Goal: Transaction & Acquisition: Purchase product/service

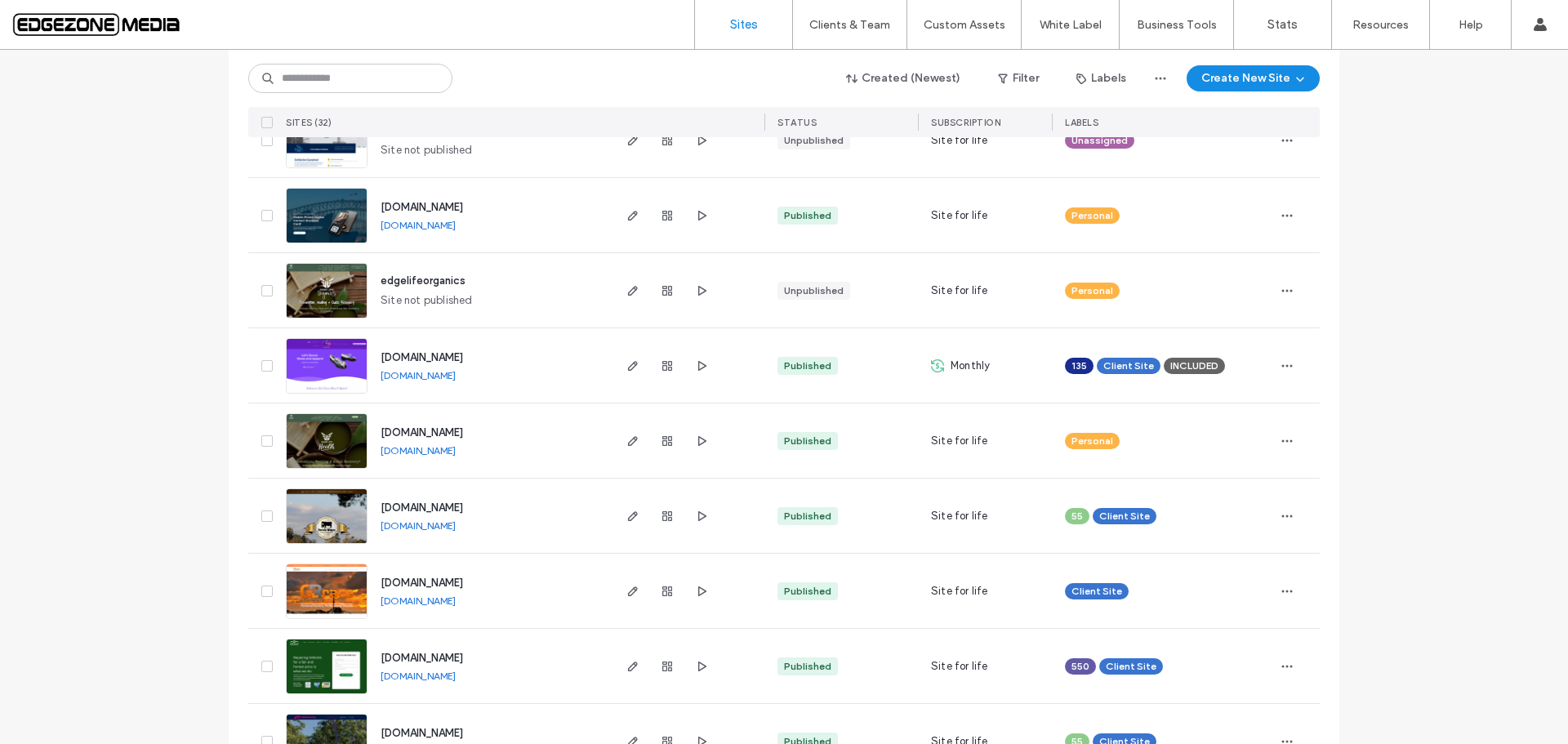
scroll to position [490, 0]
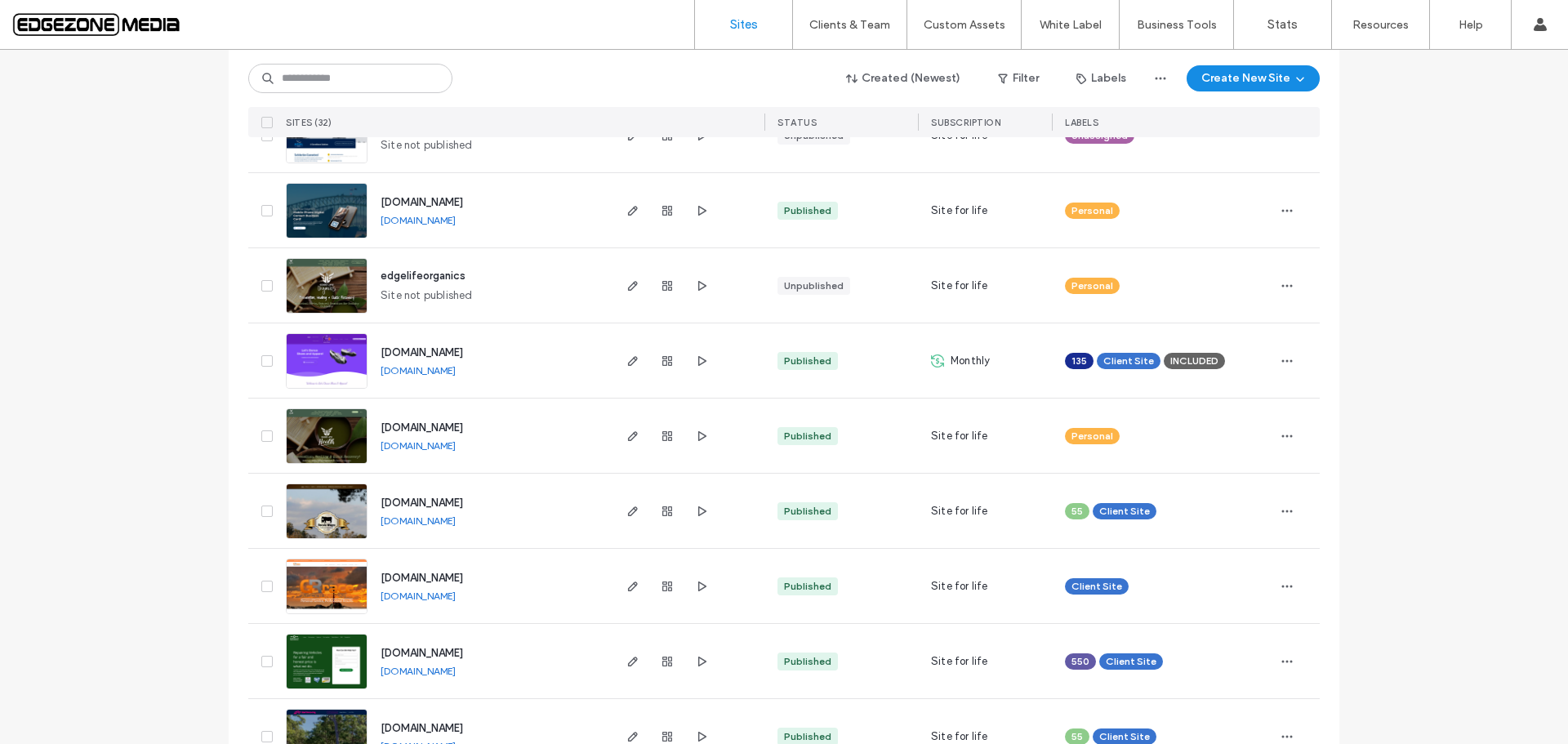
click at [447, 428] on span "www.edgelifehealth.au" at bounding box center [422, 428] width 82 height 13
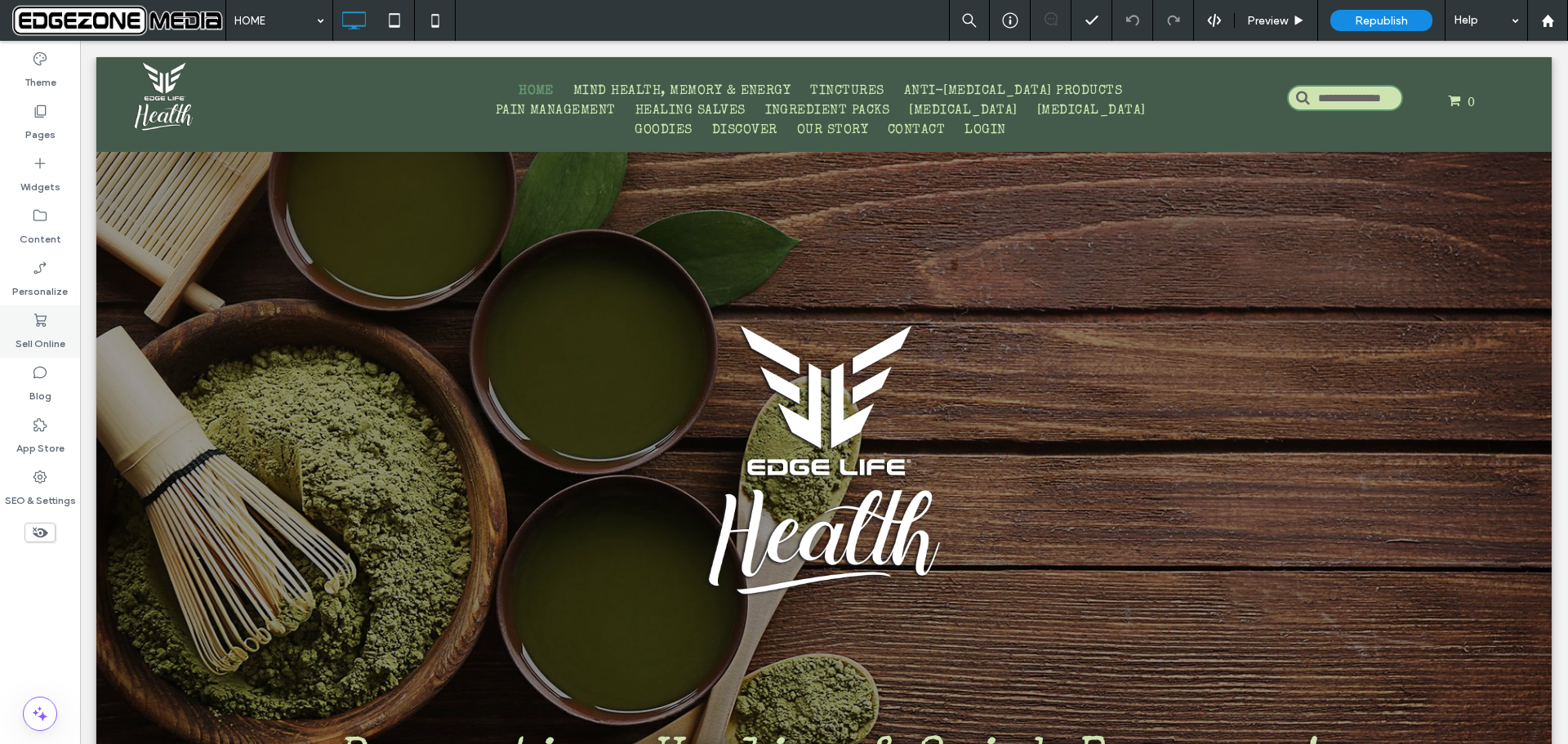
click at [33, 326] on icon at bounding box center [40, 320] width 16 height 16
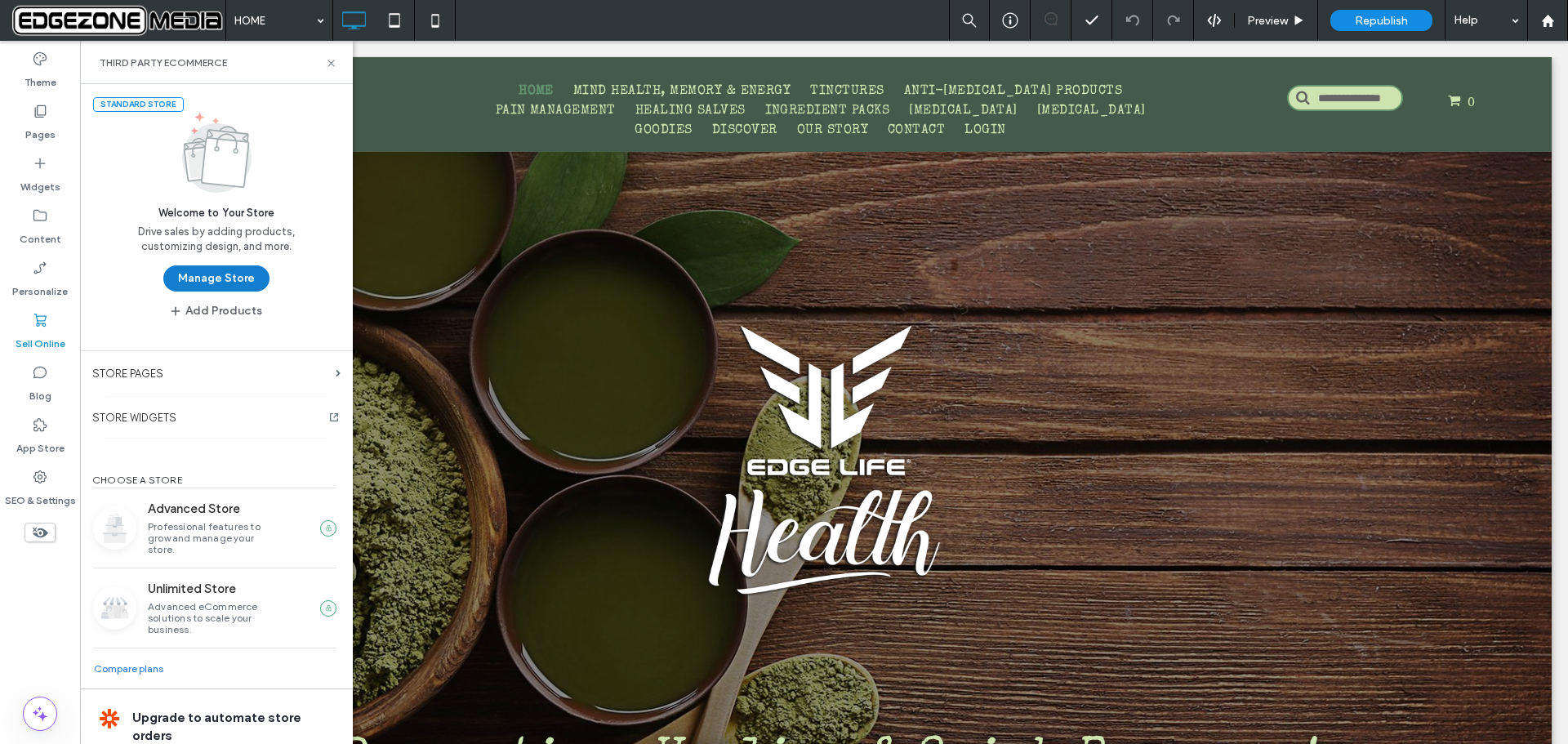
click at [224, 278] on button "Manage Store" at bounding box center [216, 278] width 107 height 26
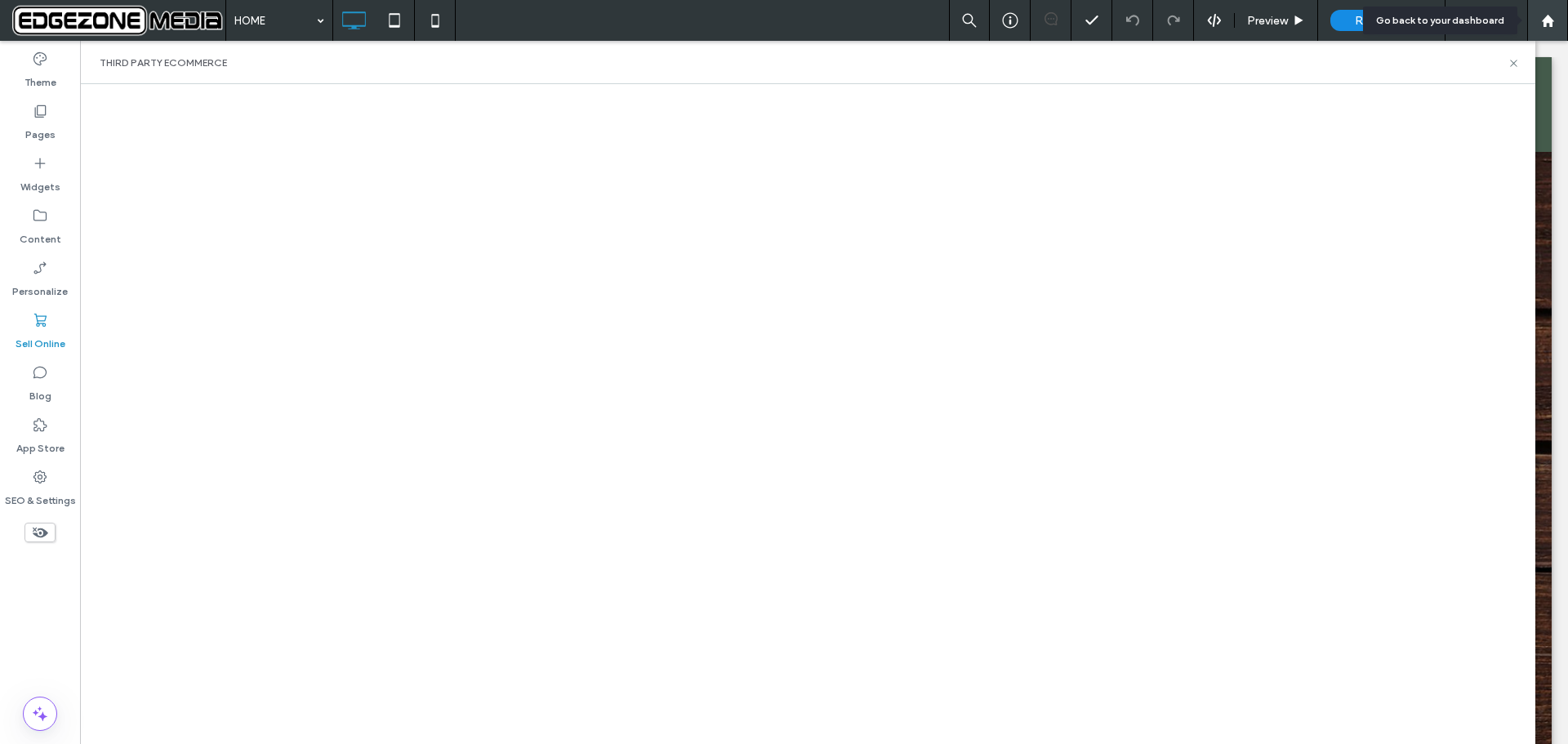
click at [1551, 15] on icon at bounding box center [1549, 20] width 14 height 14
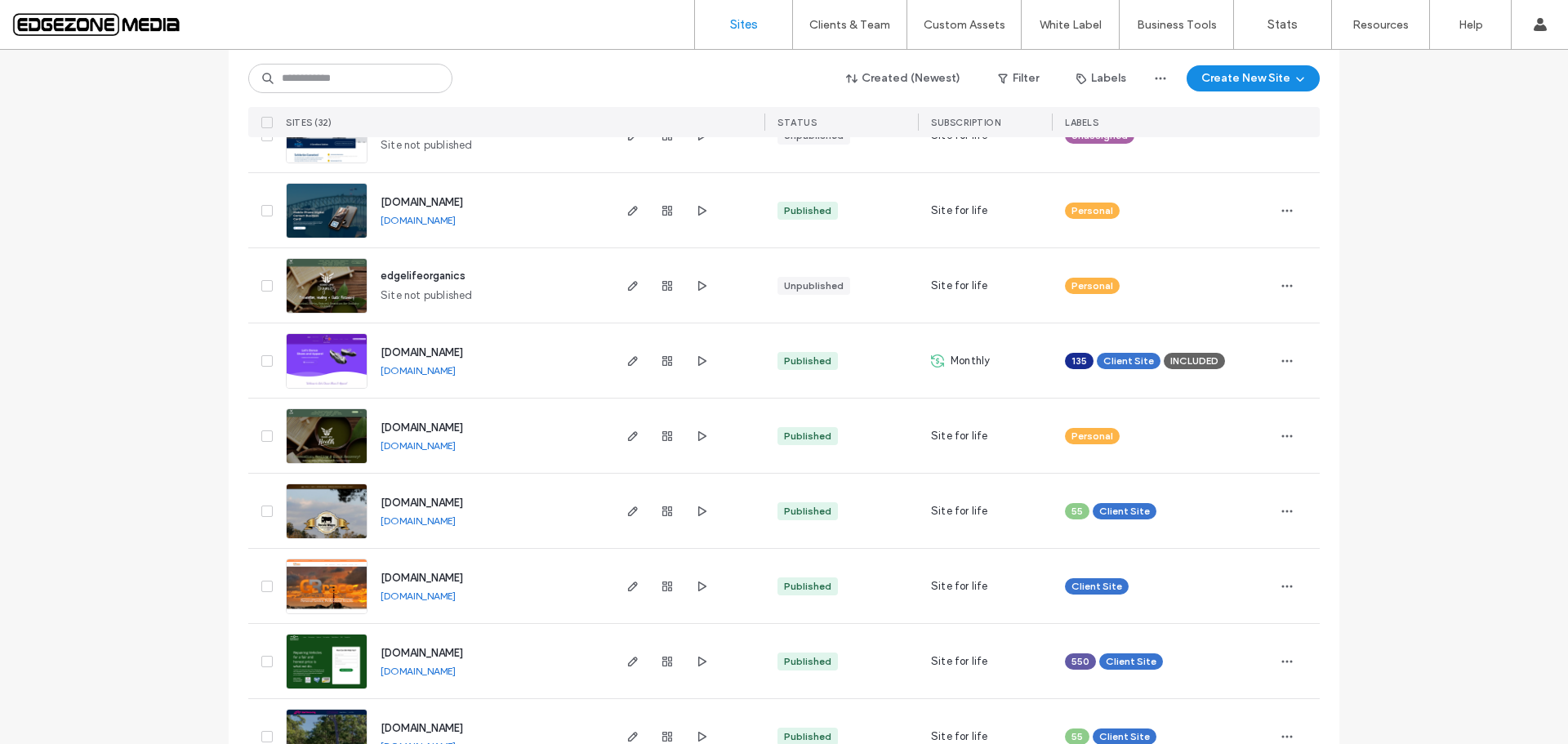
click at [459, 352] on span "www.letsdanceshoes.com.au" at bounding box center [422, 352] width 82 height 13
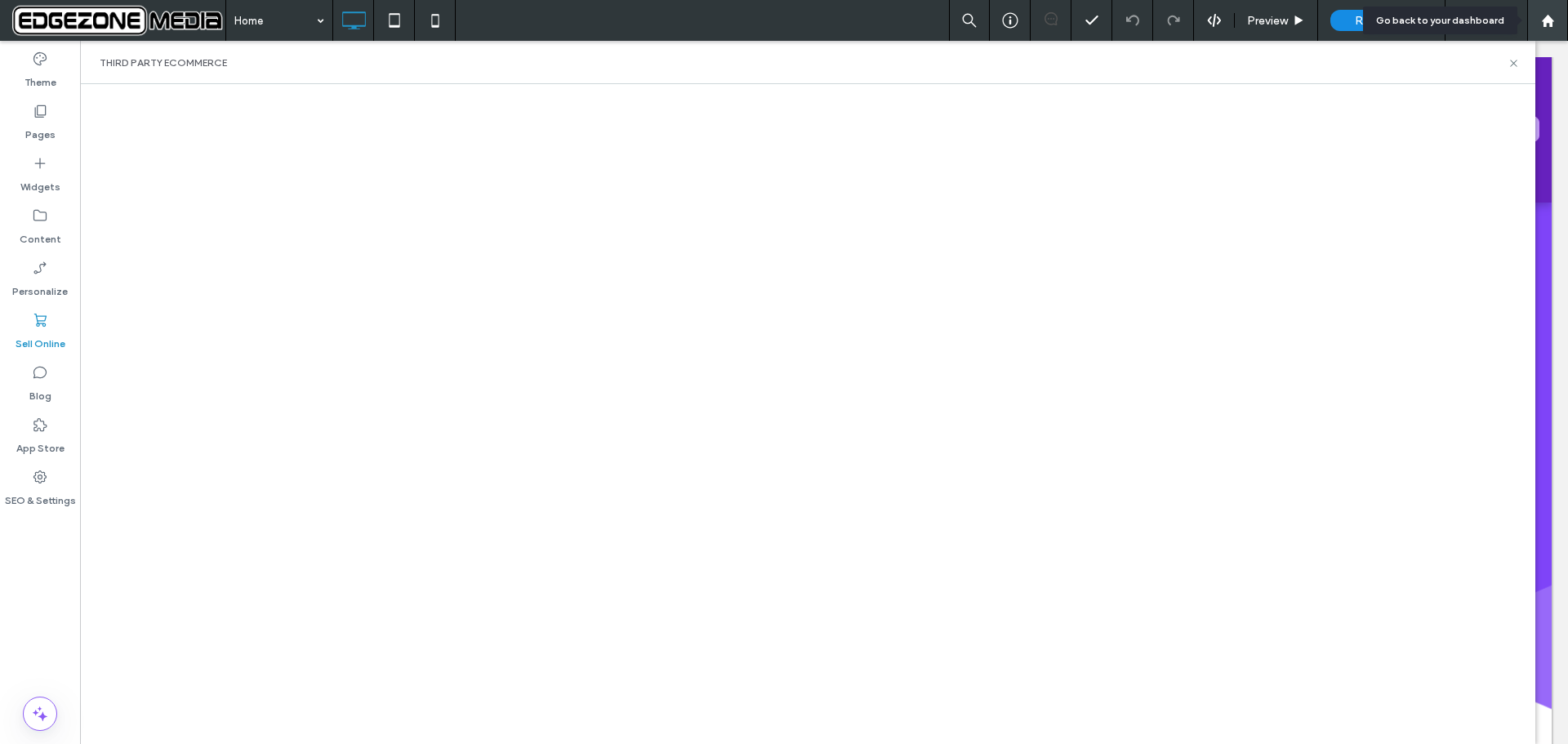
click at [1552, 18] on icon at bounding box center [1549, 20] width 14 height 14
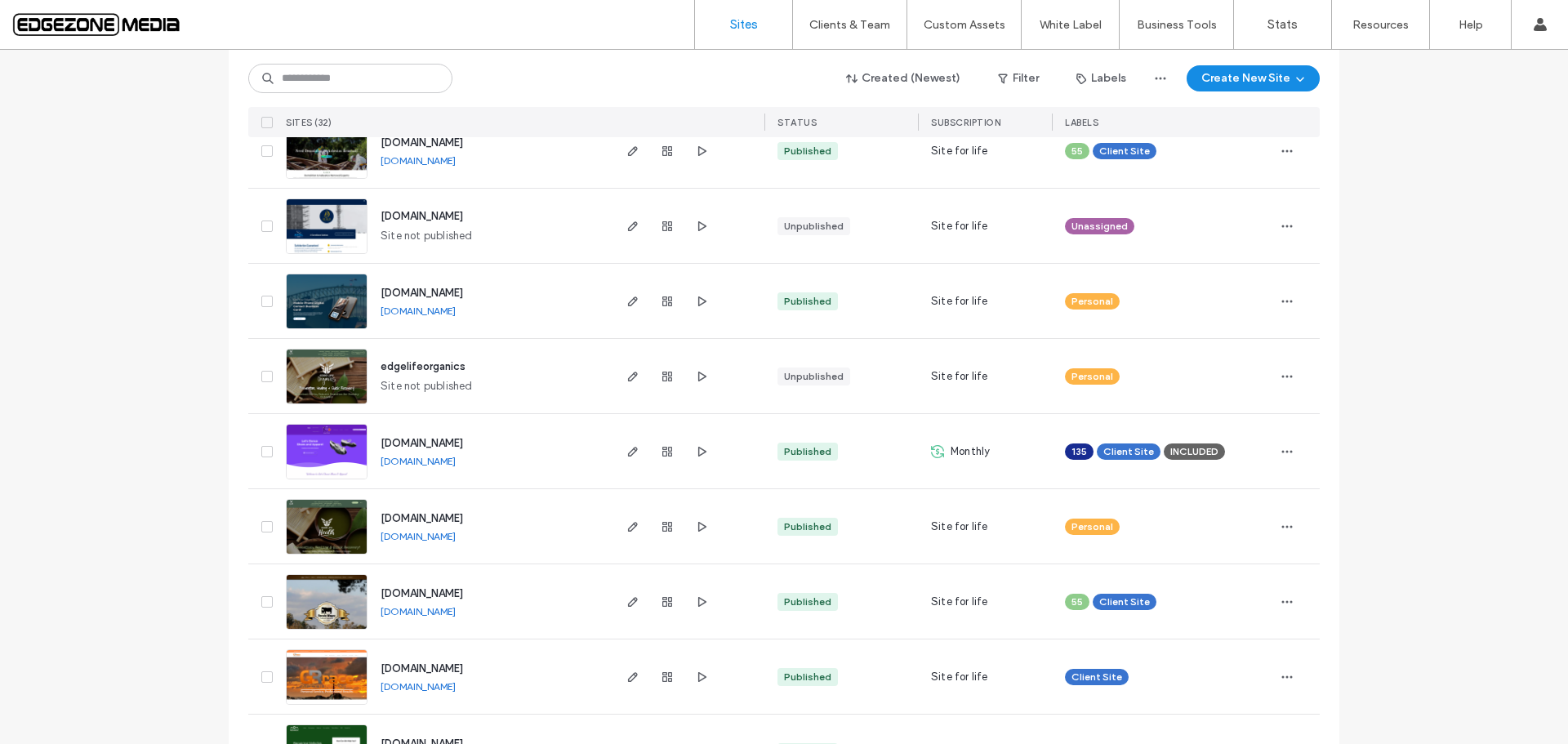
scroll to position [408, 0]
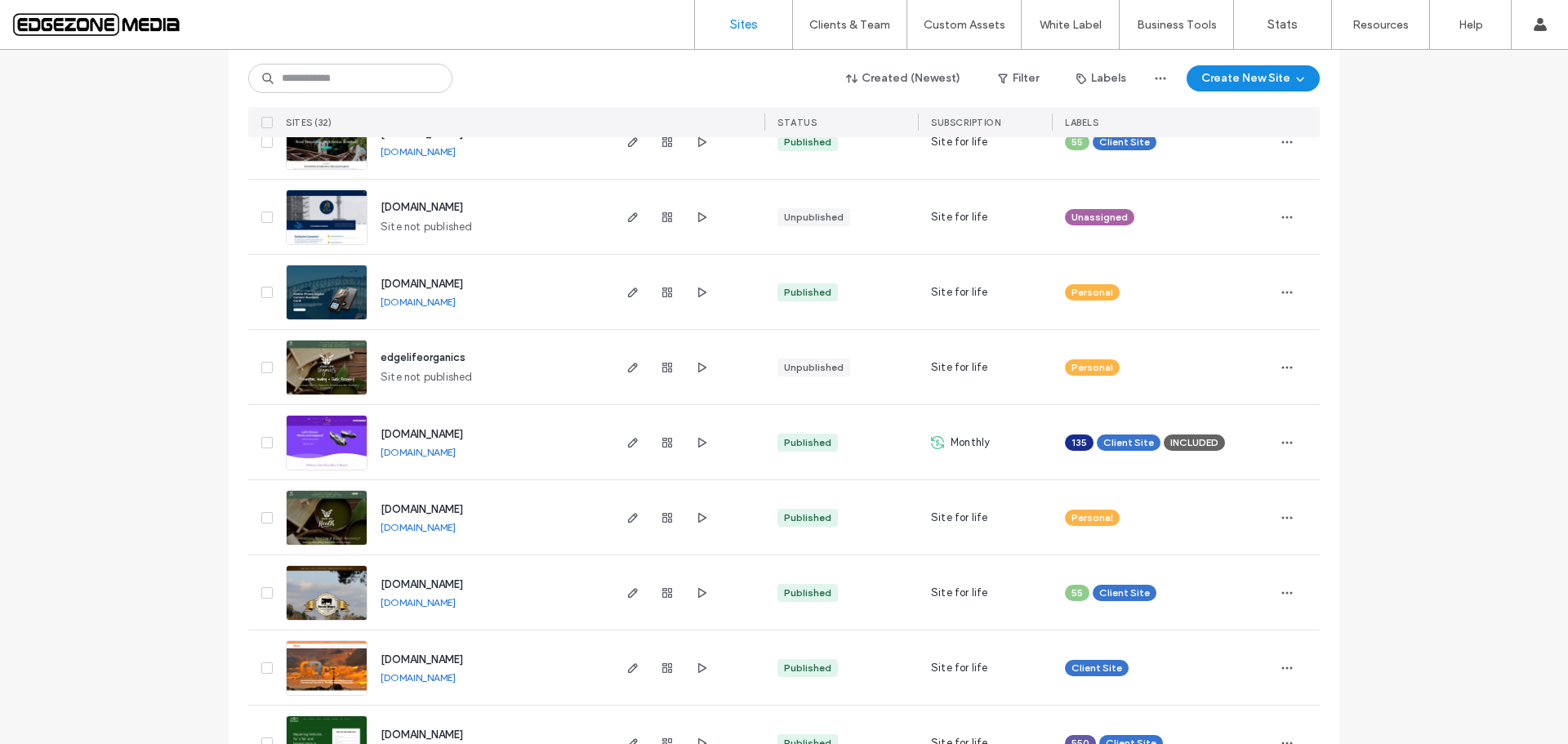
click at [464, 435] on span "www.letsdanceshoes.com.au" at bounding box center [422, 434] width 82 height 13
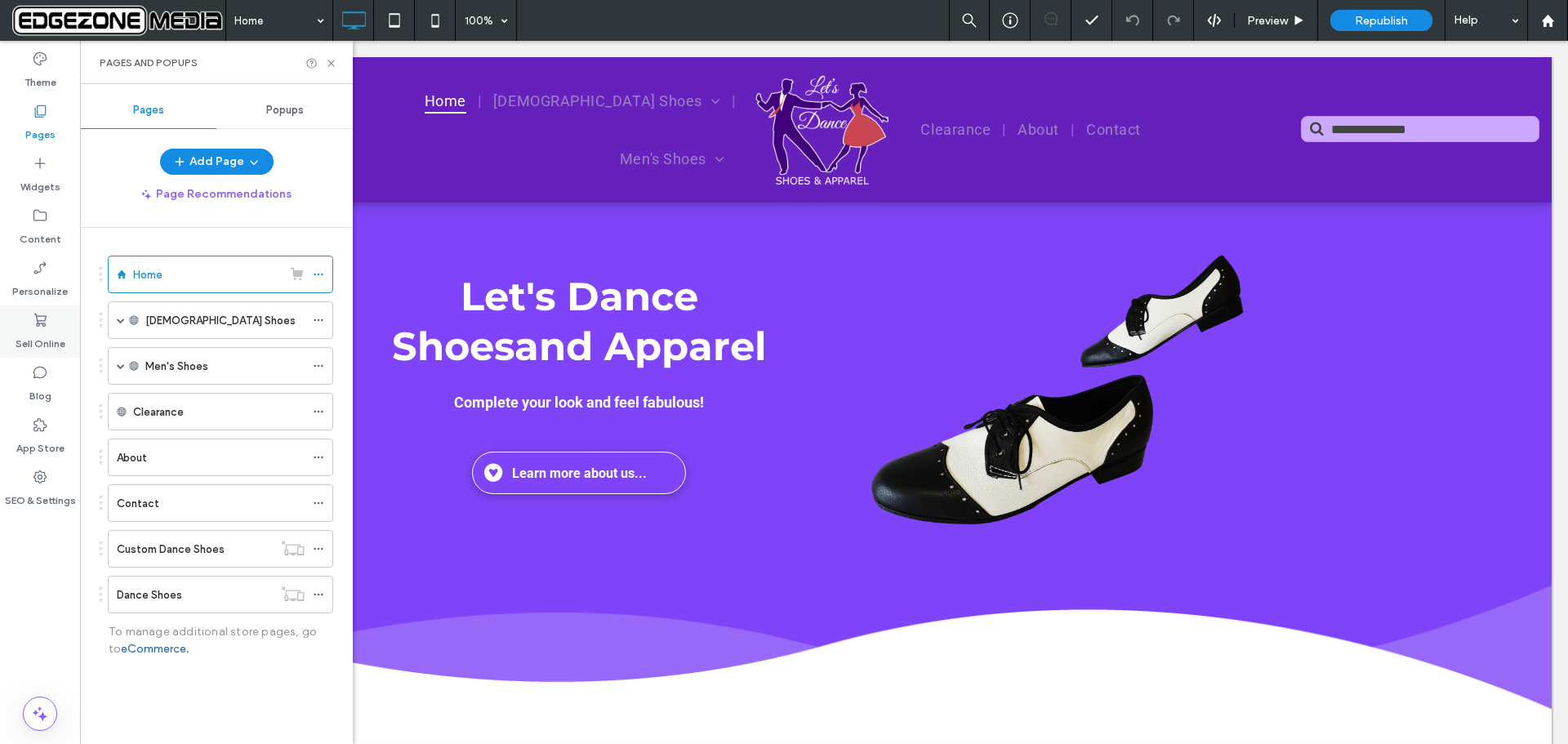
click at [40, 328] on icon at bounding box center [40, 320] width 16 height 16
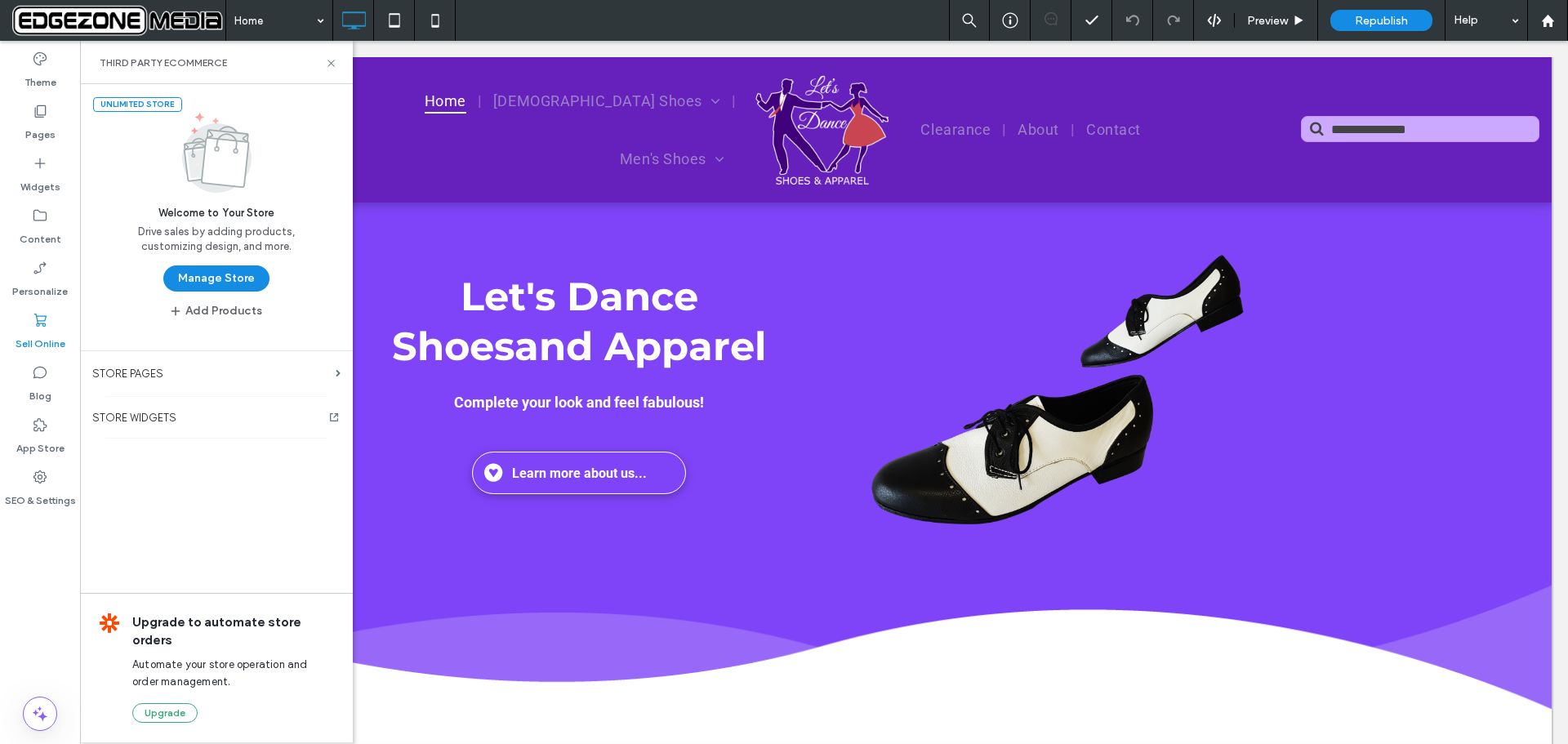
click at [247, 278] on button "Manage Store" at bounding box center [216, 278] width 107 height 26
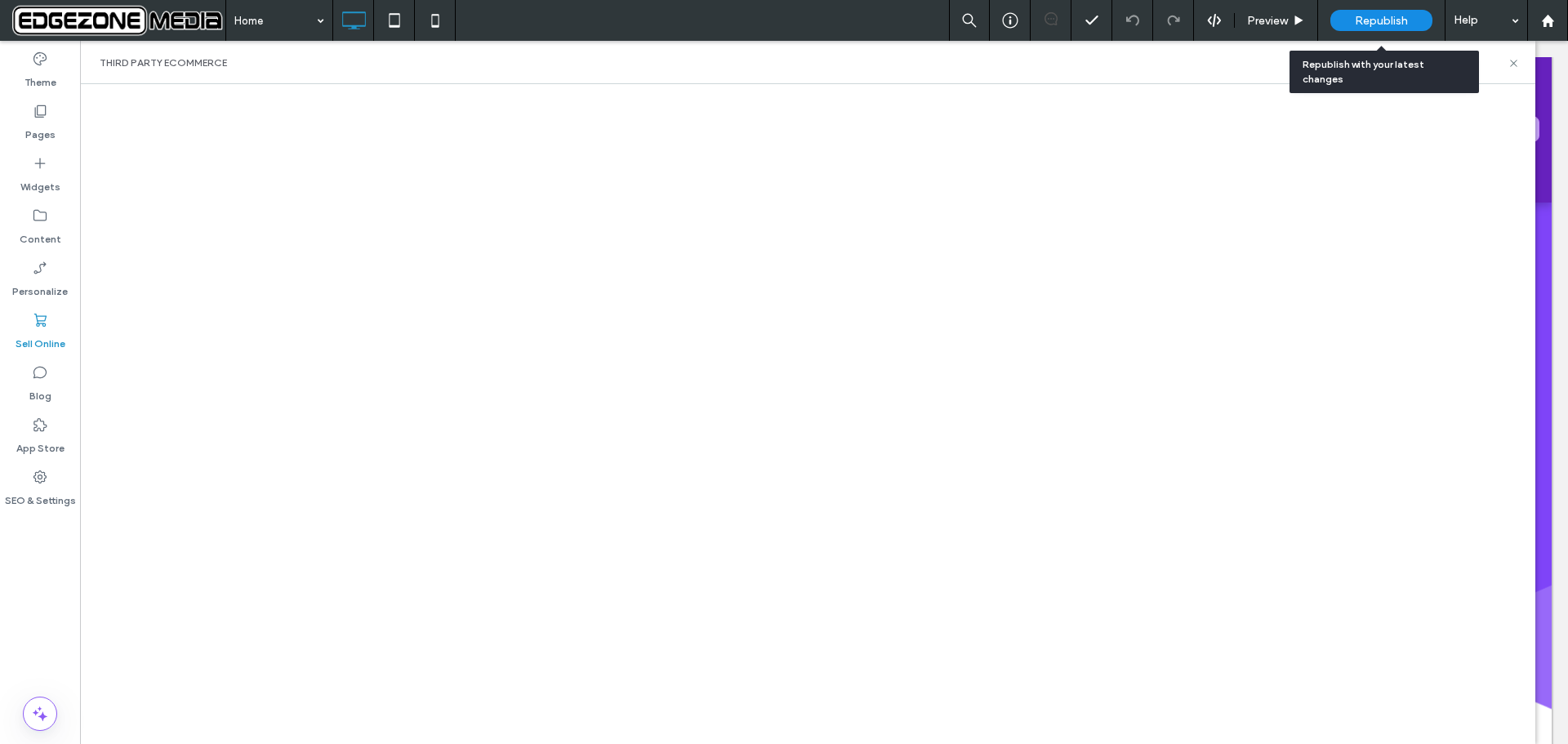
click at [1376, 17] on span "Republish" at bounding box center [1382, 20] width 53 height 14
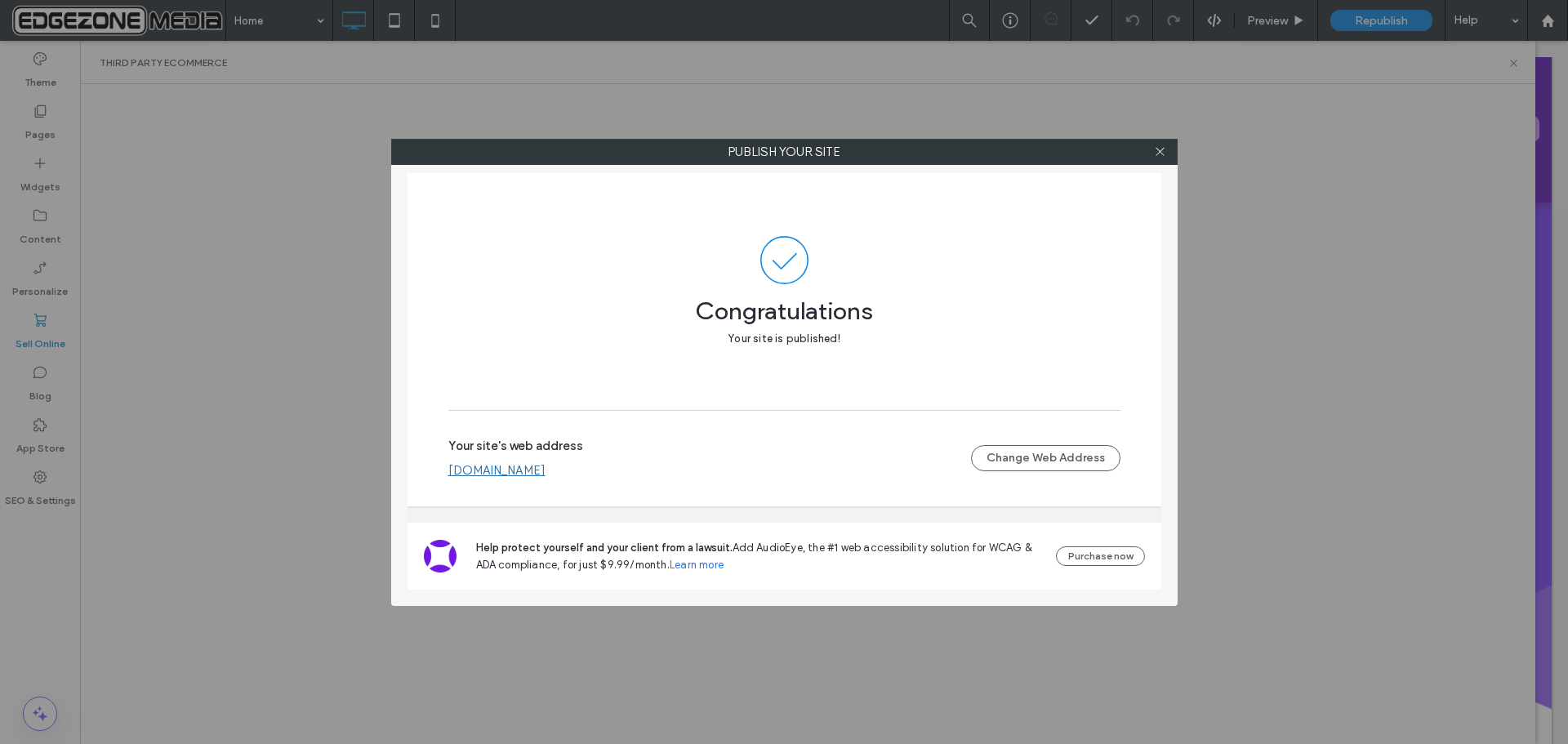
click at [546, 469] on link "www.letsdanceshoes.com.au" at bounding box center [496, 470] width 97 height 15
click at [1160, 153] on icon at bounding box center [1160, 151] width 13 height 13
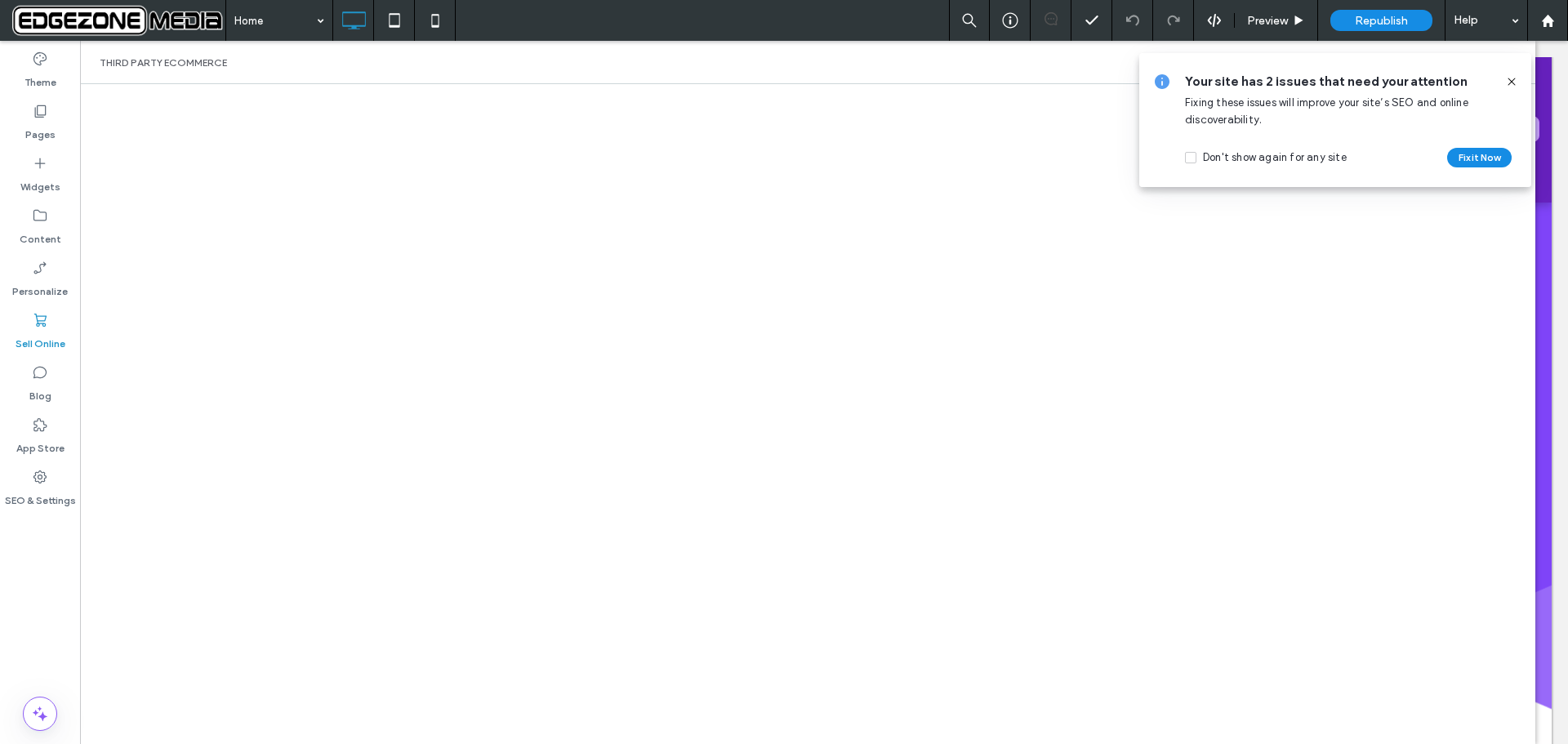
click at [1513, 82] on icon at bounding box center [1512, 81] width 13 height 13
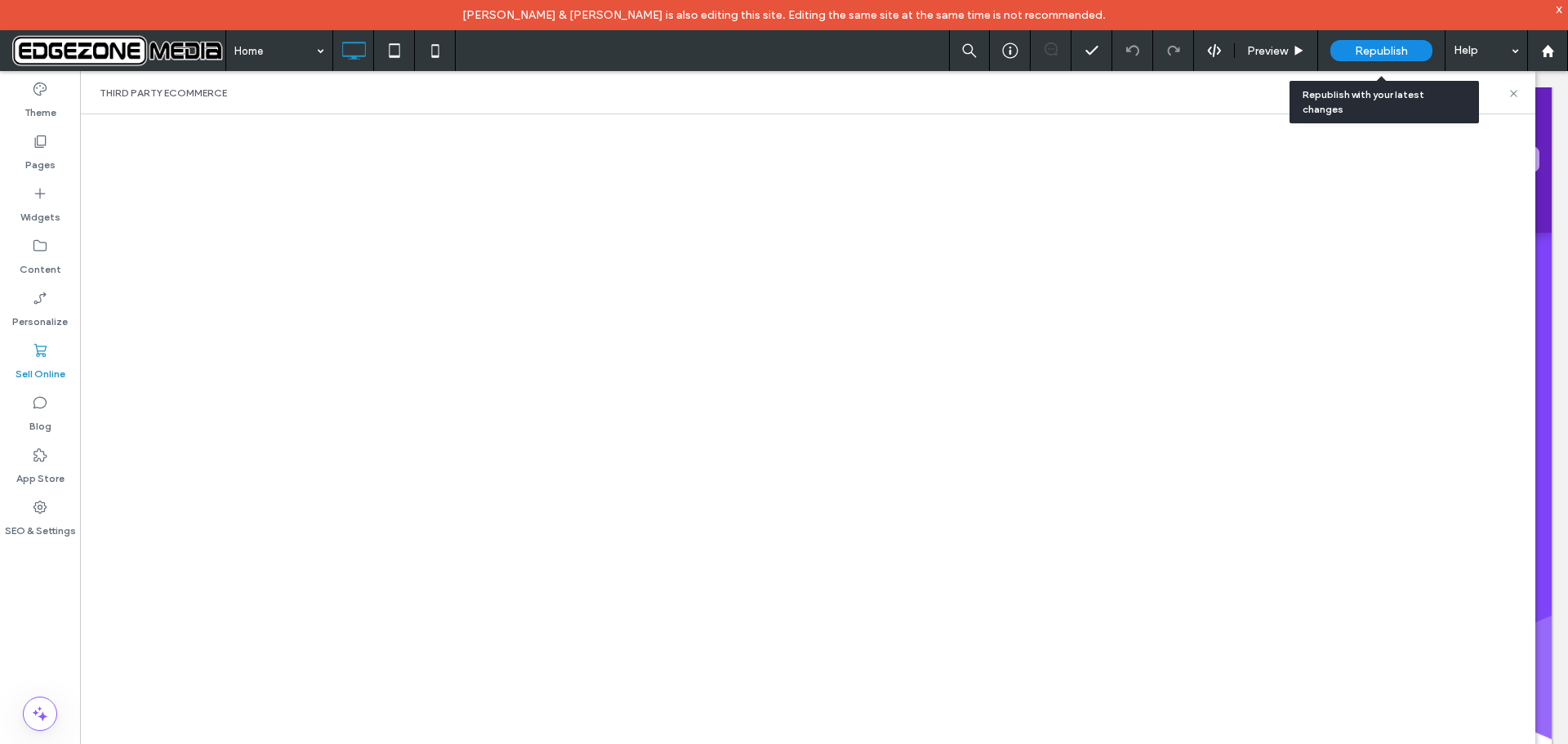
click at [1387, 47] on span "Republish" at bounding box center [1382, 50] width 53 height 14
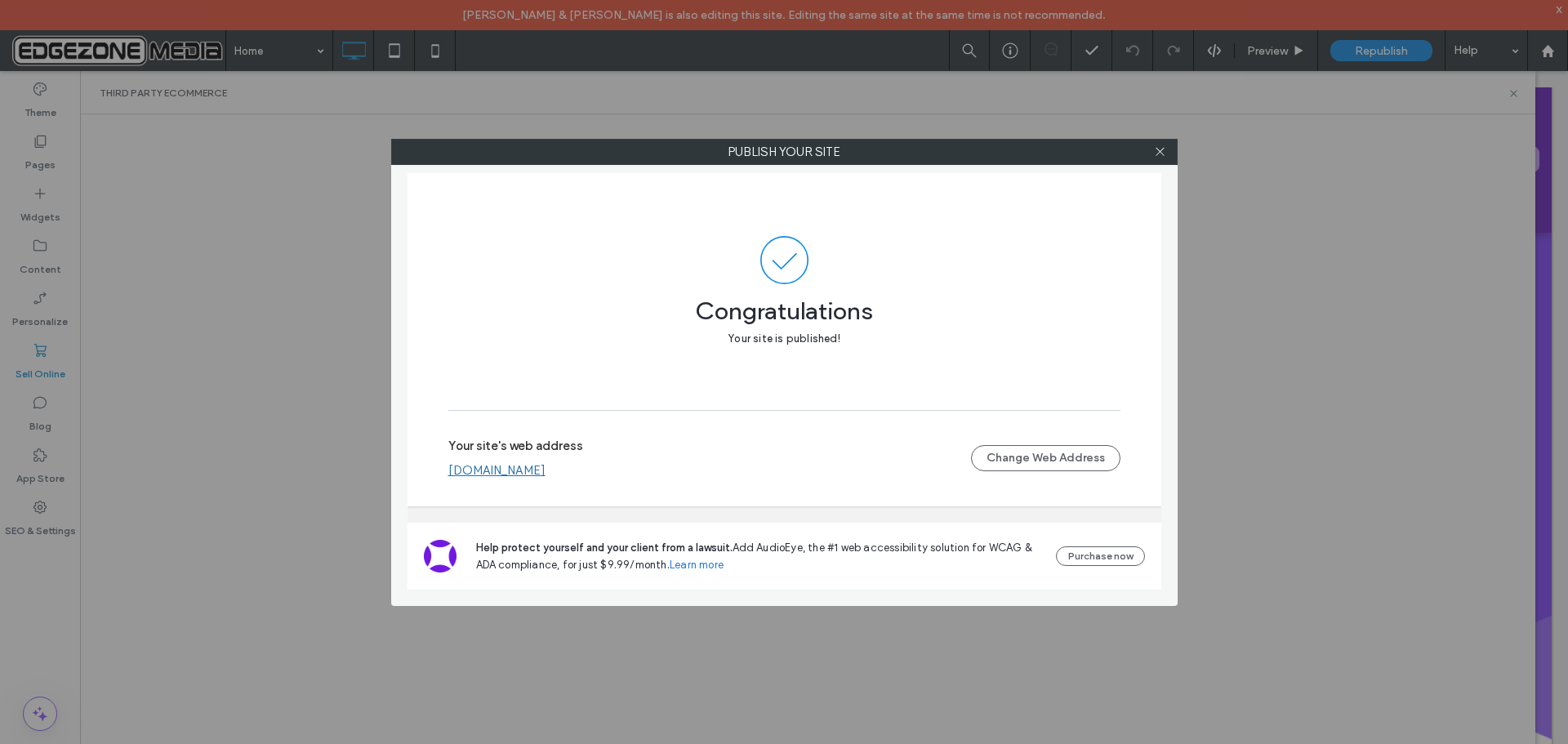
drag, startPoint x: 1162, startPoint y: 147, endPoint x: 1140, endPoint y: 156, distance: 23.8
click at [1153, 150] on div at bounding box center [1160, 151] width 24 height 24
click at [1159, 153] on use at bounding box center [1160, 151] width 8 height 8
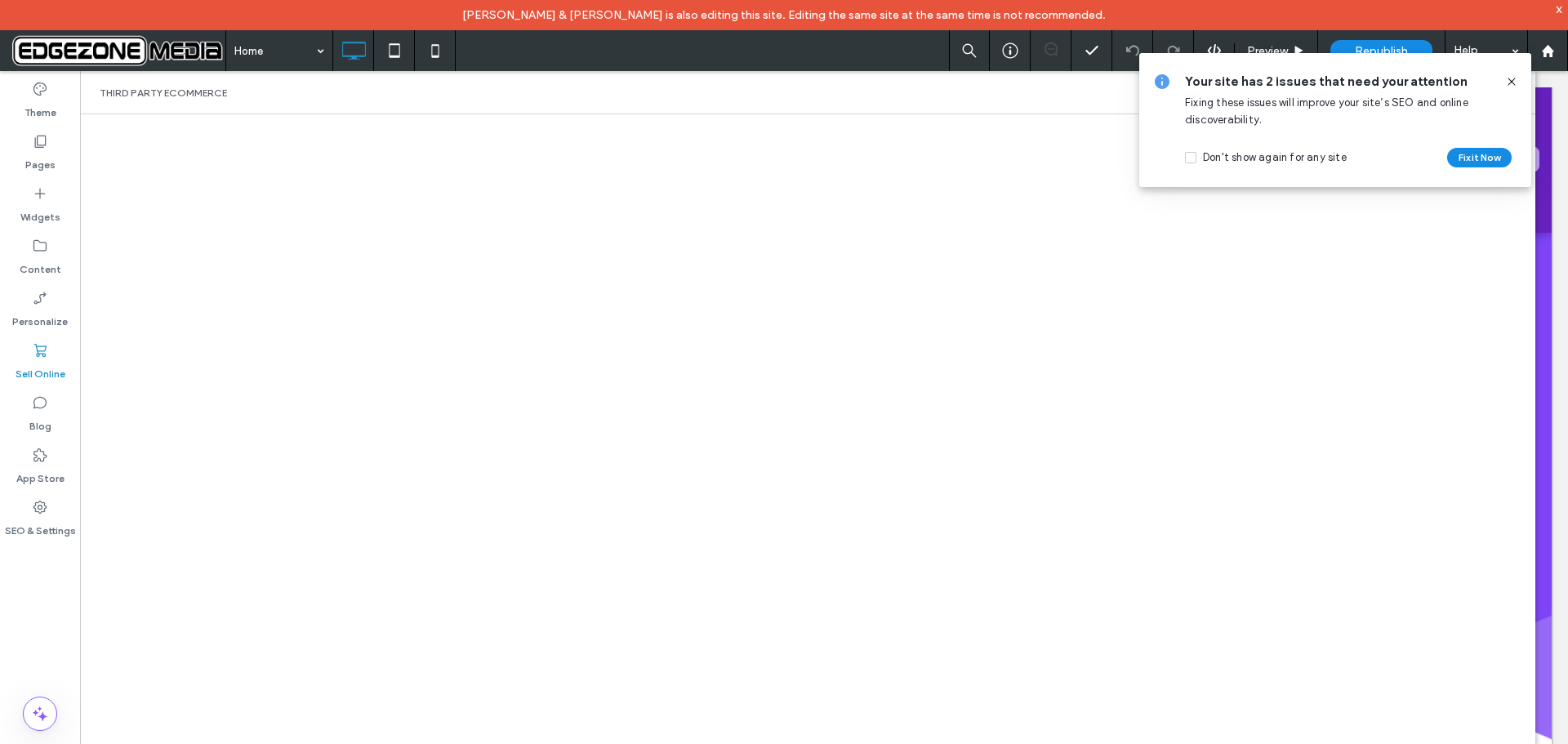
click at [1515, 83] on icon at bounding box center [1512, 81] width 13 height 13
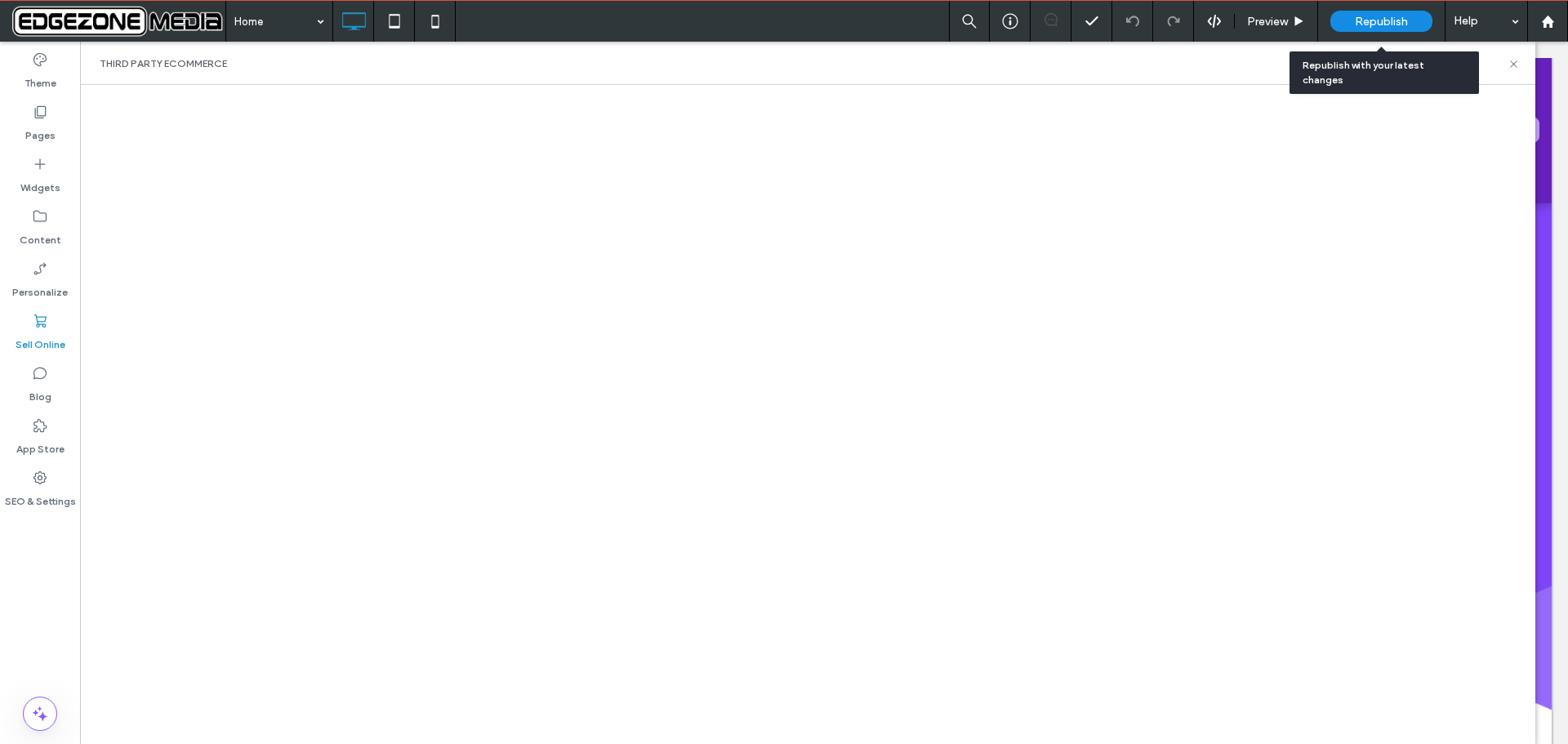
click at [1384, 16] on span "Republish" at bounding box center [1382, 21] width 53 height 14
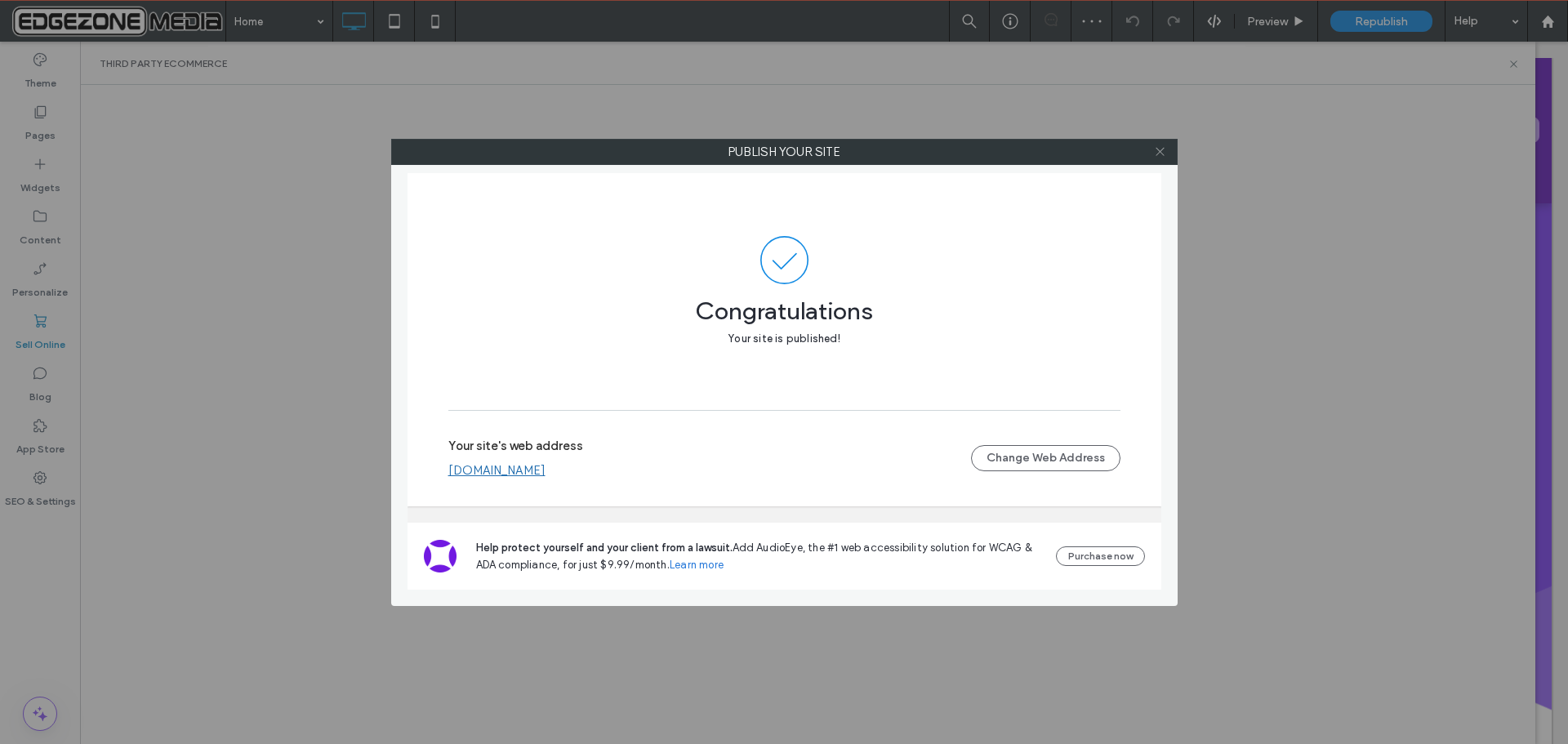
click at [1163, 149] on use at bounding box center [1160, 151] width 8 height 8
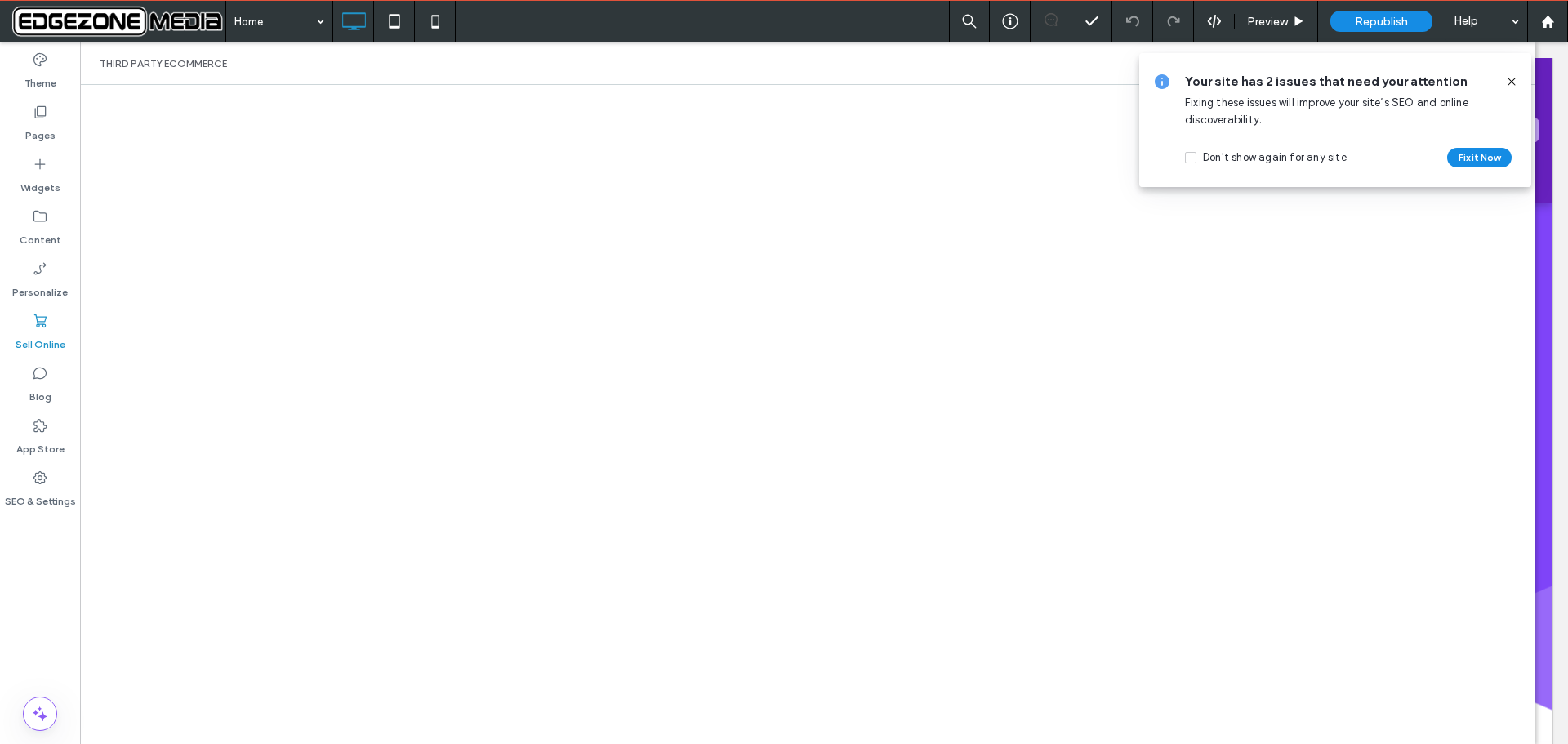
click at [1512, 82] on icon at bounding box center [1512, 81] width 13 height 13
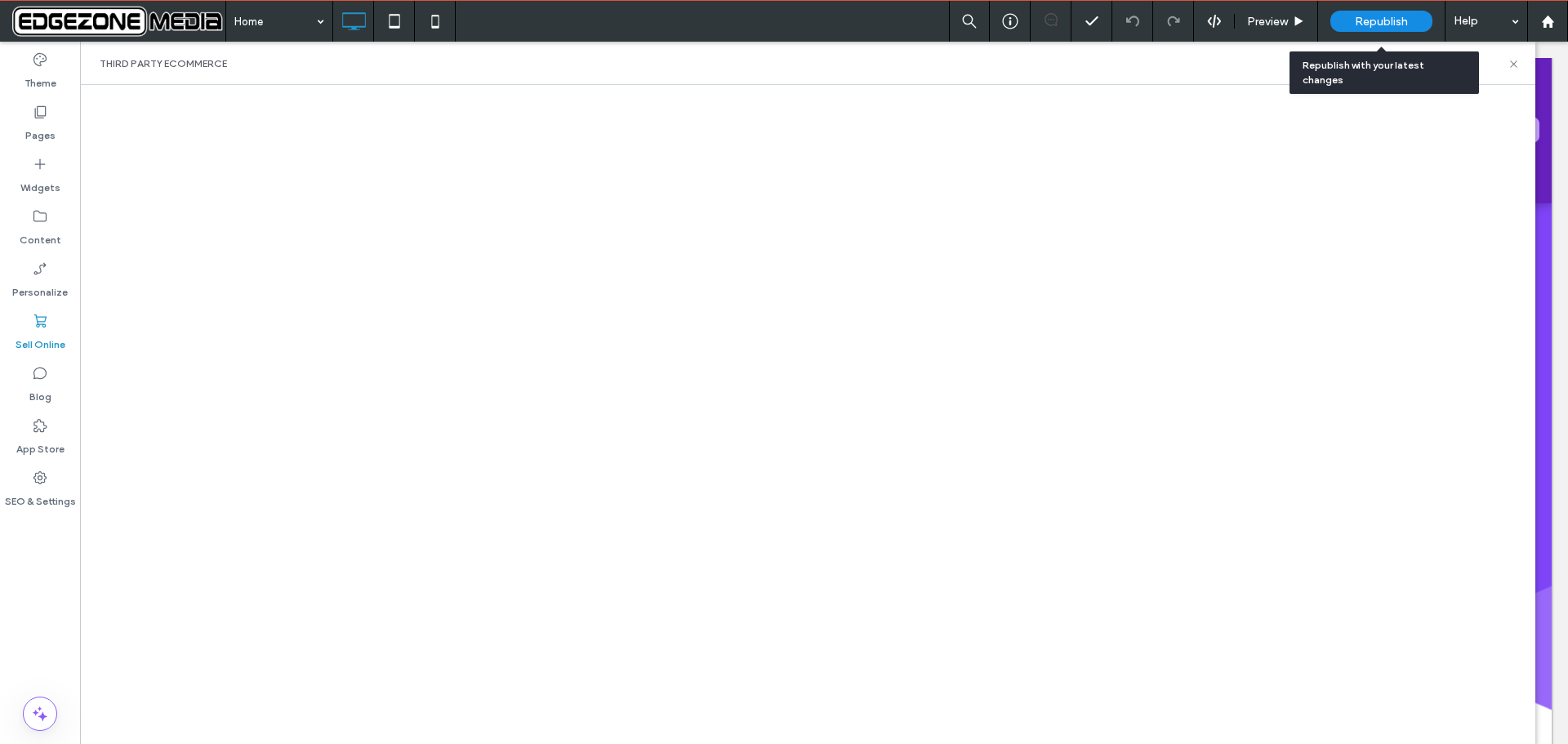
click at [1362, 15] on span "Republish" at bounding box center [1382, 21] width 53 height 14
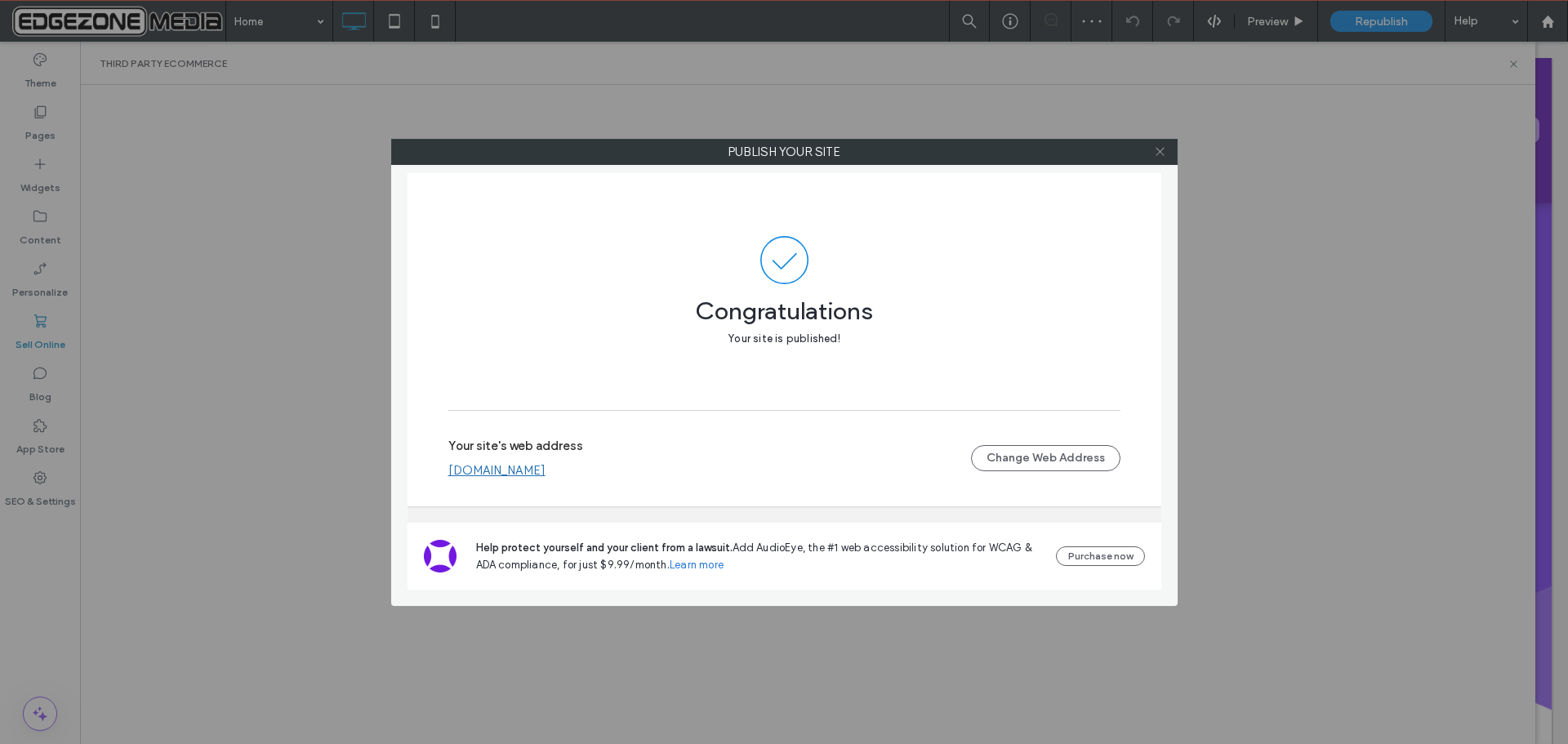
click at [1162, 151] on icon at bounding box center [1160, 151] width 13 height 13
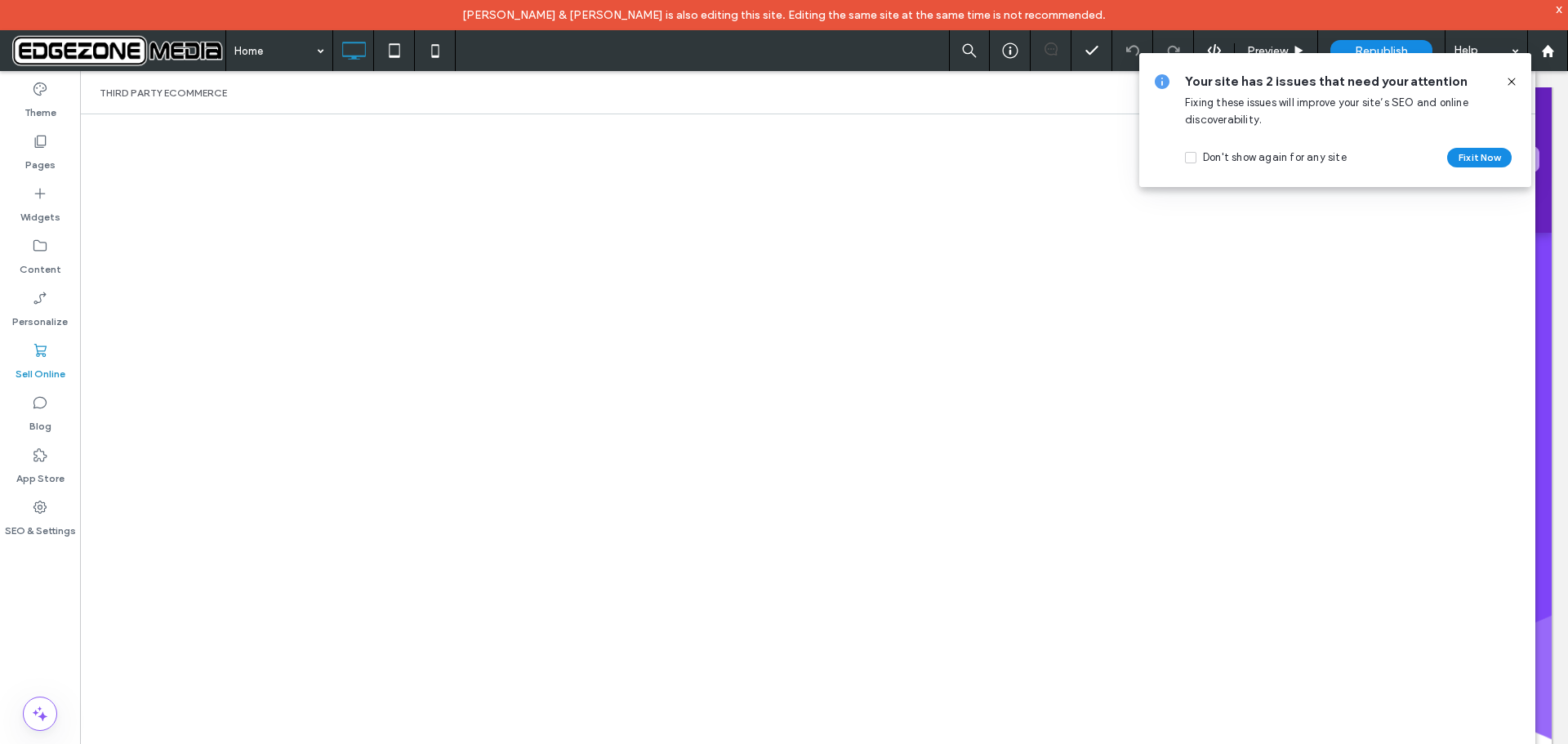
click at [1511, 81] on icon at bounding box center [1512, 81] width 13 height 13
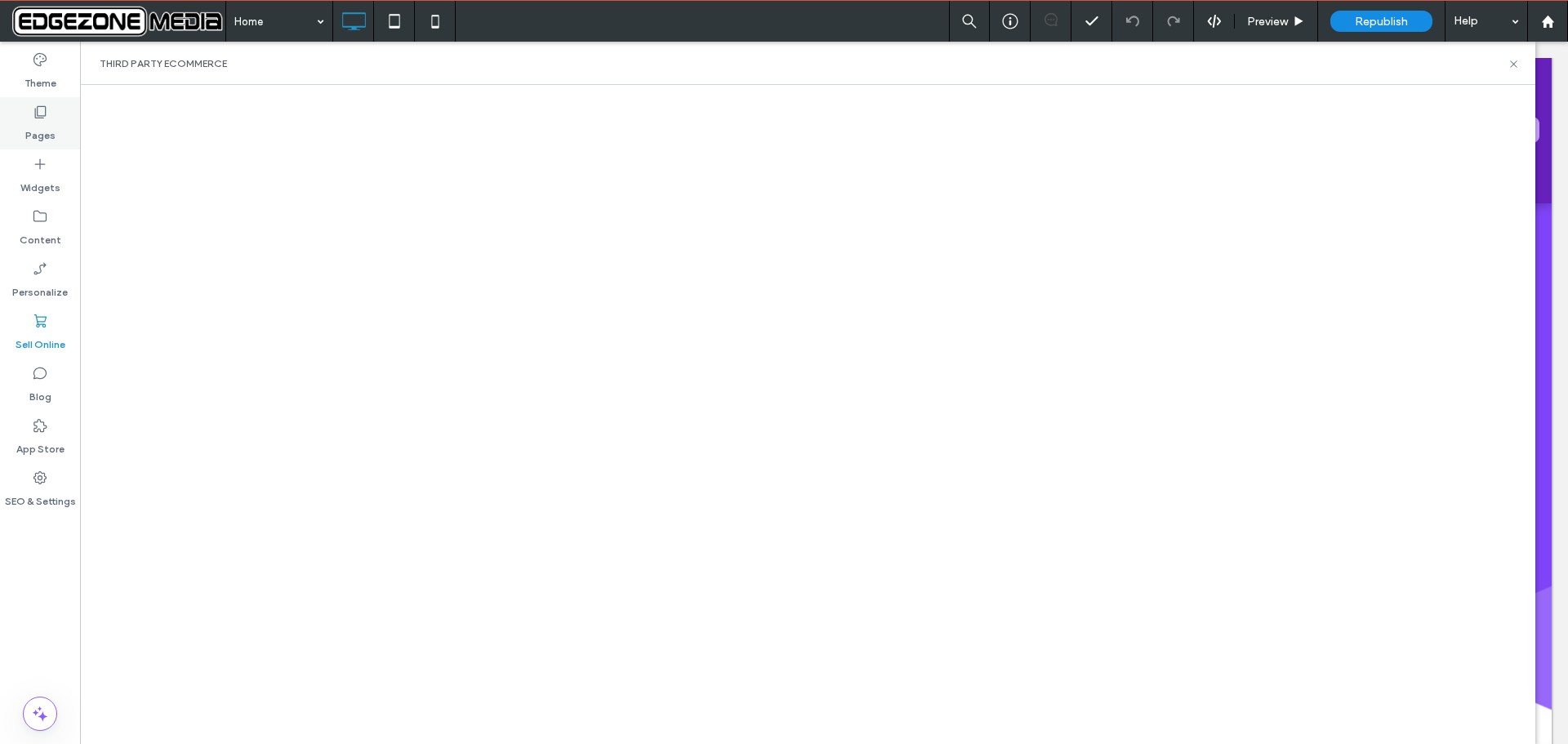
click at [39, 116] on use at bounding box center [41, 113] width 12 height 13
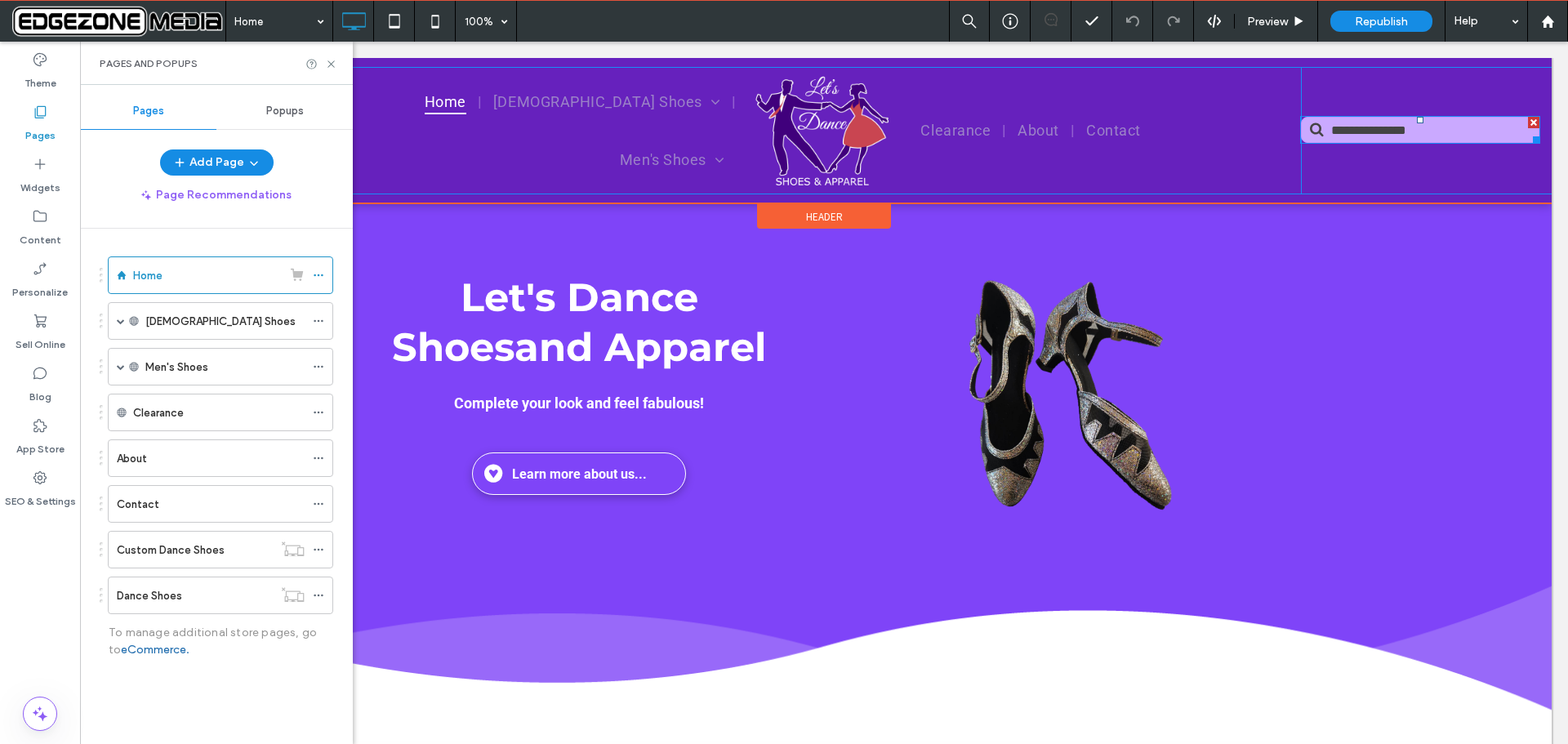
click at [1425, 128] on input "Search" at bounding box center [1421, 129] width 239 height 26
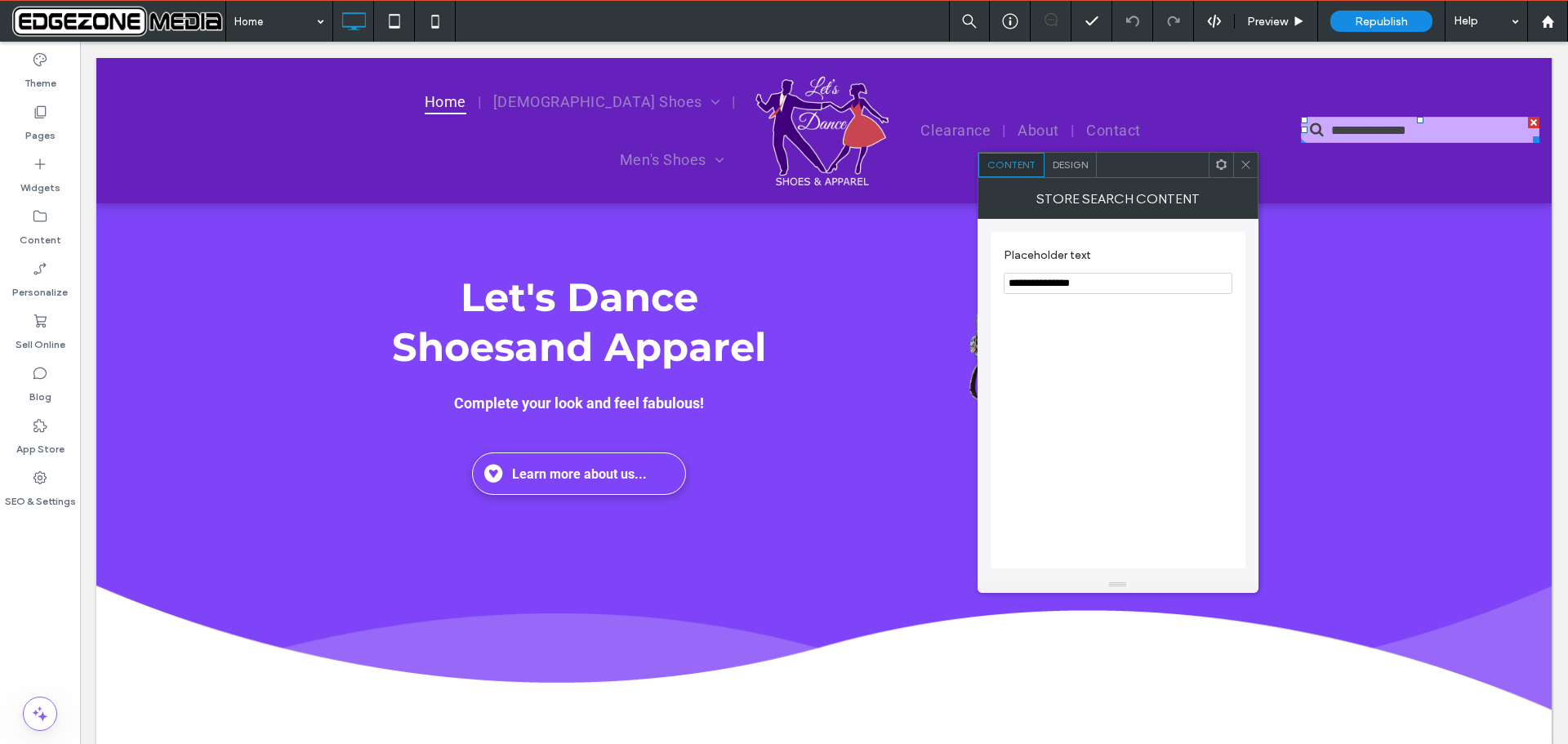
click at [1072, 168] on span "Design" at bounding box center [1071, 164] width 35 height 13
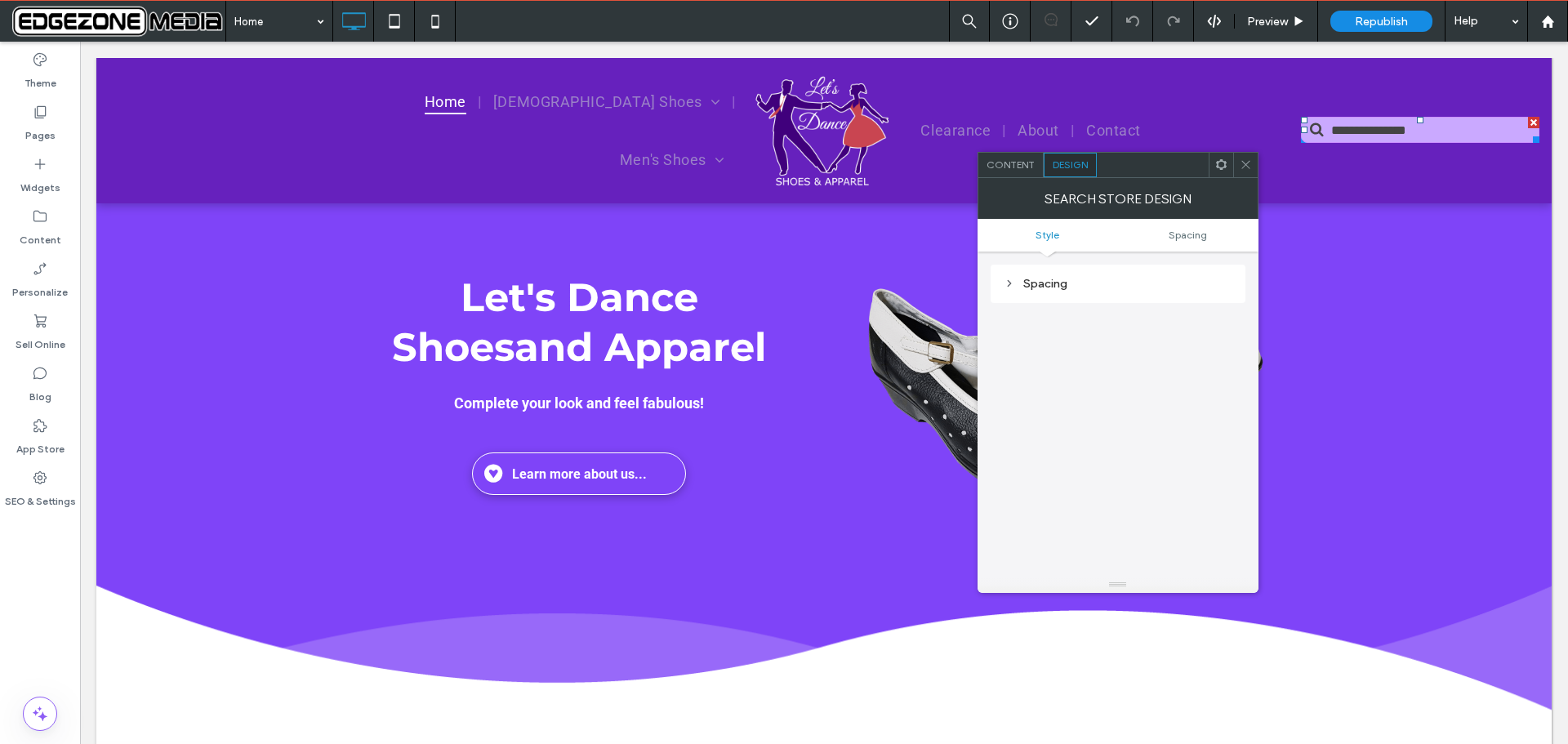
scroll to position [46, 0]
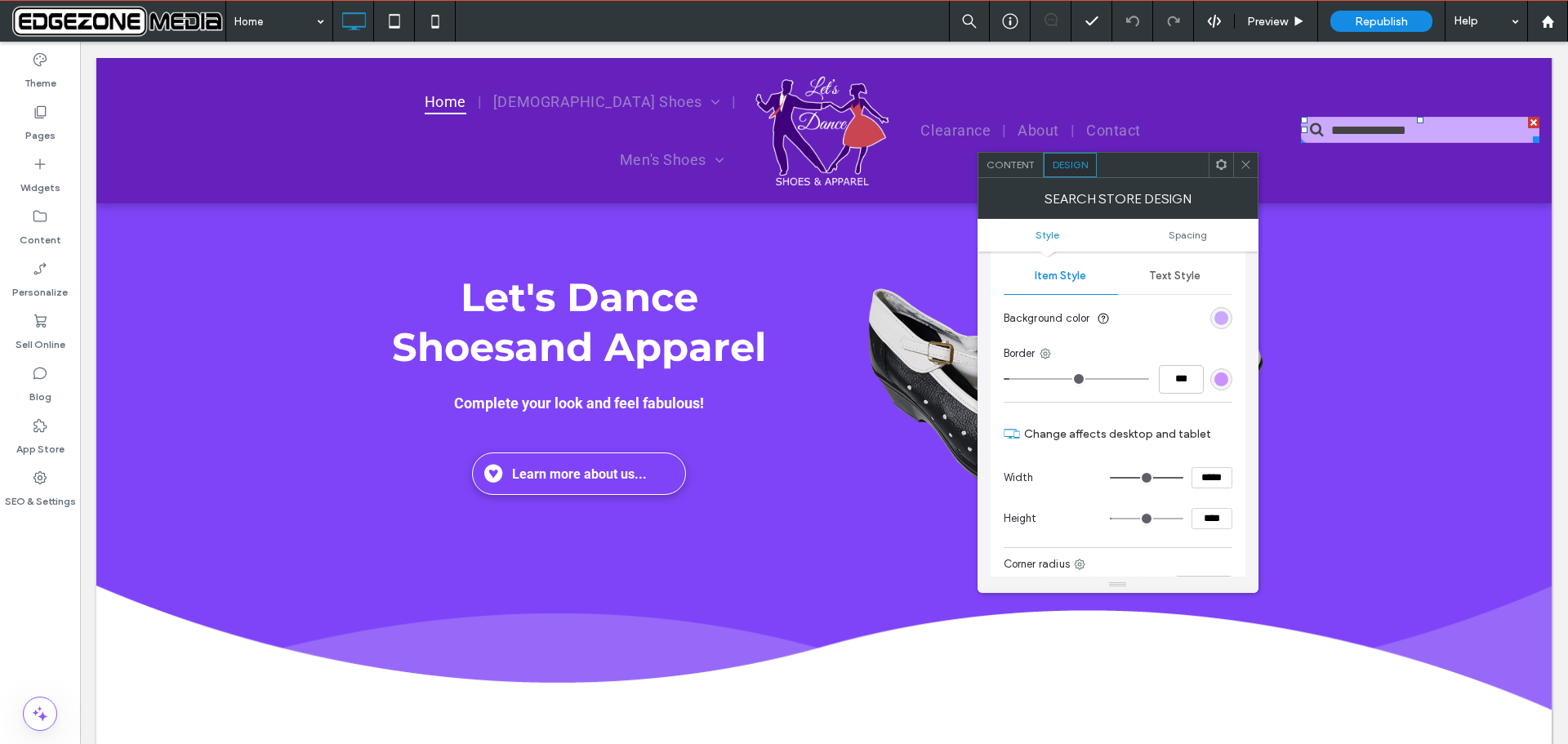
click at [1221, 170] on icon at bounding box center [1222, 164] width 13 height 13
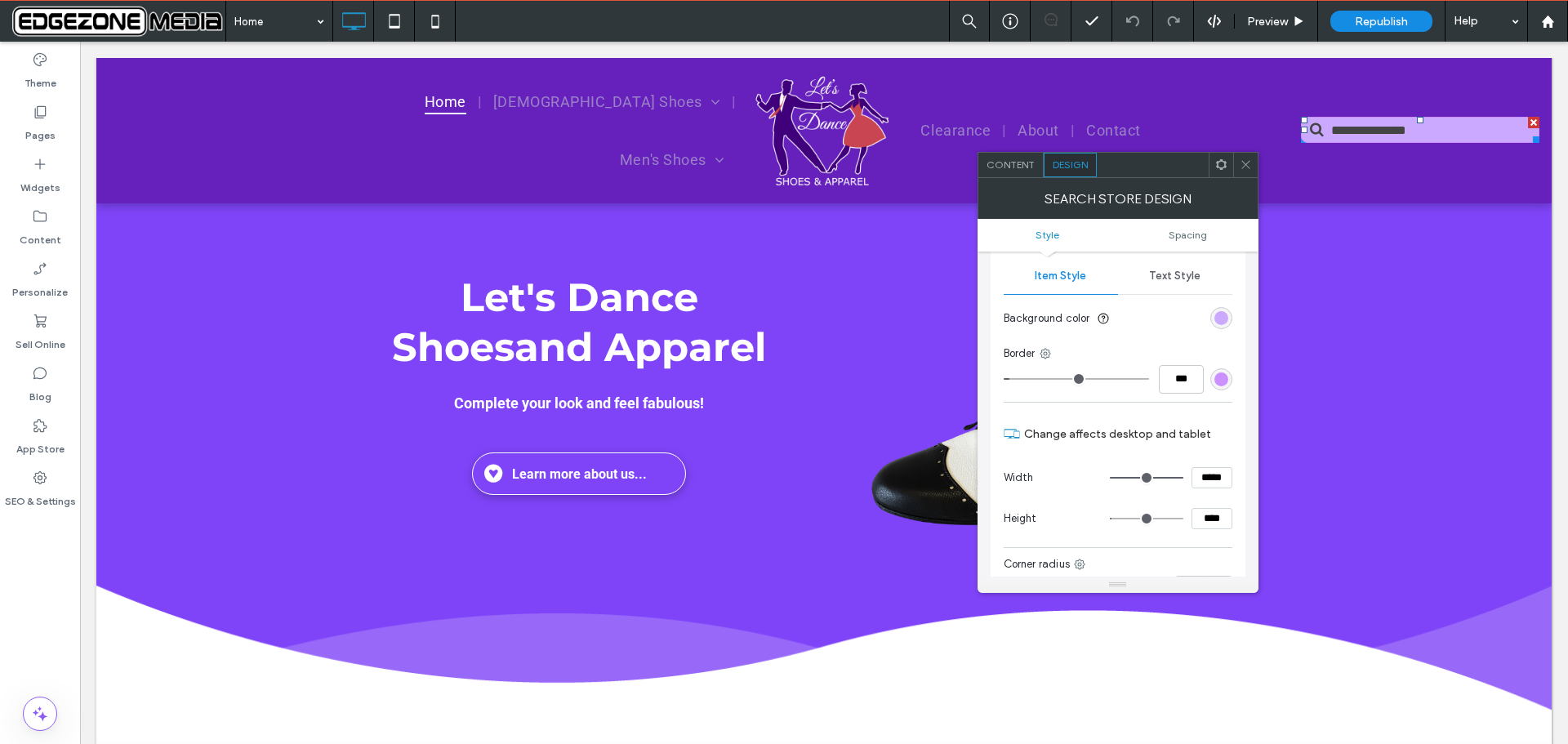
click at [1247, 167] on use at bounding box center [1245, 165] width 8 height 8
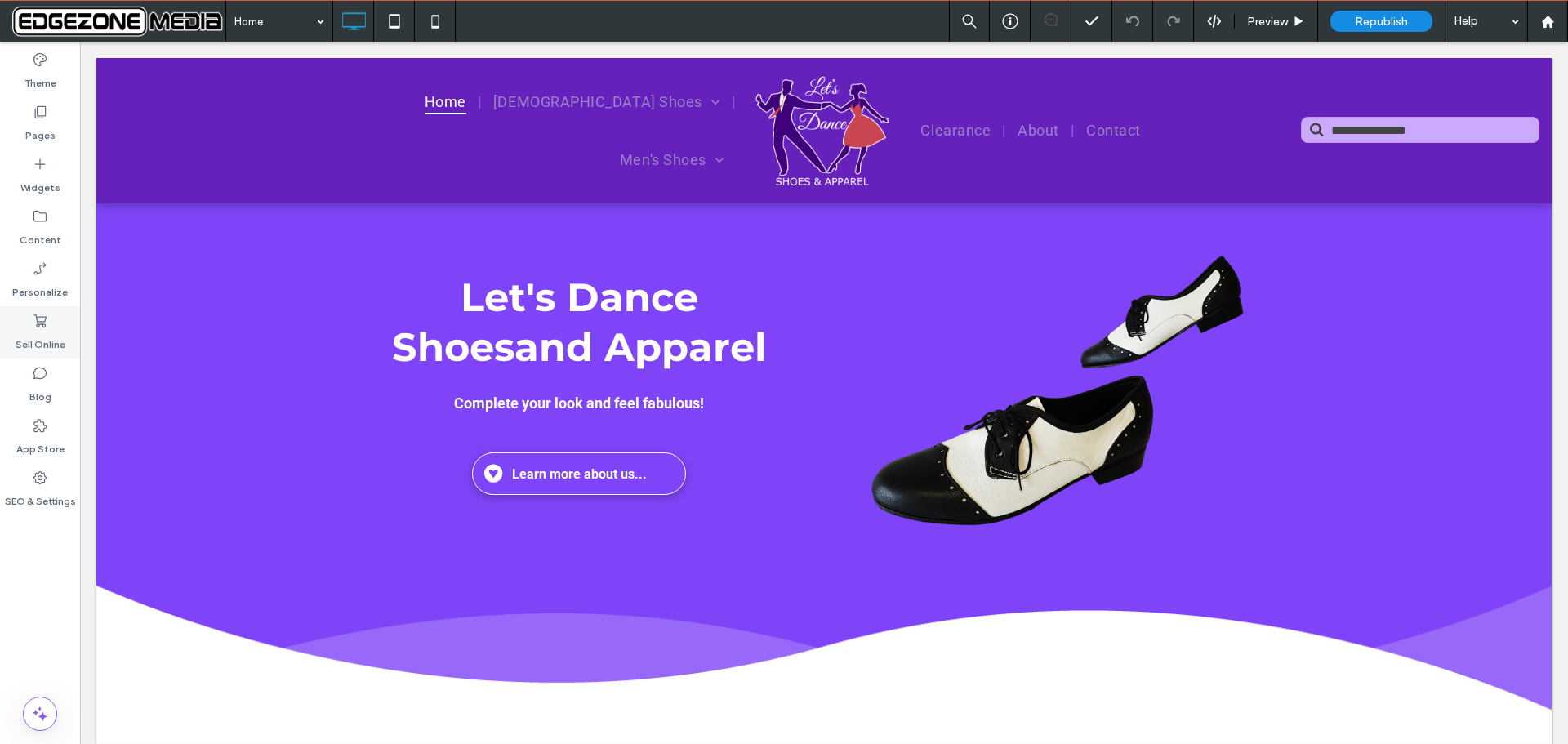
click at [24, 340] on label "Sell Online" at bounding box center [40, 340] width 49 height 23
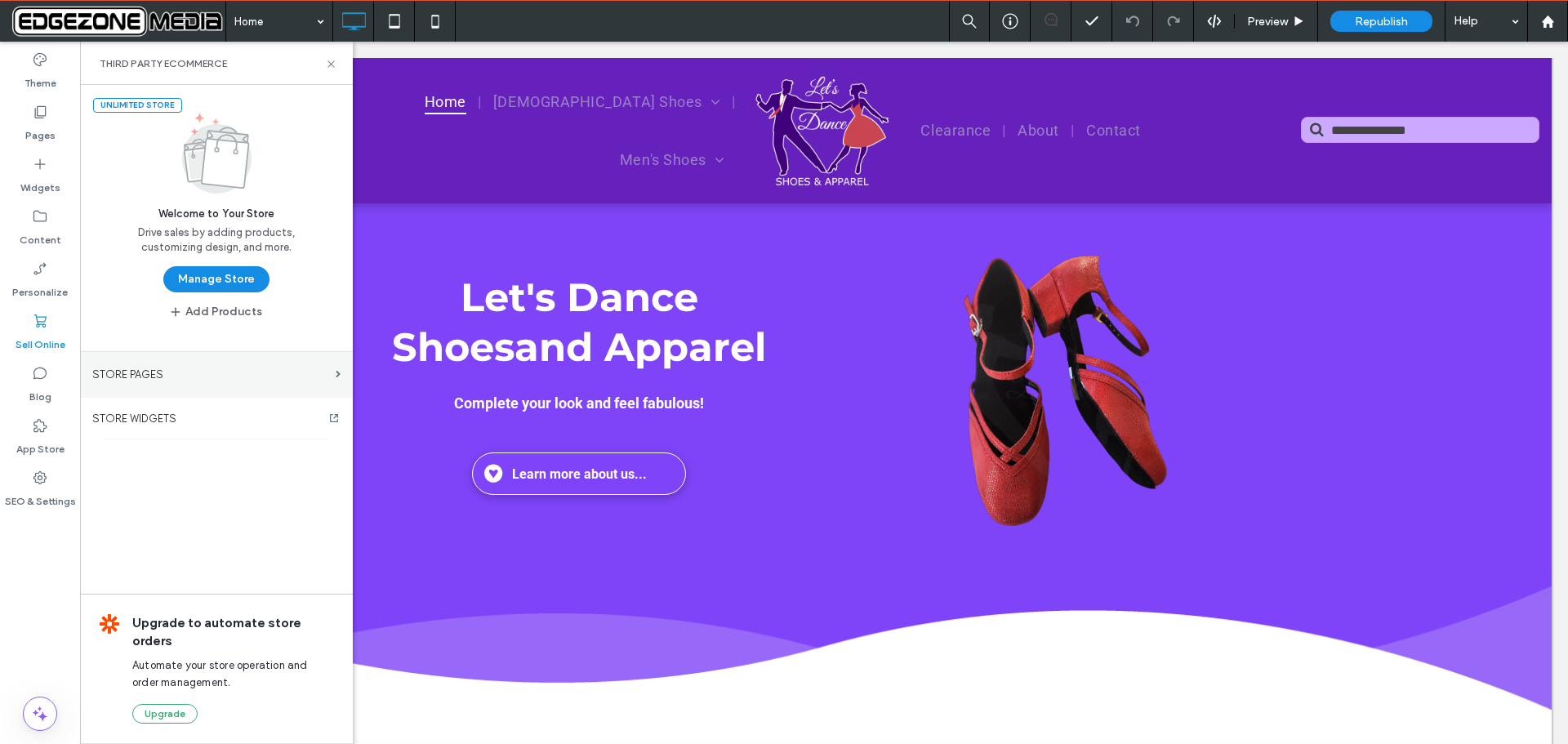
click at [214, 377] on label "STORE PAGES" at bounding box center [210, 374] width 237 height 28
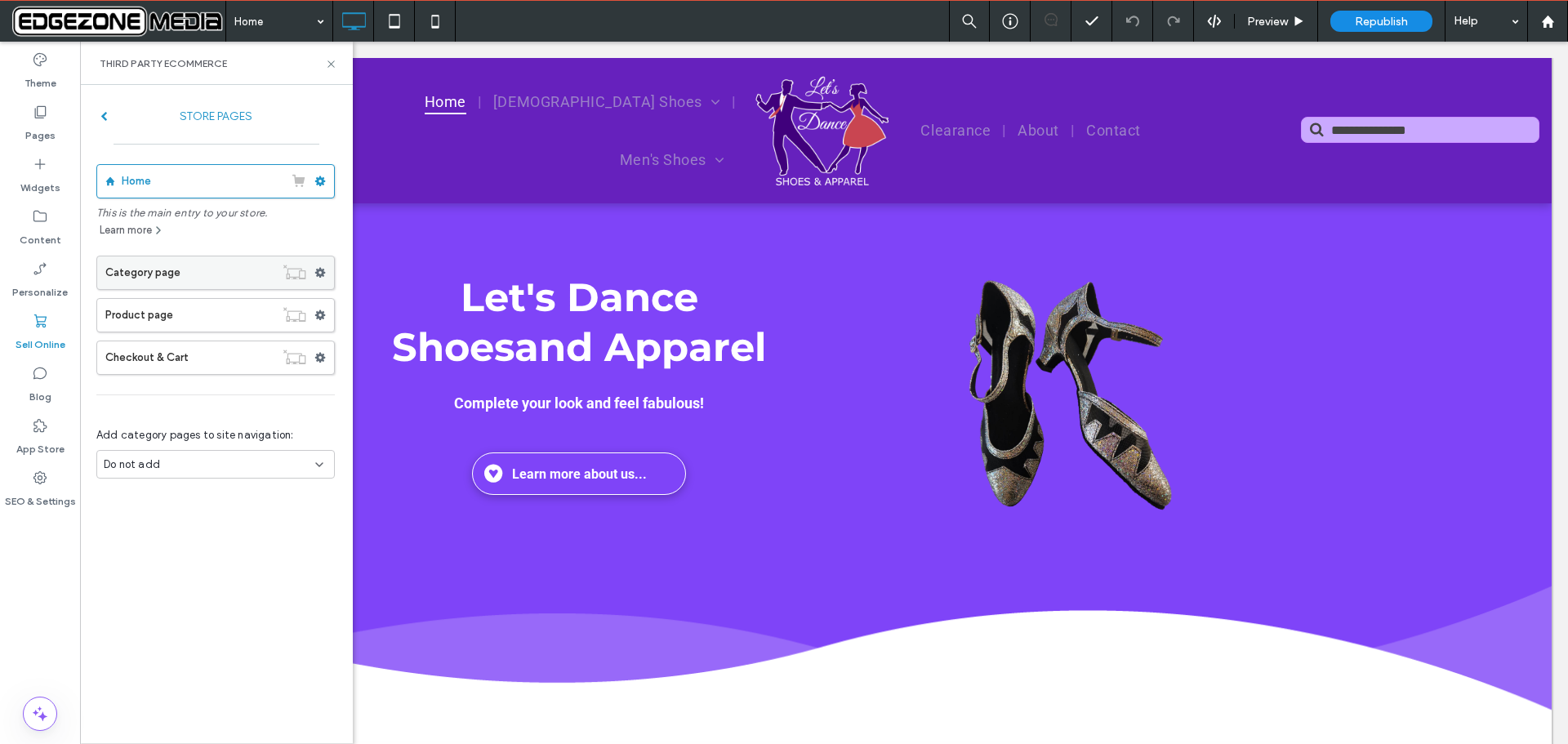
click at [182, 272] on label "Category page" at bounding box center [190, 274] width 169 height 33
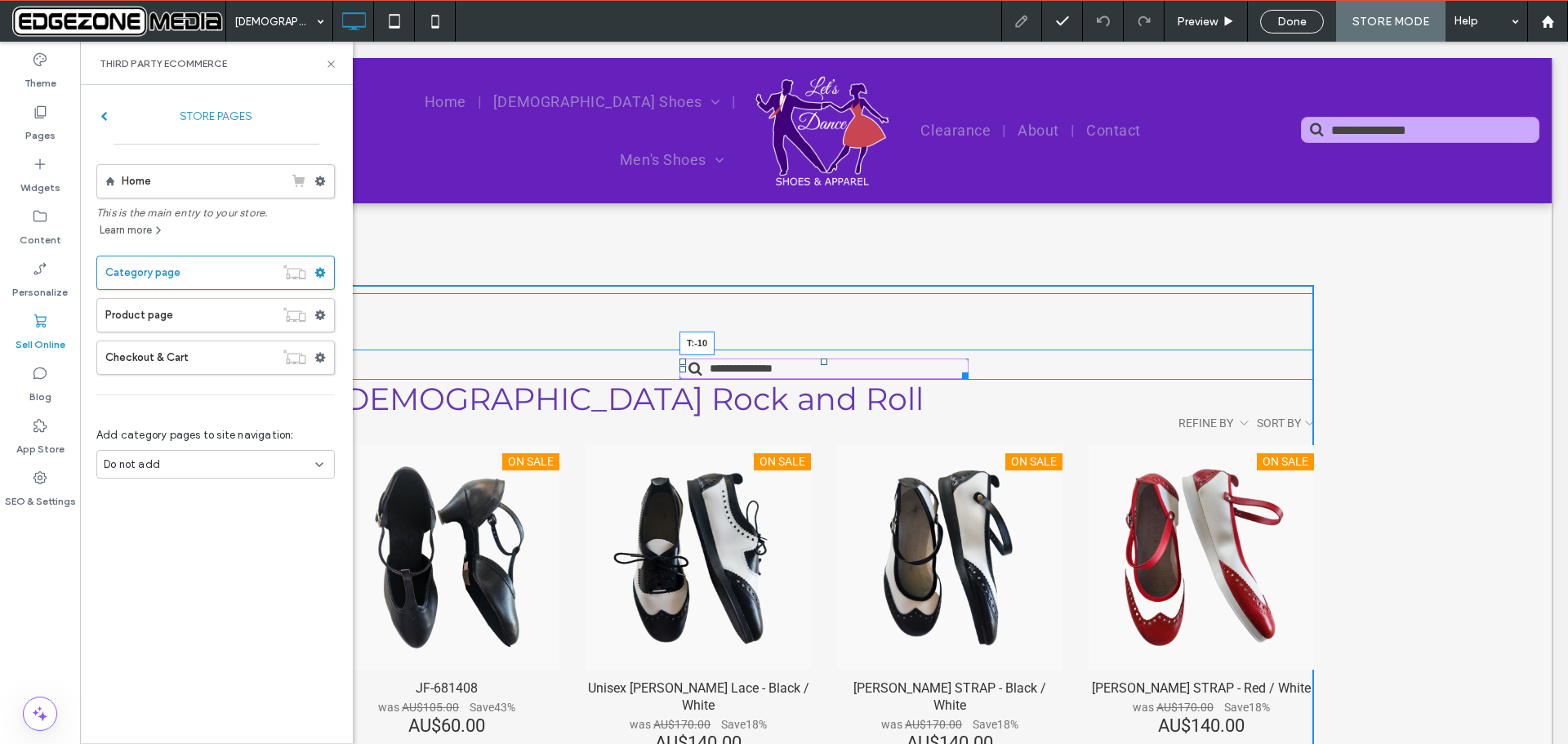
drag, startPoint x: 817, startPoint y: 361, endPoint x: 901, endPoint y: 386, distance: 87.6
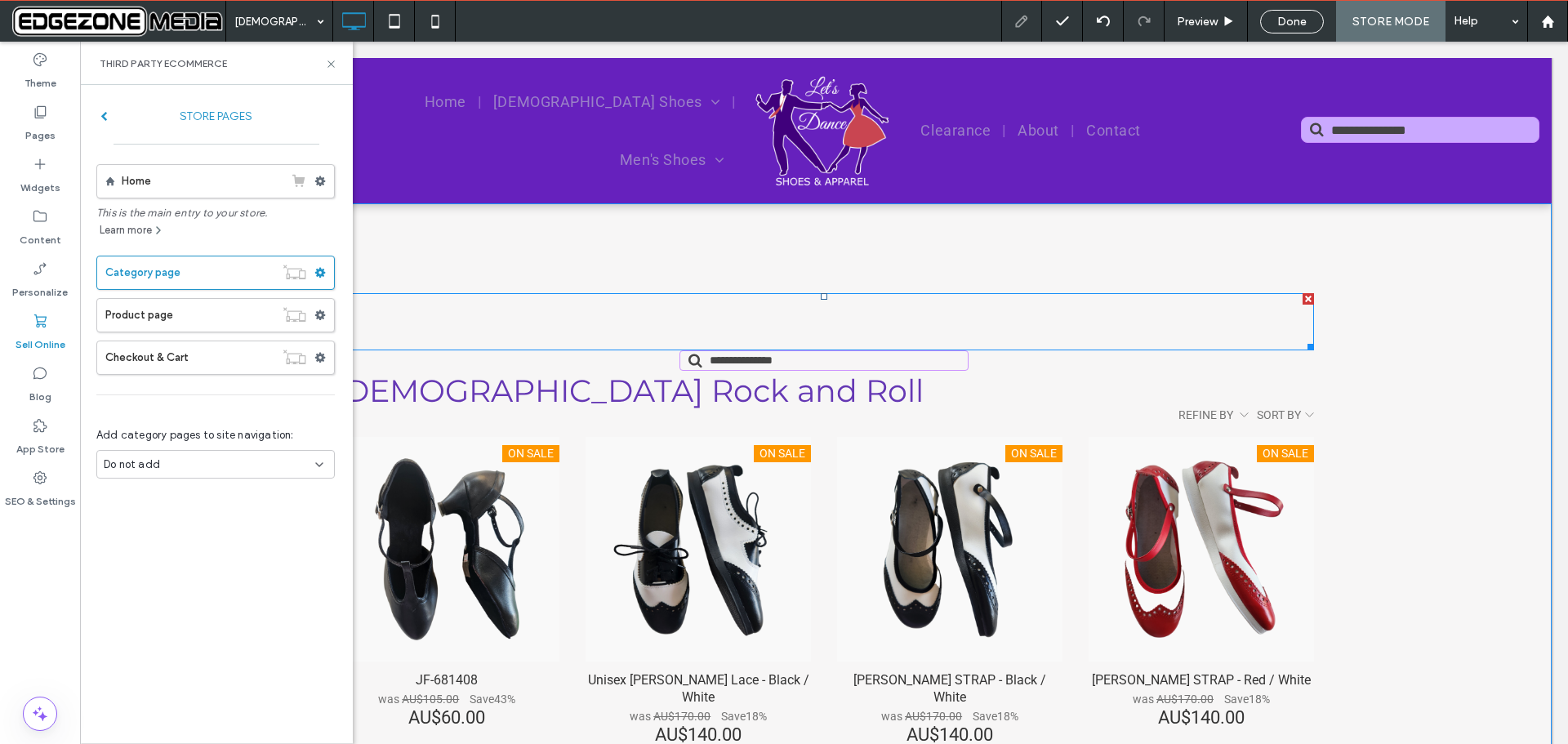
click at [721, 308] on div at bounding box center [824, 321] width 980 height 57
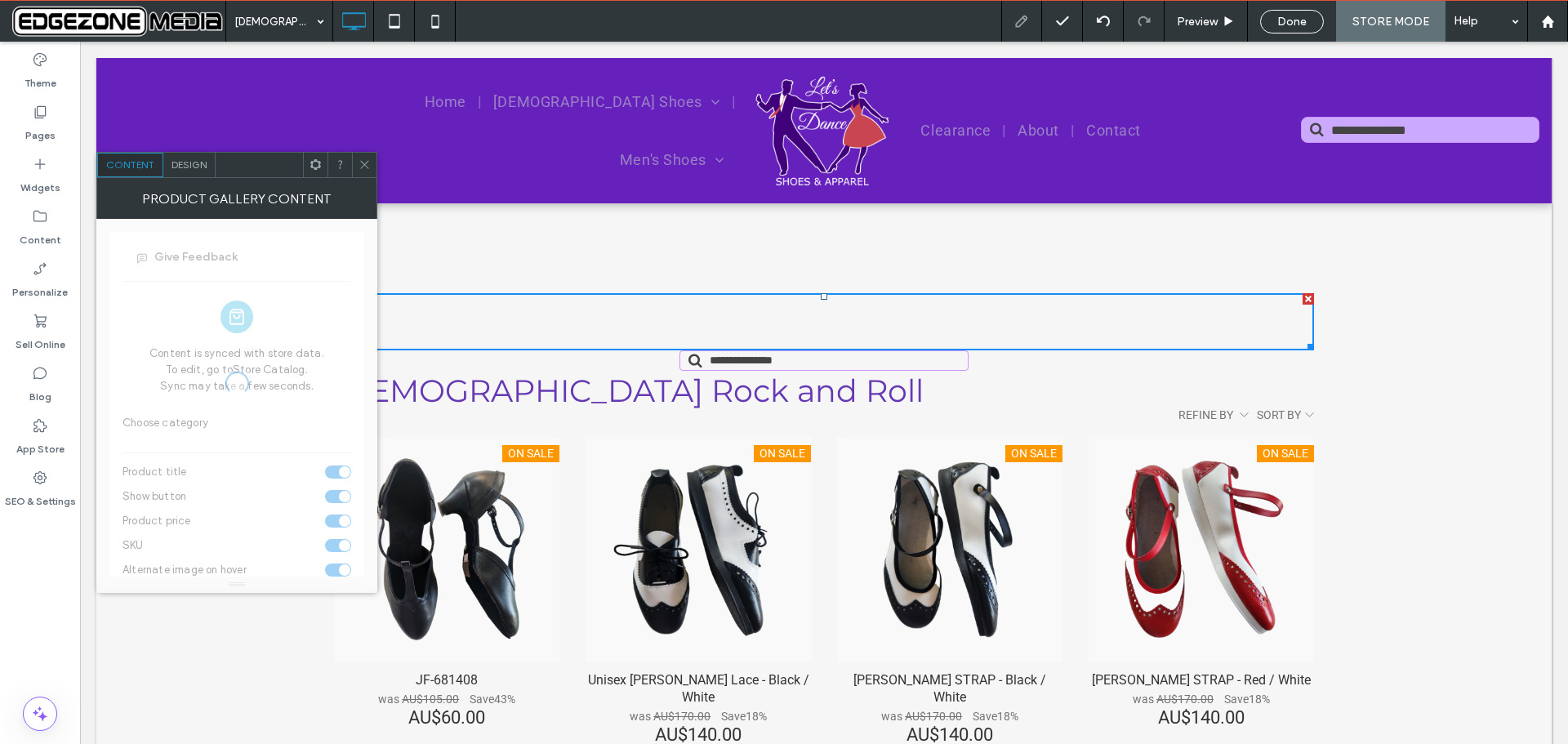
click at [361, 169] on icon at bounding box center [365, 164] width 13 height 13
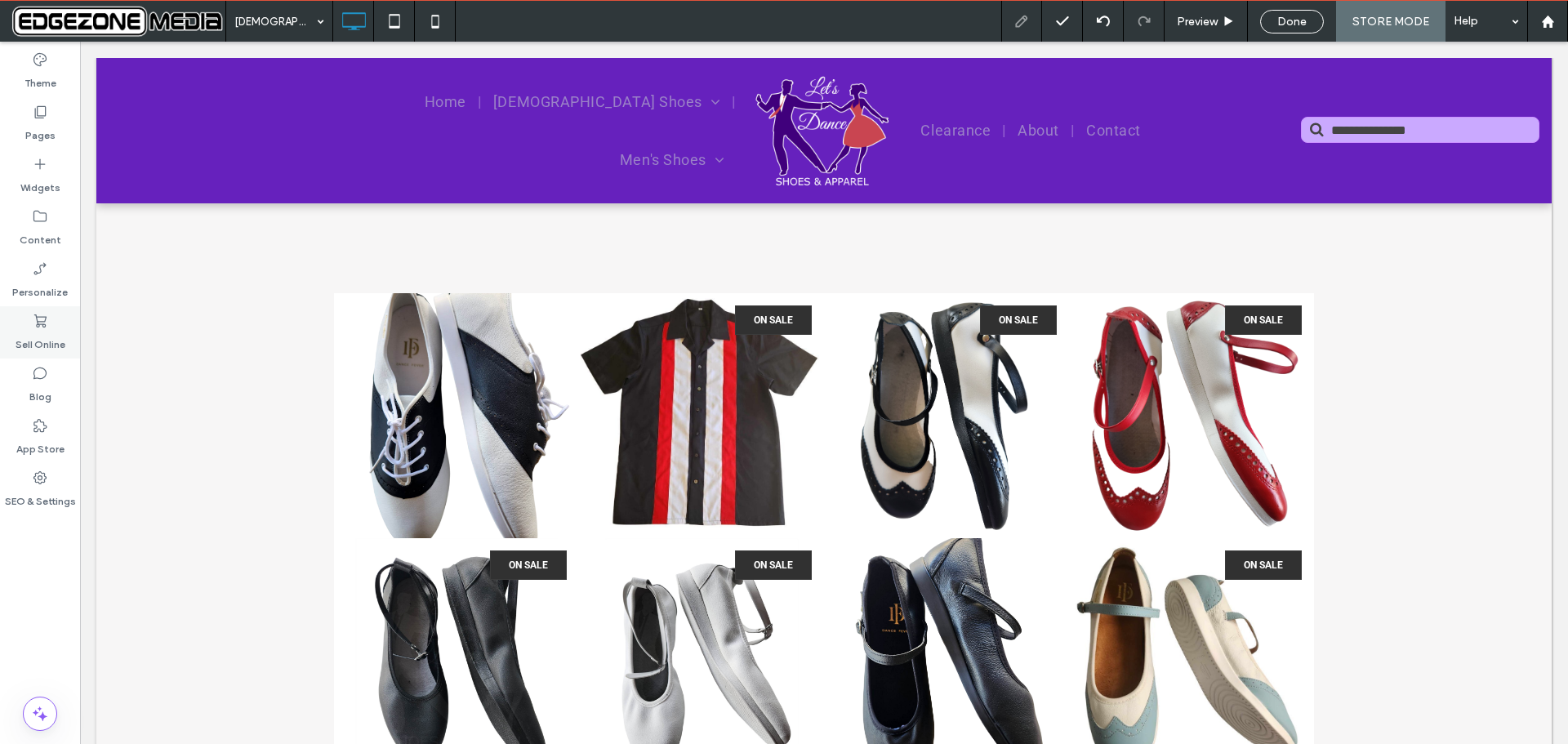
click at [39, 325] on icon at bounding box center [40, 321] width 16 height 16
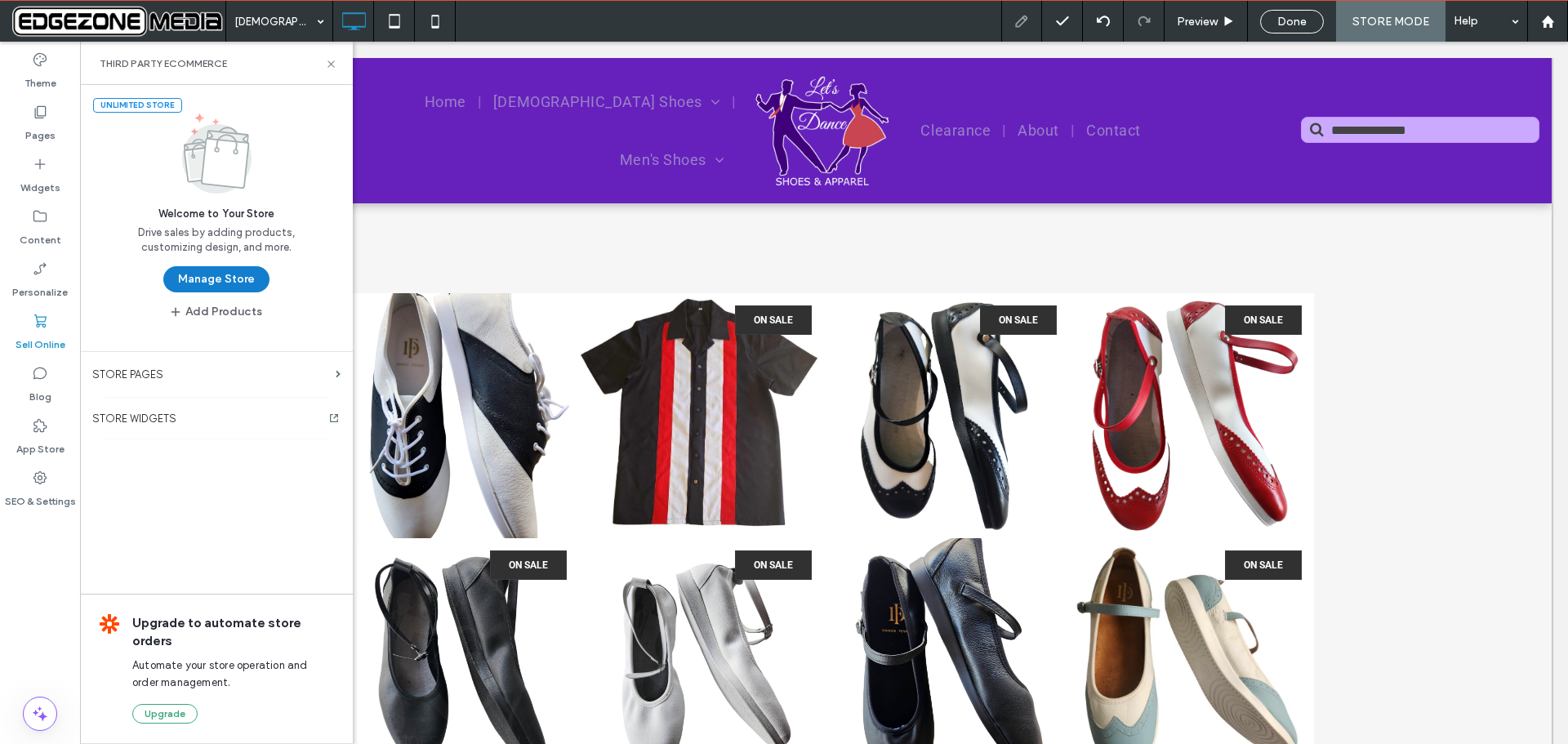
click at [208, 282] on button "Manage Store" at bounding box center [216, 279] width 107 height 26
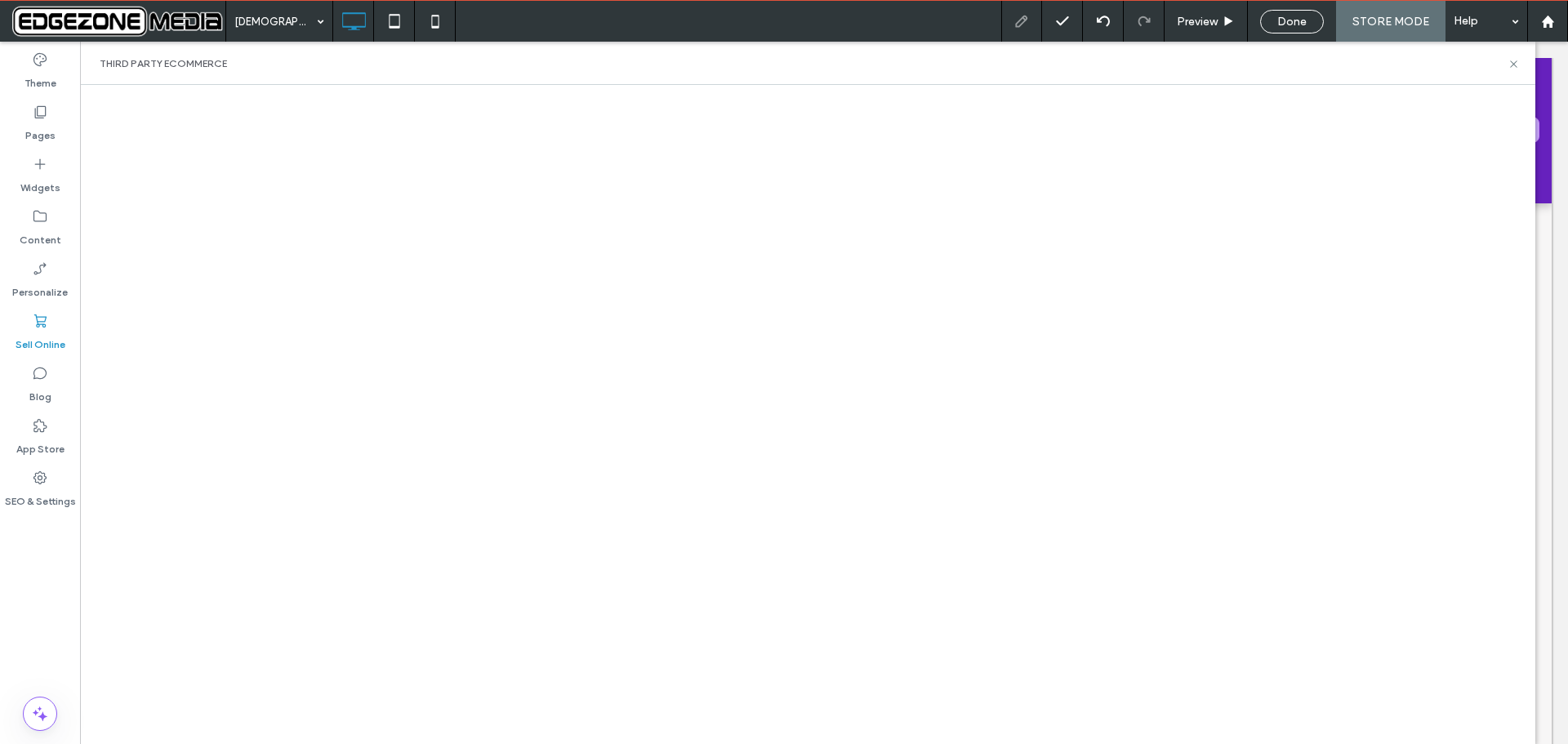
click at [1305, 23] on span "Done" at bounding box center [1293, 21] width 29 height 14
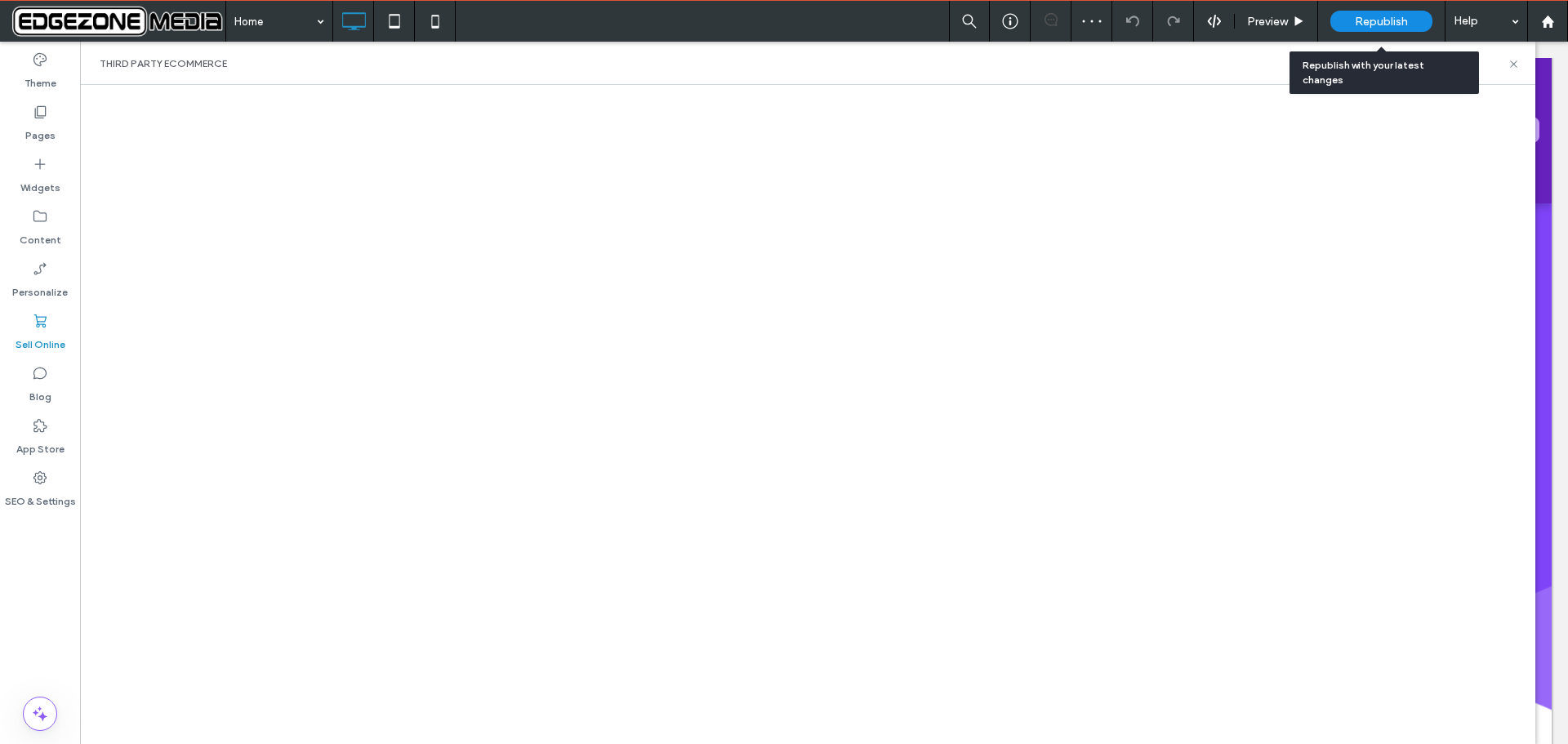
click at [1379, 20] on span "Republish" at bounding box center [1382, 21] width 53 height 14
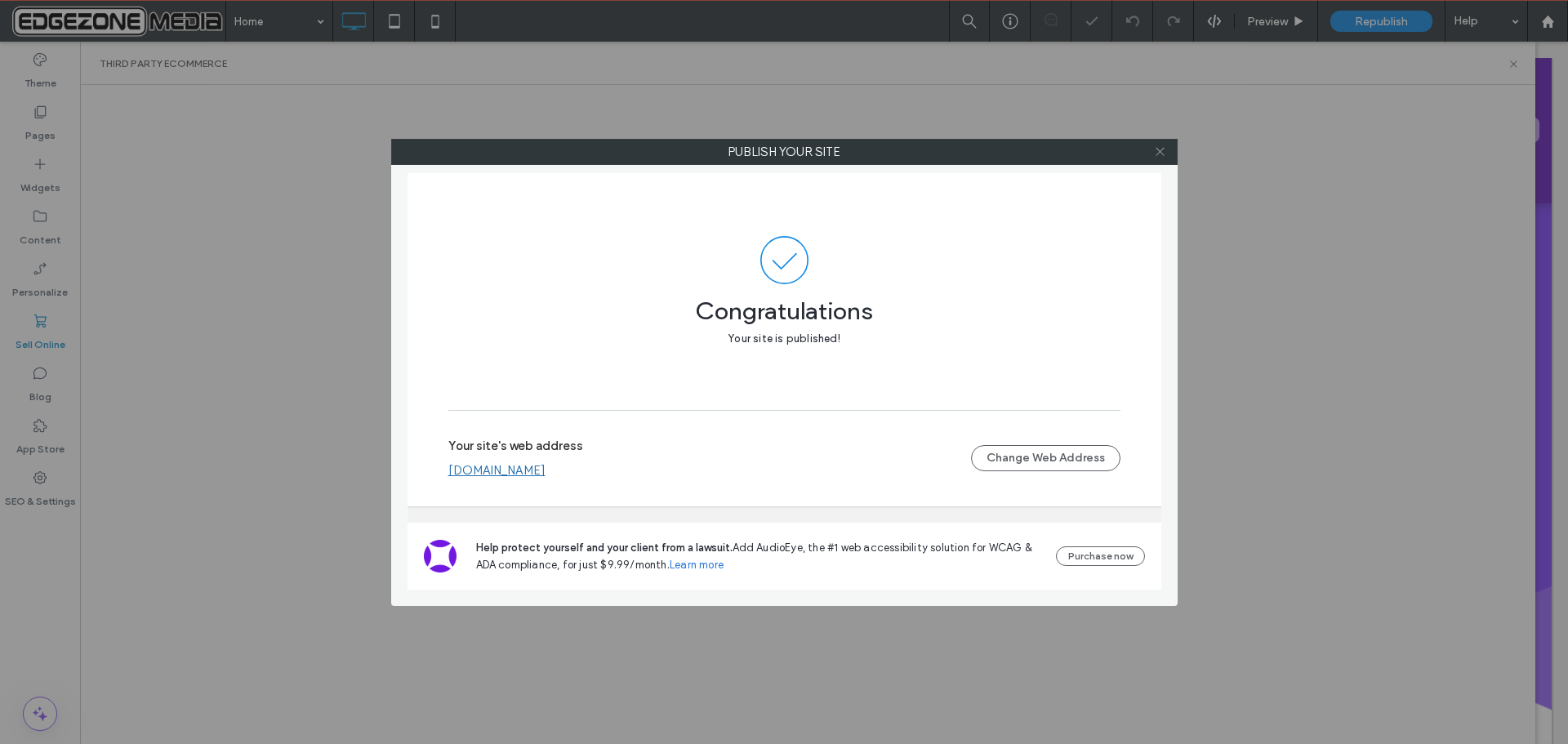
click at [1162, 152] on icon at bounding box center [1160, 151] width 13 height 13
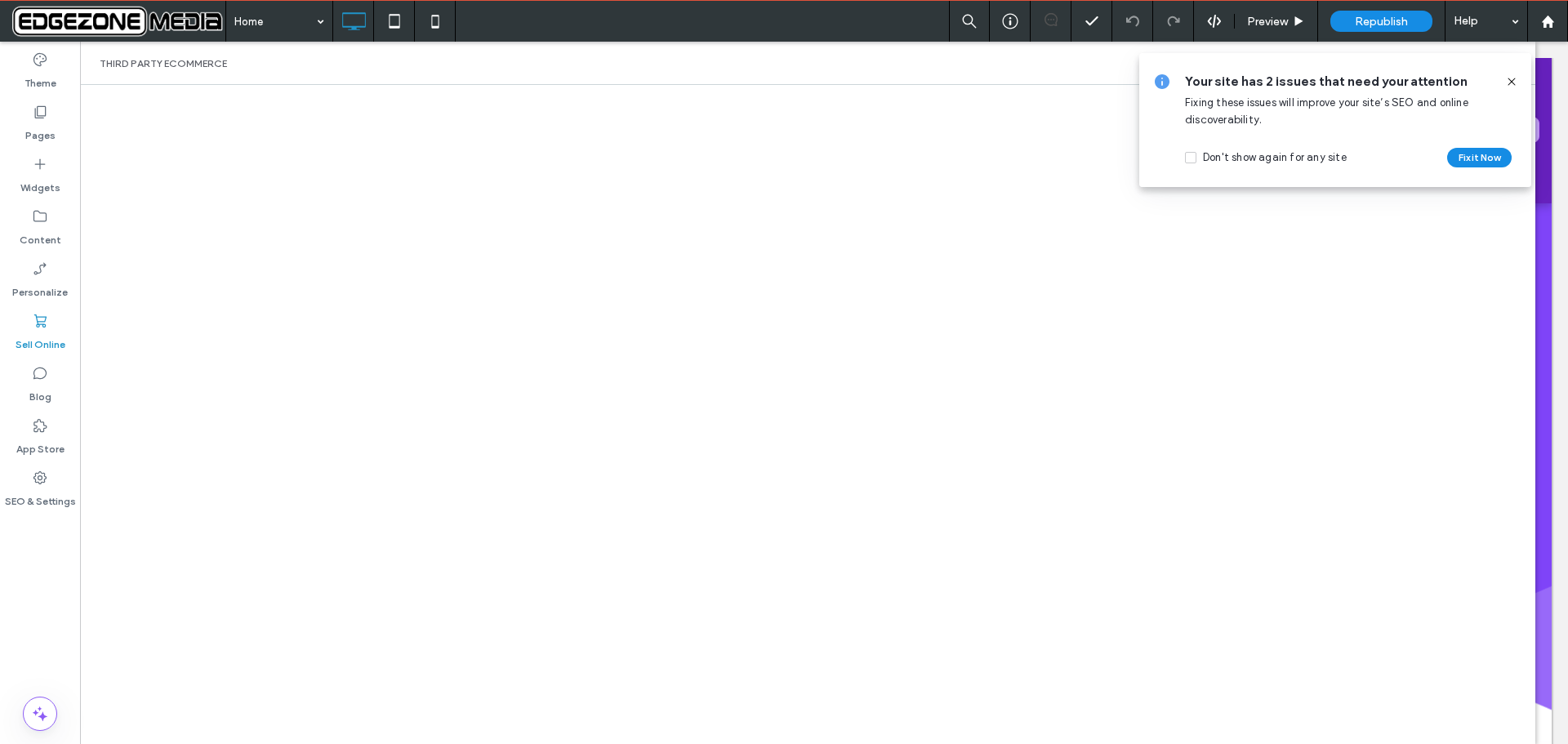
click at [1511, 76] on icon at bounding box center [1512, 81] width 13 height 13
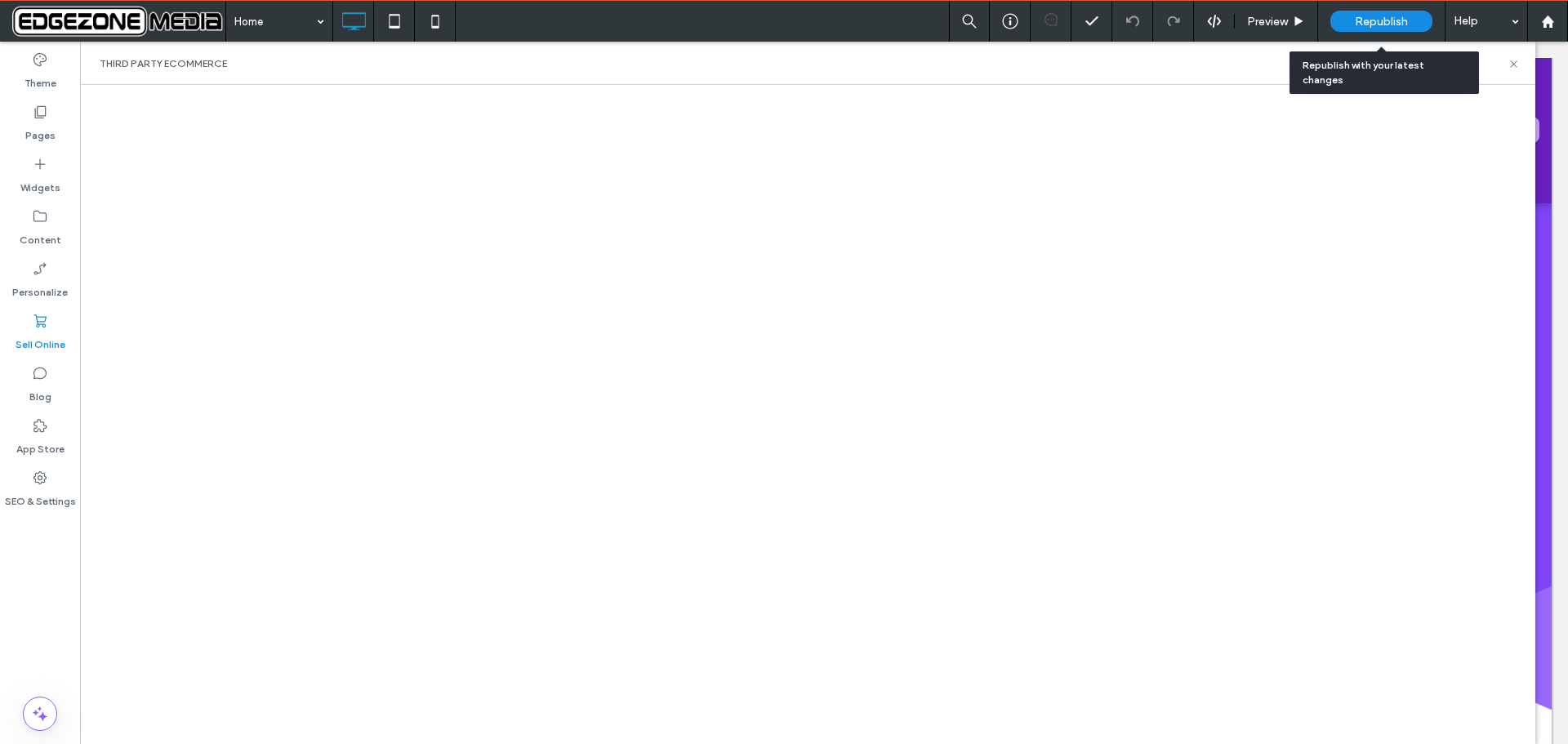
click at [1368, 19] on span "Republish" at bounding box center [1382, 21] width 53 height 14
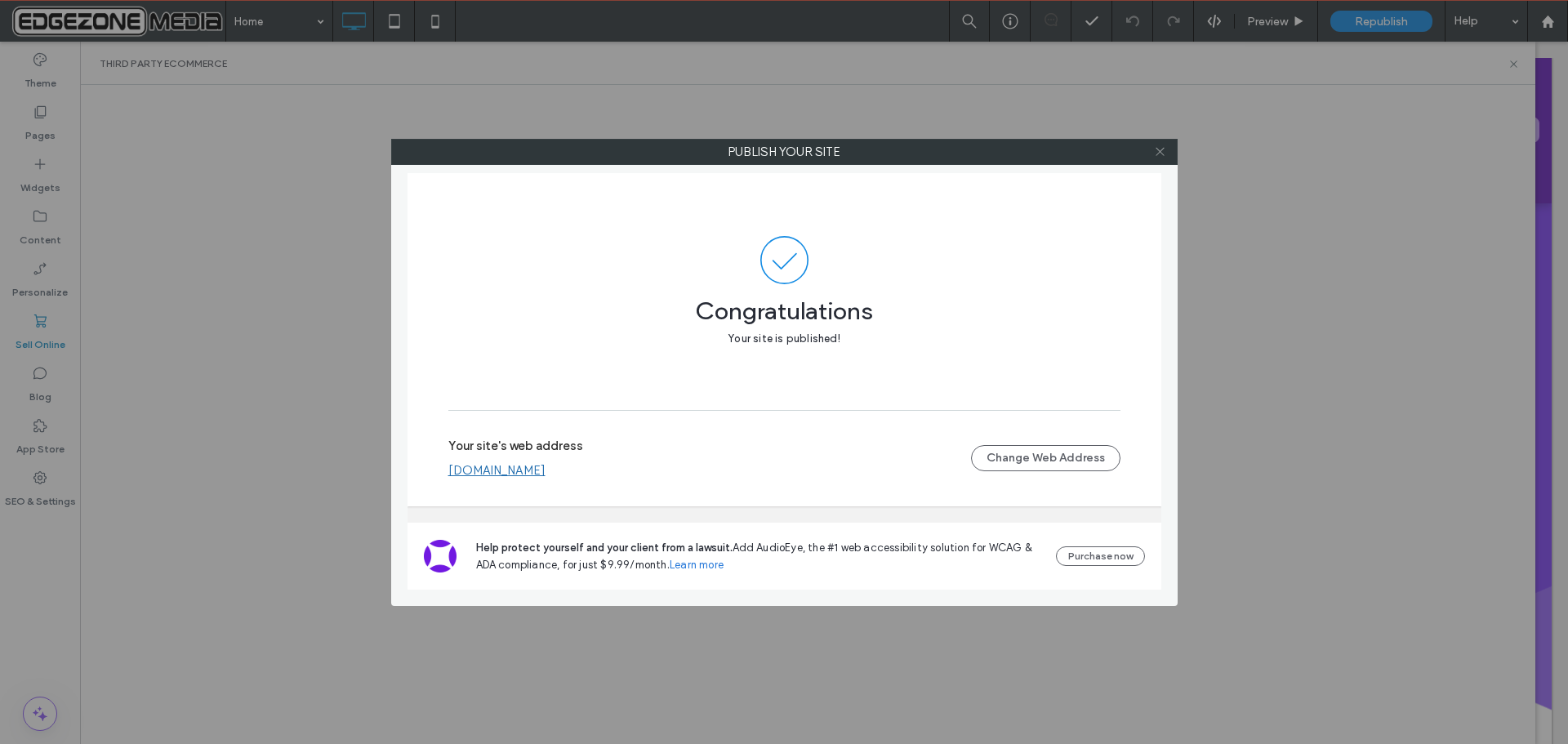
click at [1159, 148] on icon at bounding box center [1160, 151] width 13 height 13
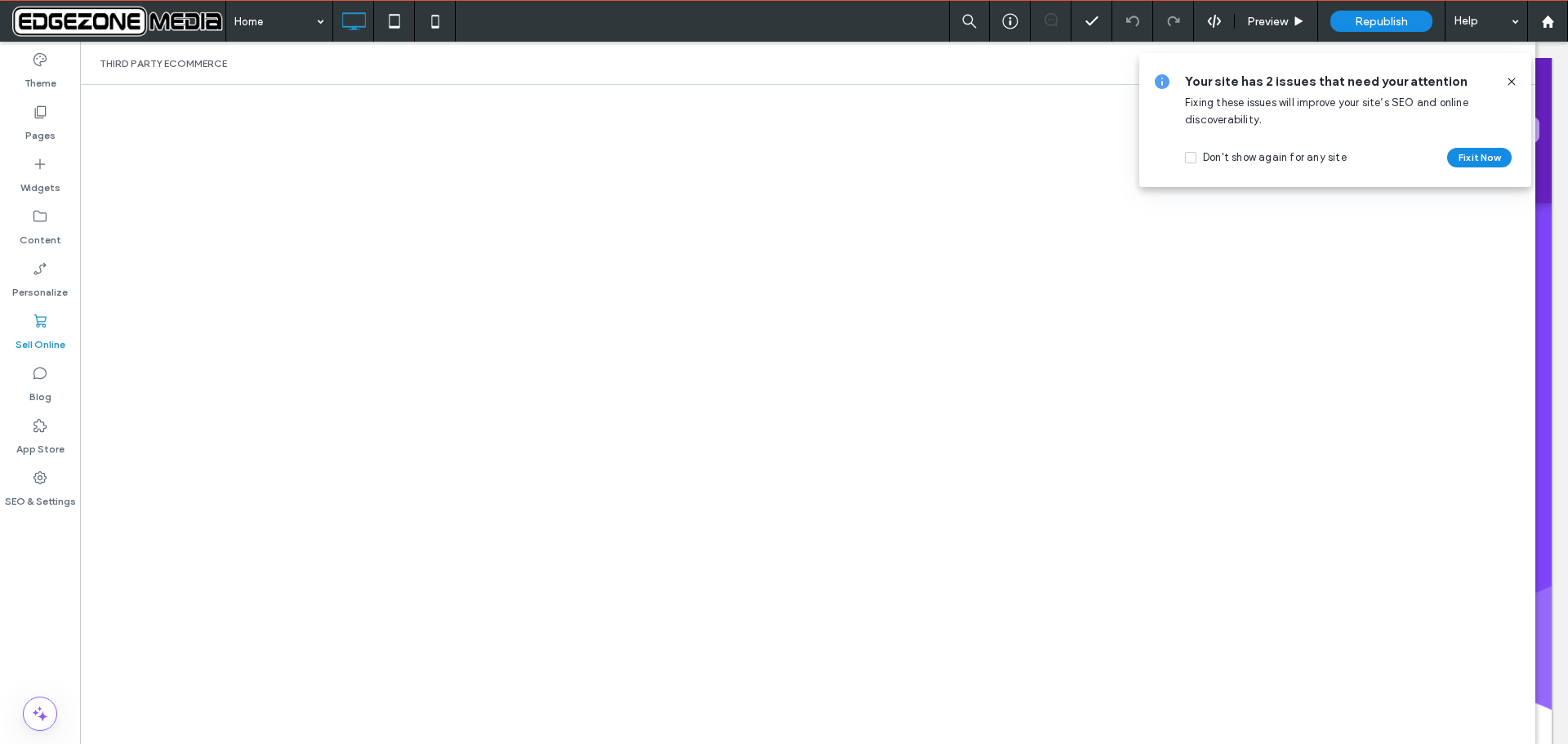
click at [1513, 81] on icon at bounding box center [1512, 81] width 13 height 13
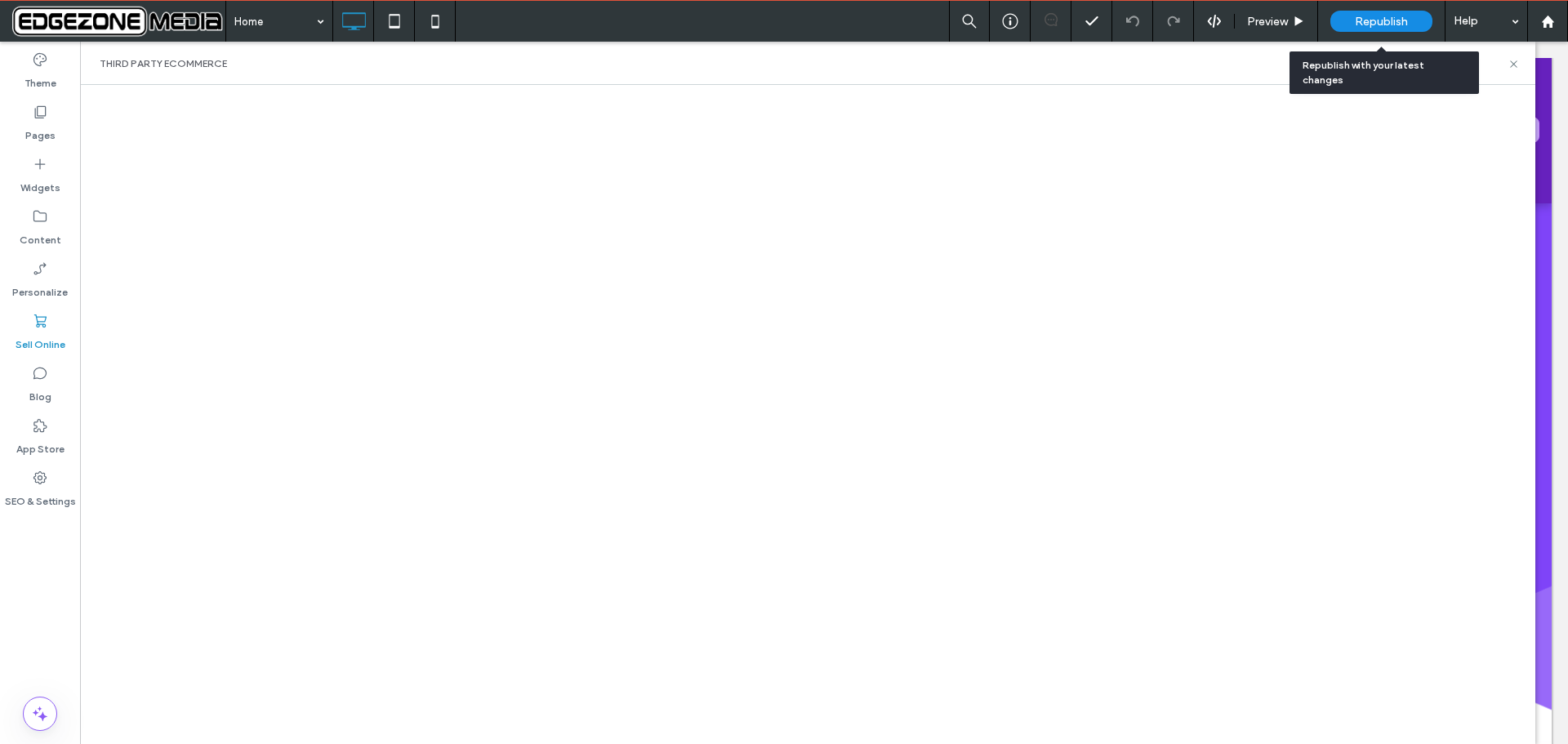
click at [1376, 16] on span "Republish" at bounding box center [1382, 21] width 53 height 14
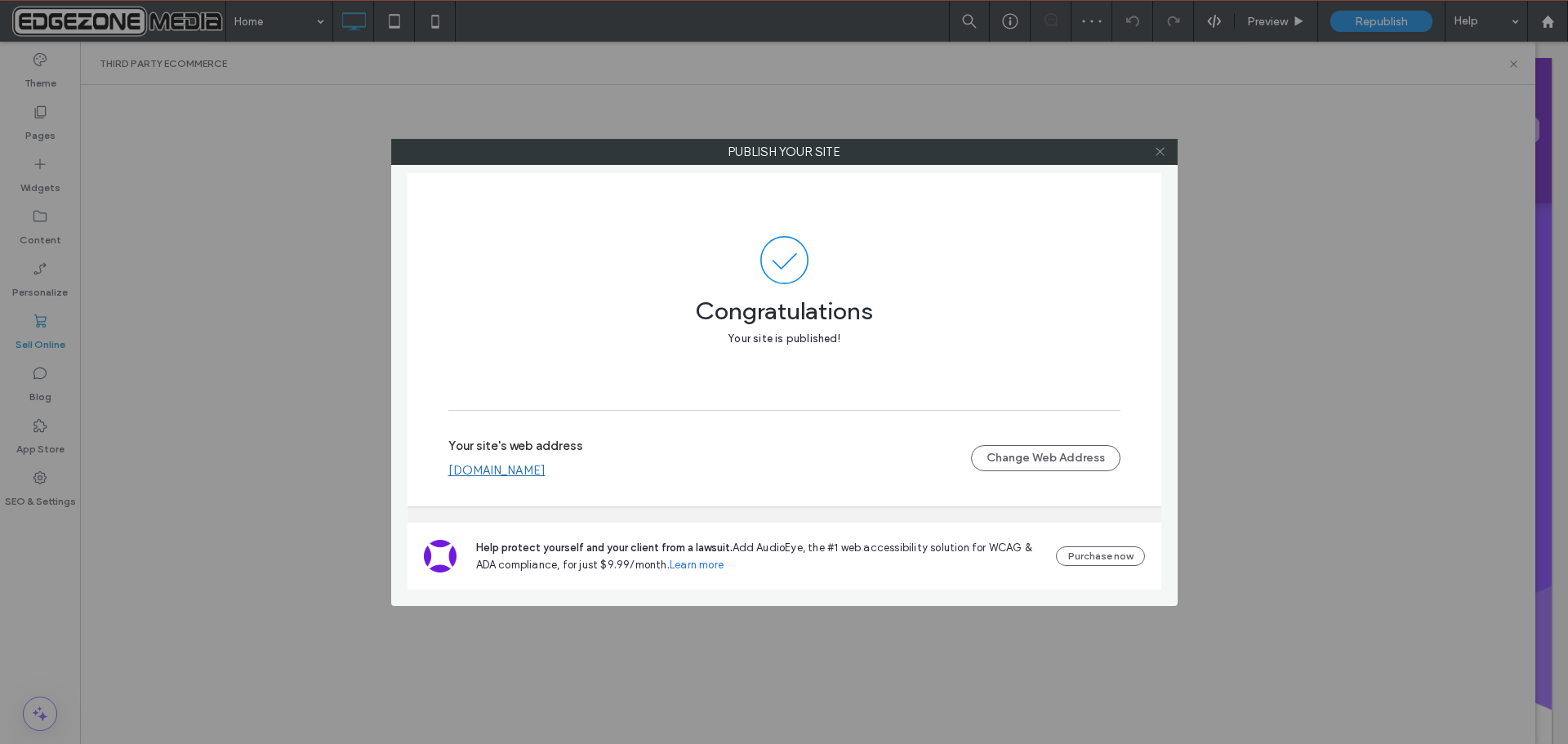
click at [1161, 147] on icon at bounding box center [1160, 151] width 13 height 13
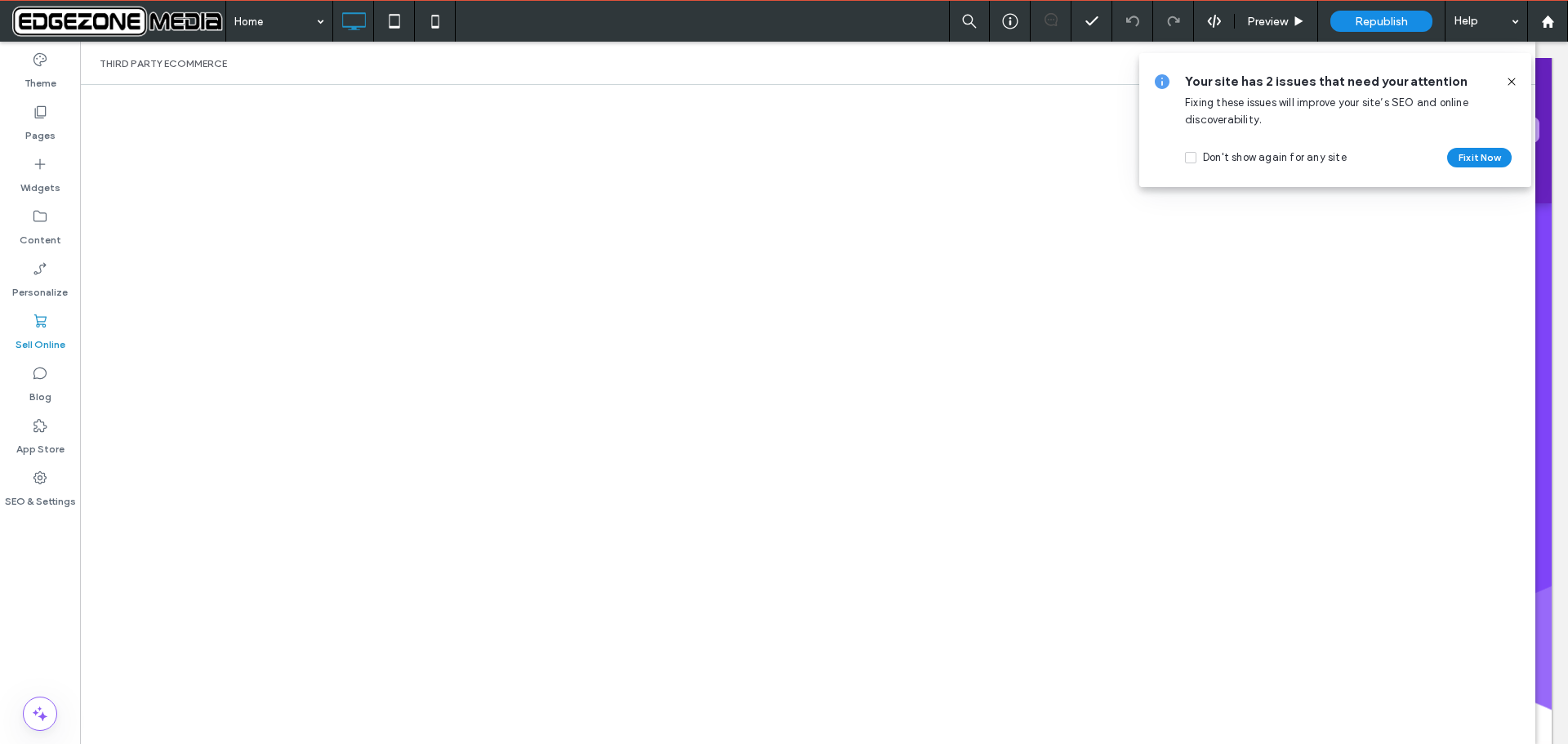
click at [1511, 81] on icon at bounding box center [1512, 81] width 13 height 13
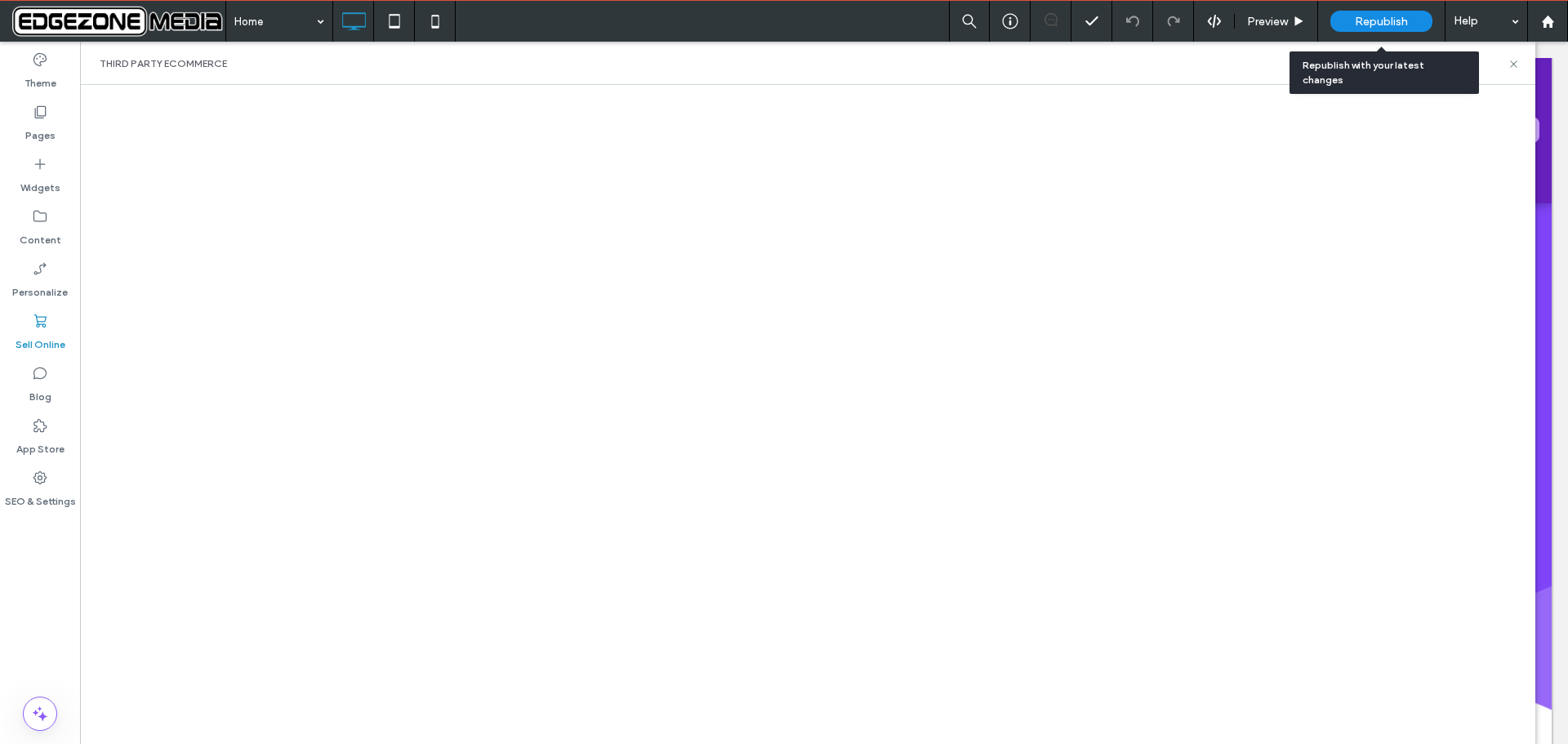
click at [1377, 18] on span "Republish" at bounding box center [1382, 21] width 53 height 14
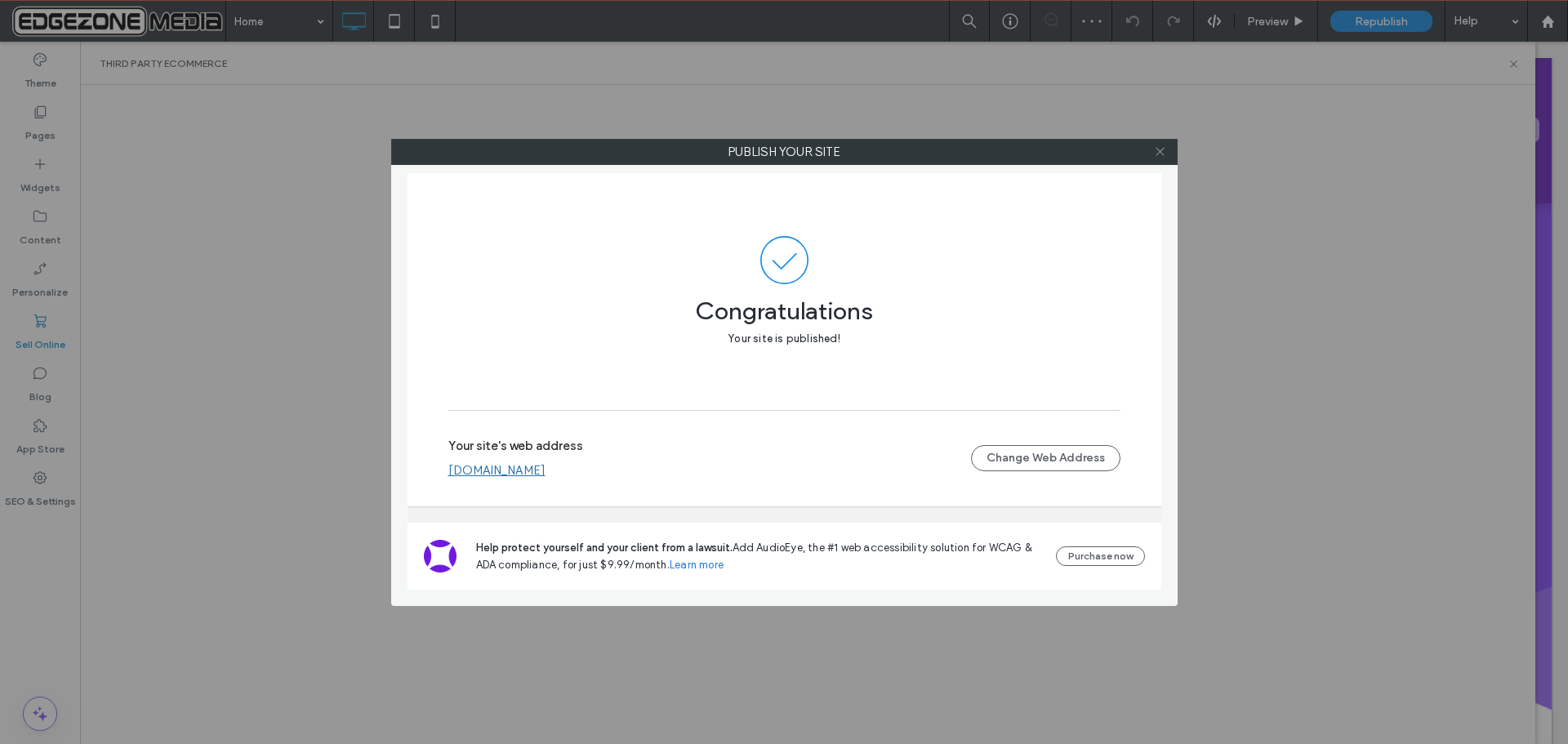
click at [1162, 146] on icon at bounding box center [1160, 151] width 13 height 13
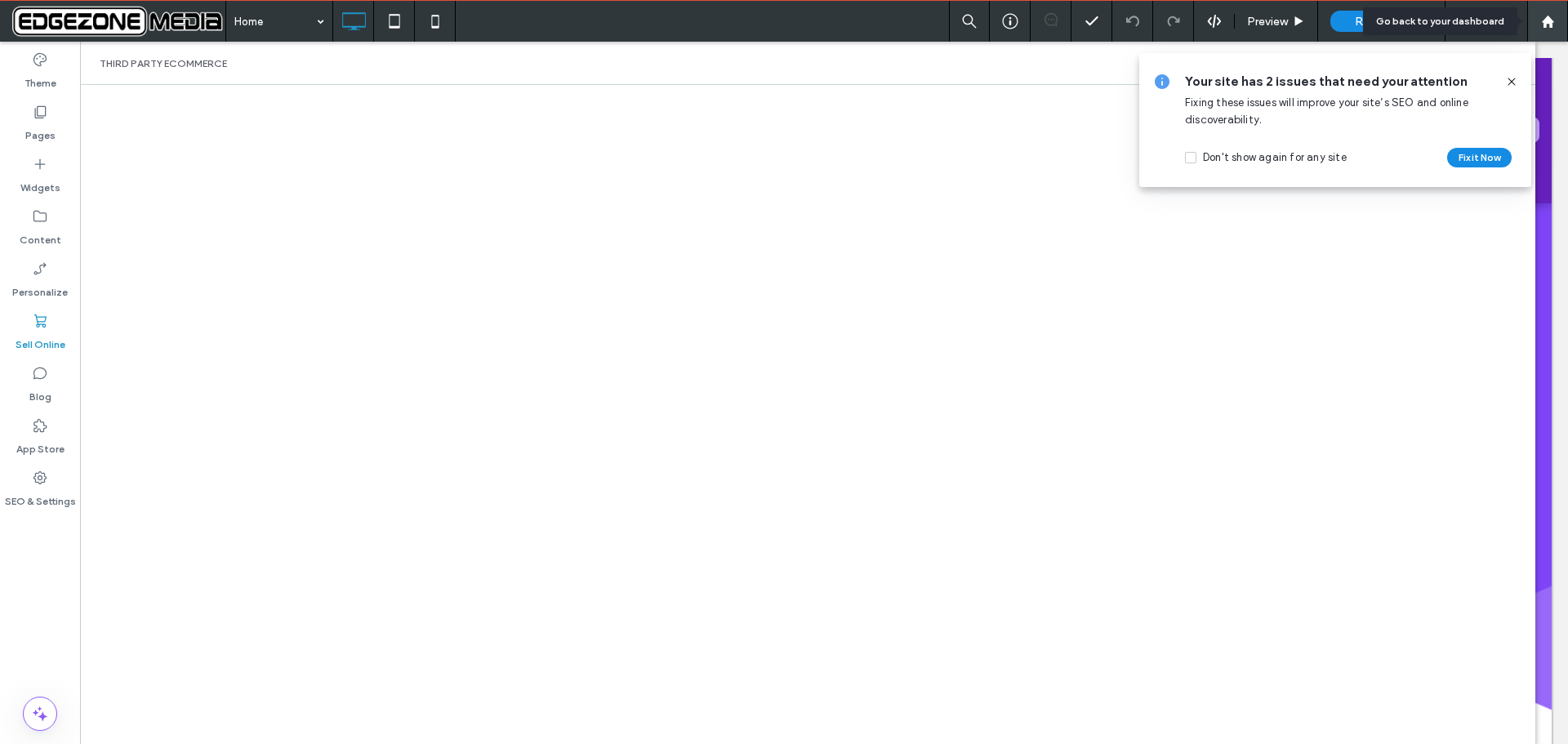
click at [1548, 17] on use at bounding box center [1548, 20] width 13 height 13
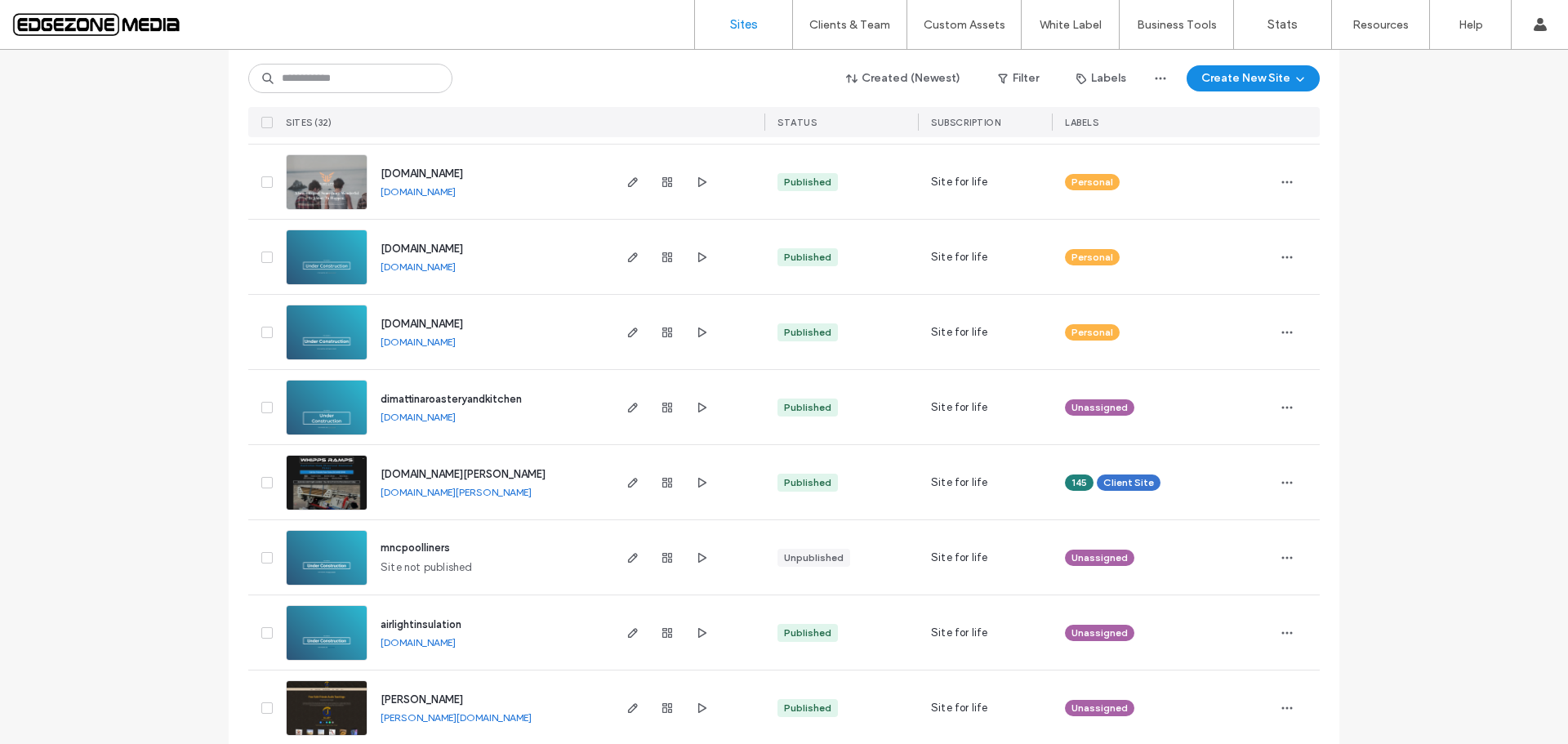
scroll to position [2043, 0]
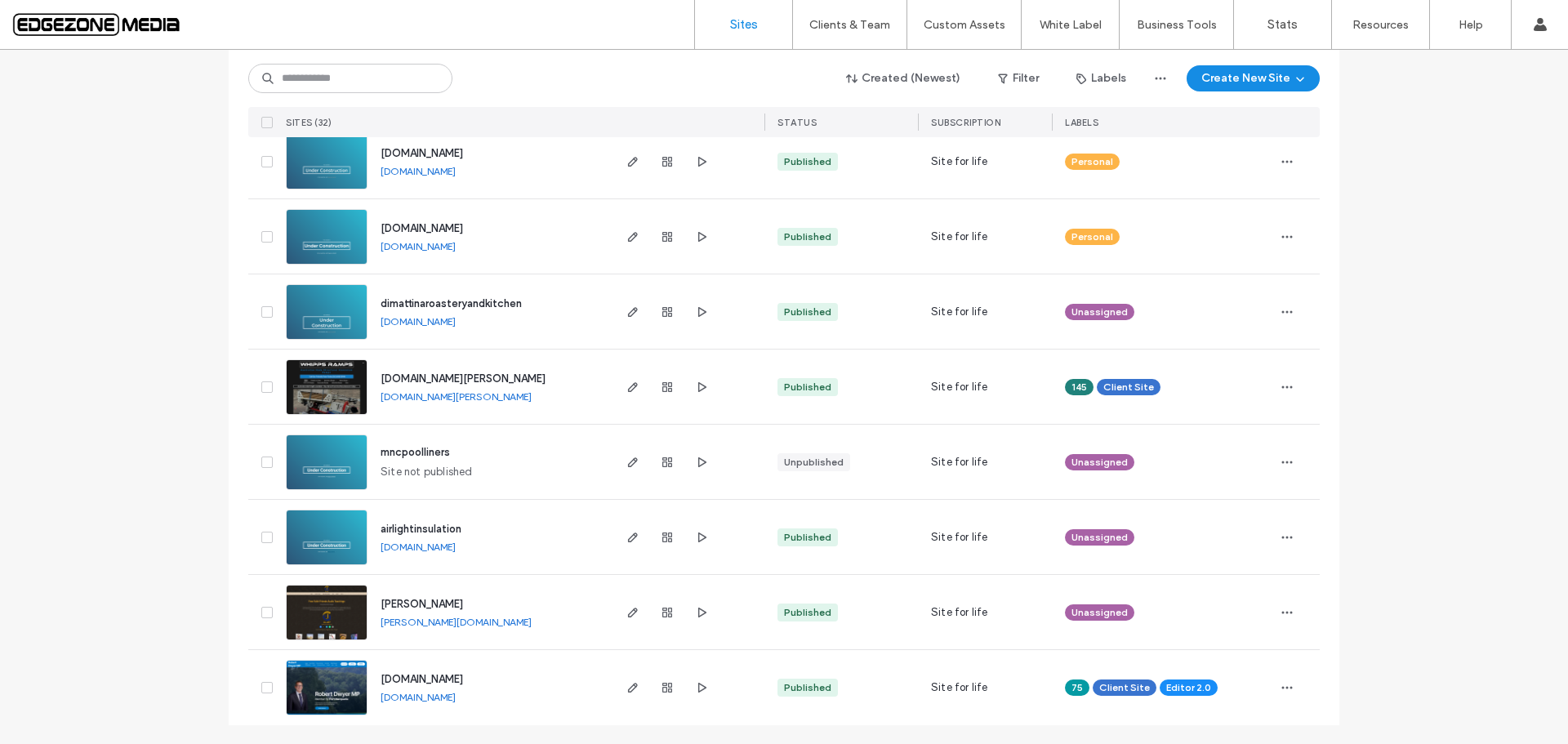
click at [444, 378] on span "[DOMAIN_NAME][PERSON_NAME]" at bounding box center [464, 378] width 165 height 13
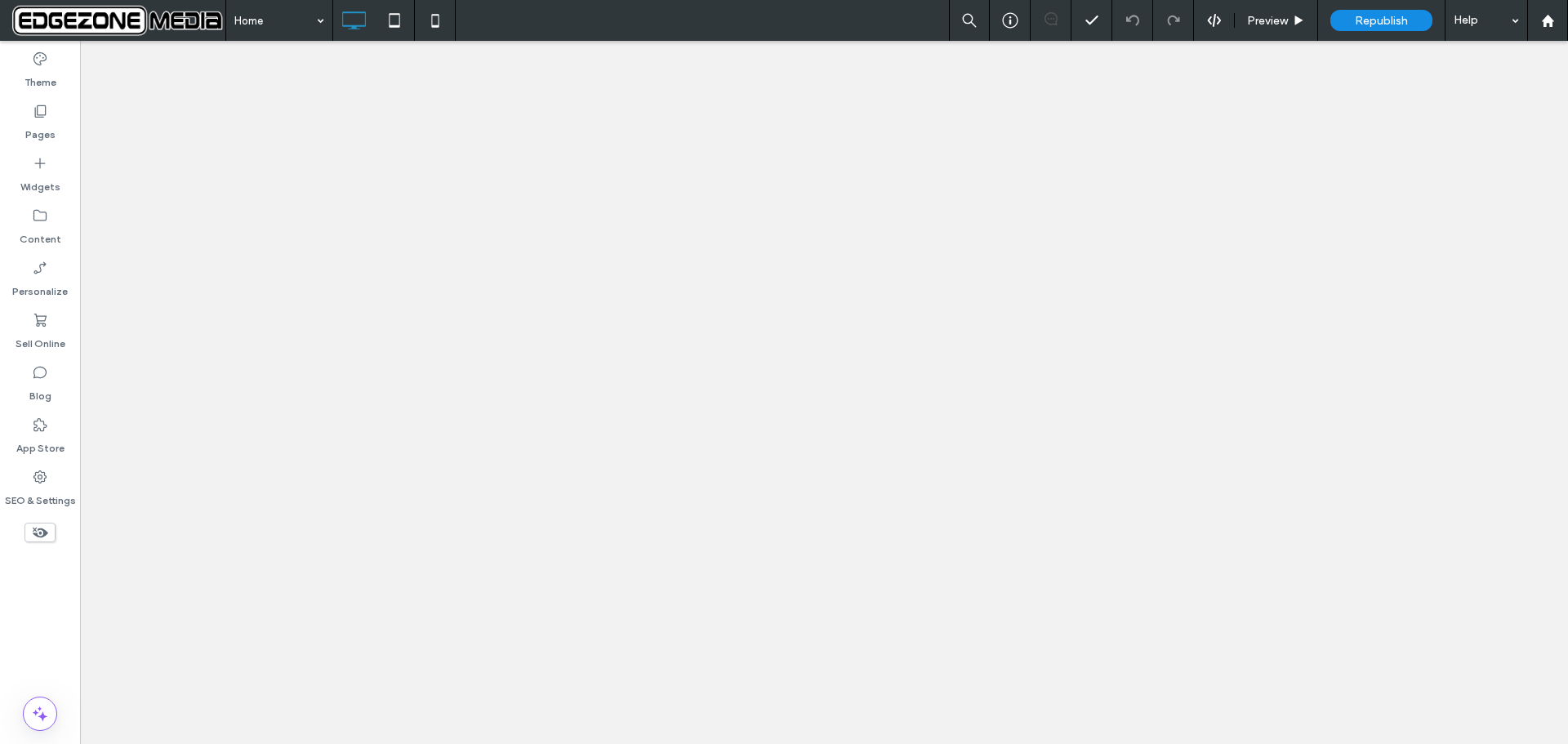
click at [35, 323] on icon at bounding box center [40, 320] width 16 height 16
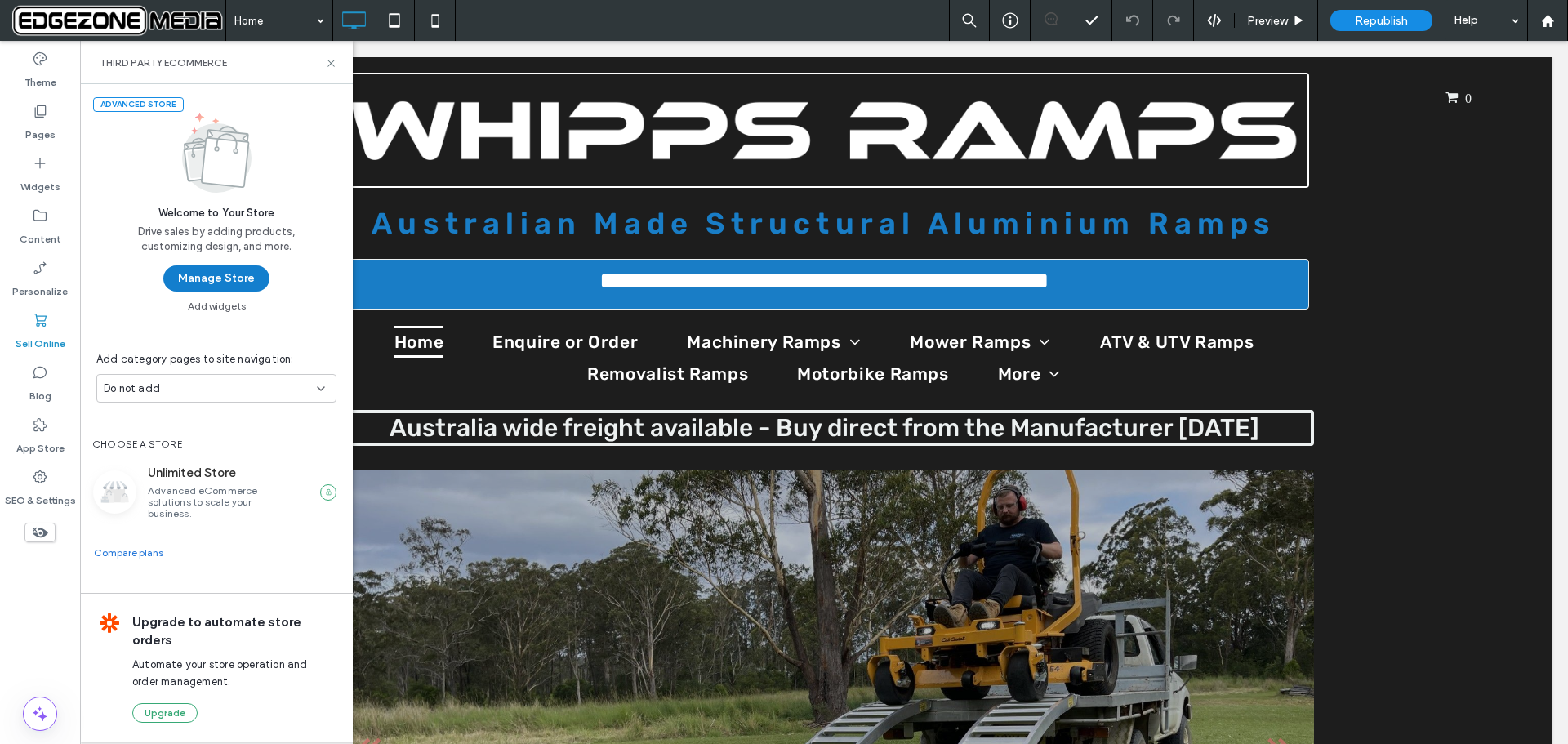
click at [191, 281] on button "Manage Store" at bounding box center [216, 278] width 107 height 26
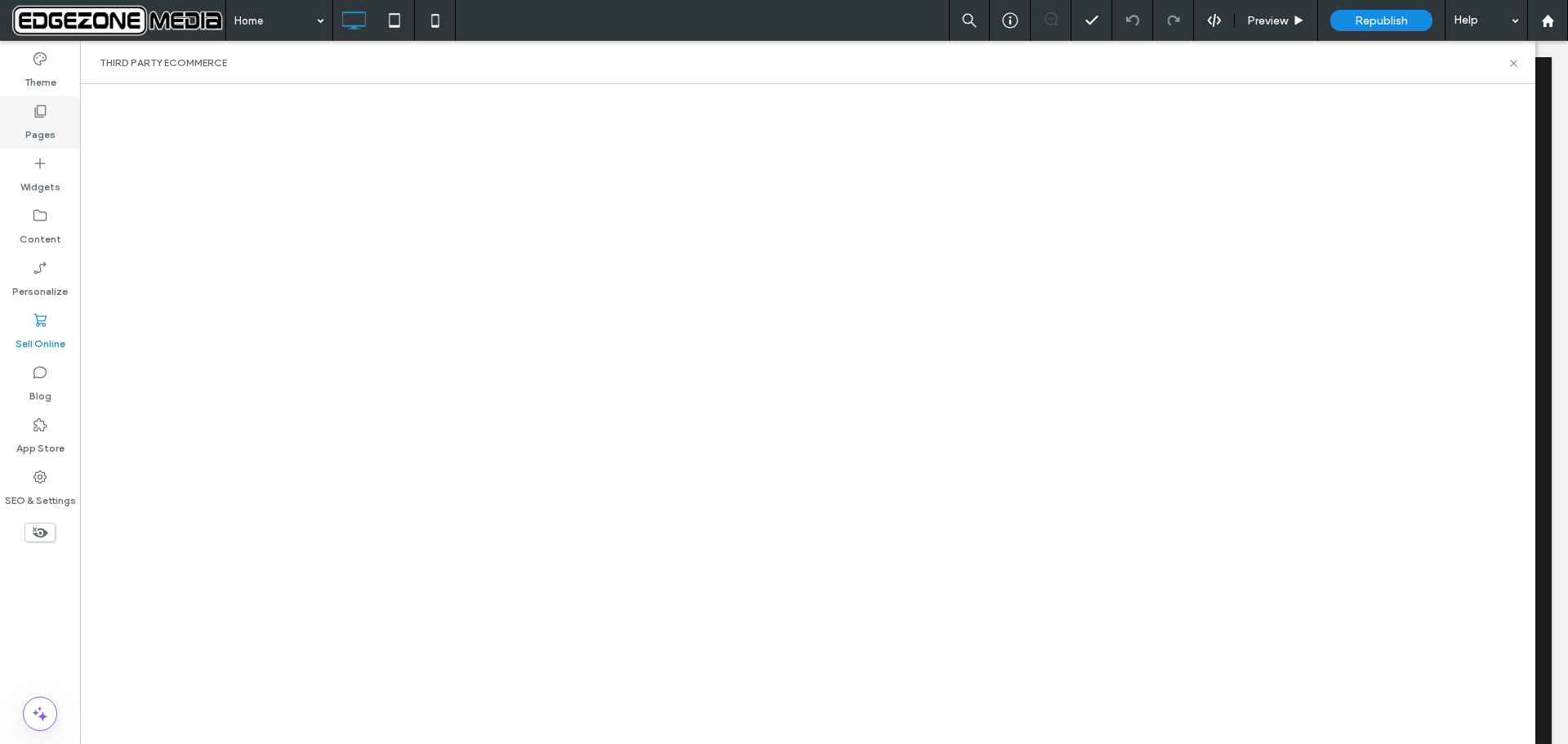
click at [34, 122] on label "Pages" at bounding box center [40, 131] width 30 height 23
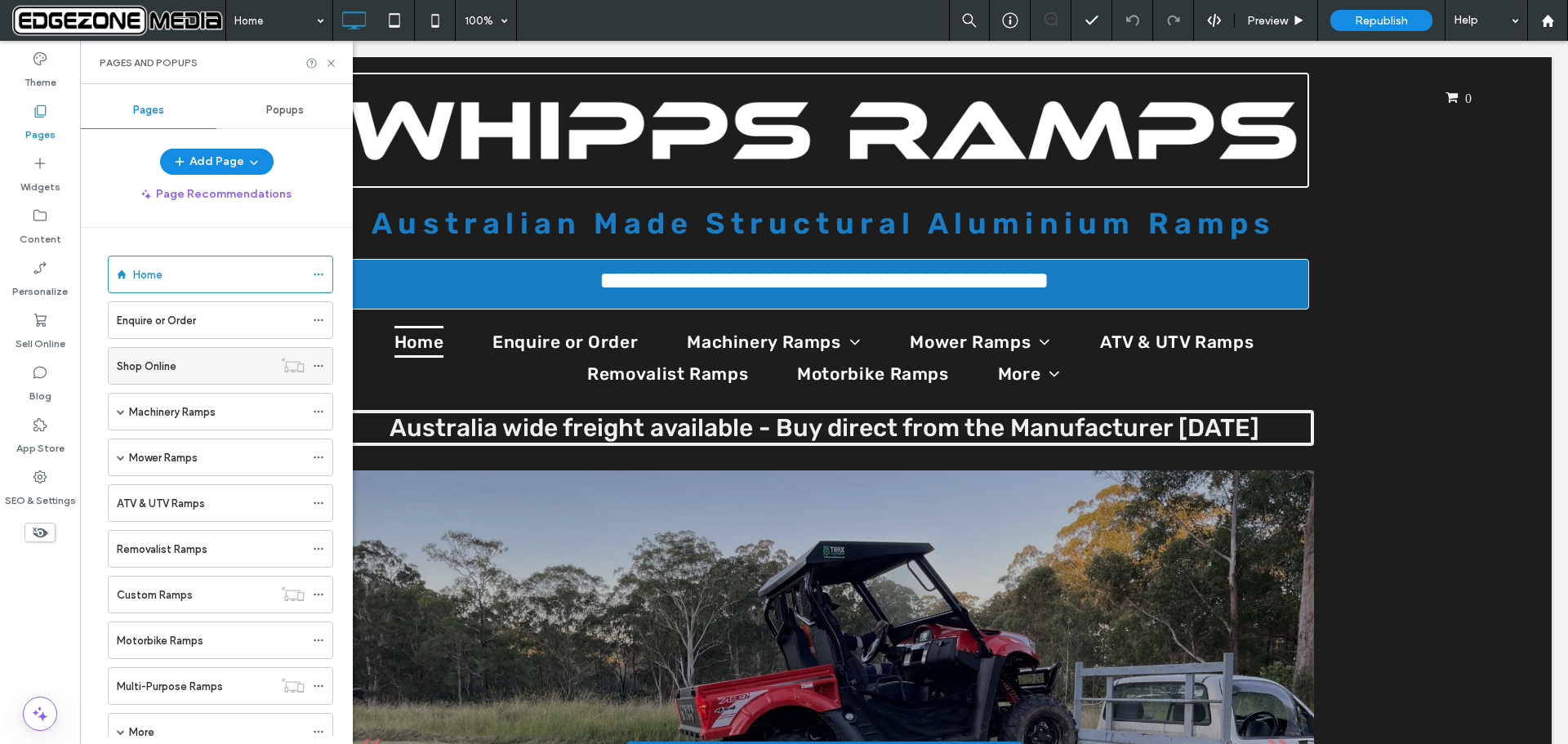
click at [320, 367] on icon at bounding box center [319, 367] width 12 height 12
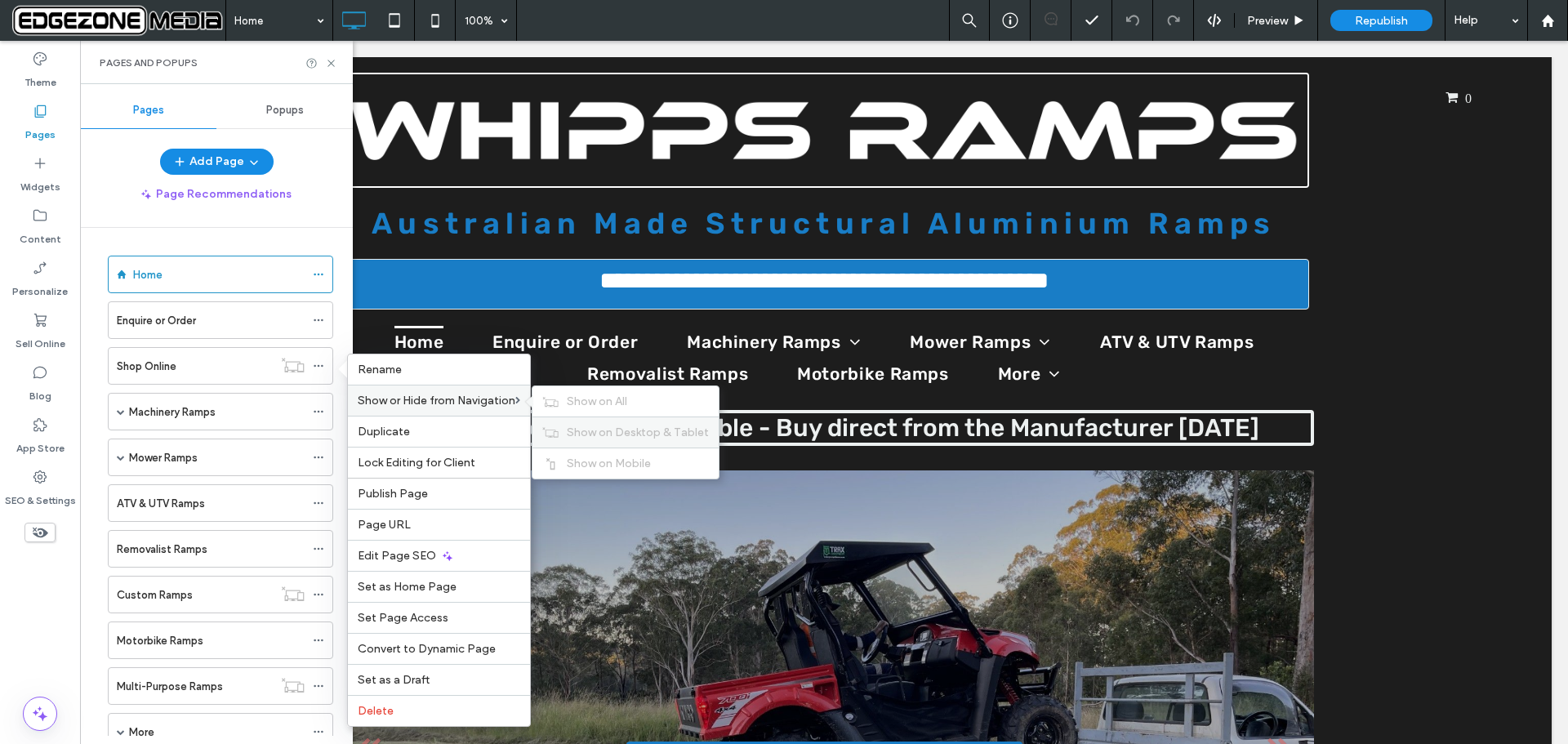
click at [613, 427] on span "Show on Desktop & Tablet" at bounding box center [638, 433] width 143 height 14
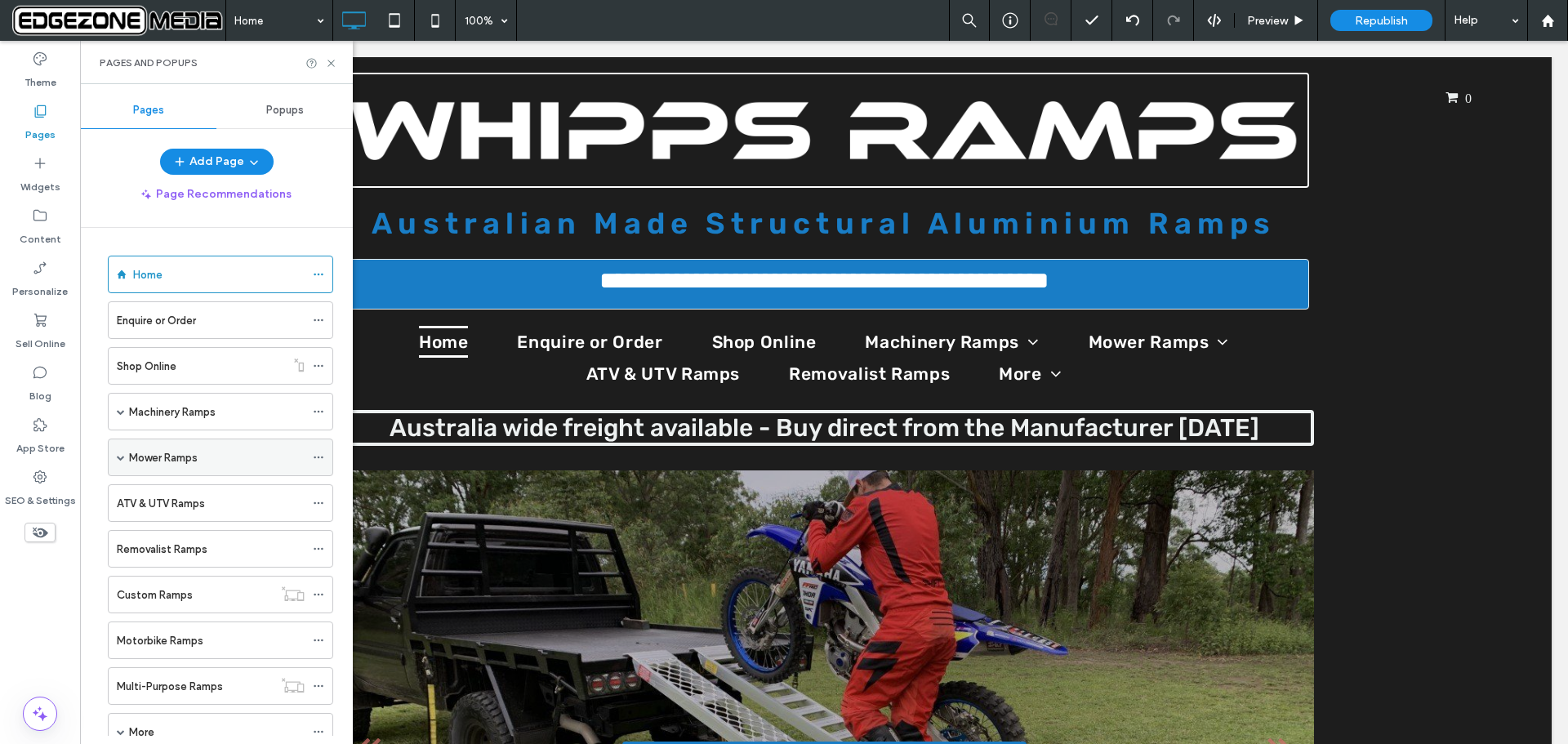
drag, startPoint x: 99, startPoint y: 366, endPoint x: 129, endPoint y: 462, distance: 100.6
click at [133, 469] on div "Home Enquire or Order Shop Online Machinery Ramps 1.5 & 2.5 Tonne Capacity Ramp…" at bounding box center [216, 482] width 272 height 508
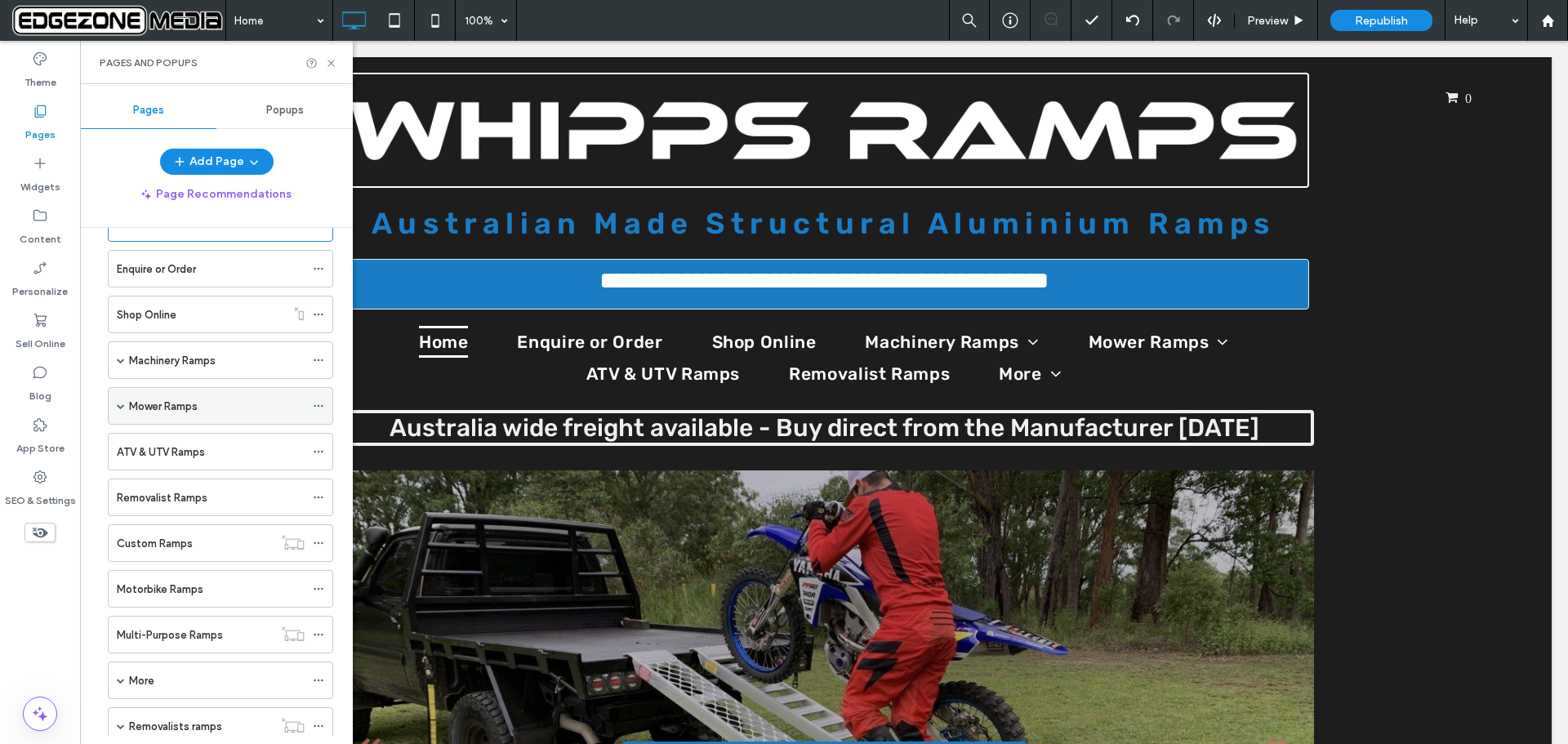
scroll to position [81, 0]
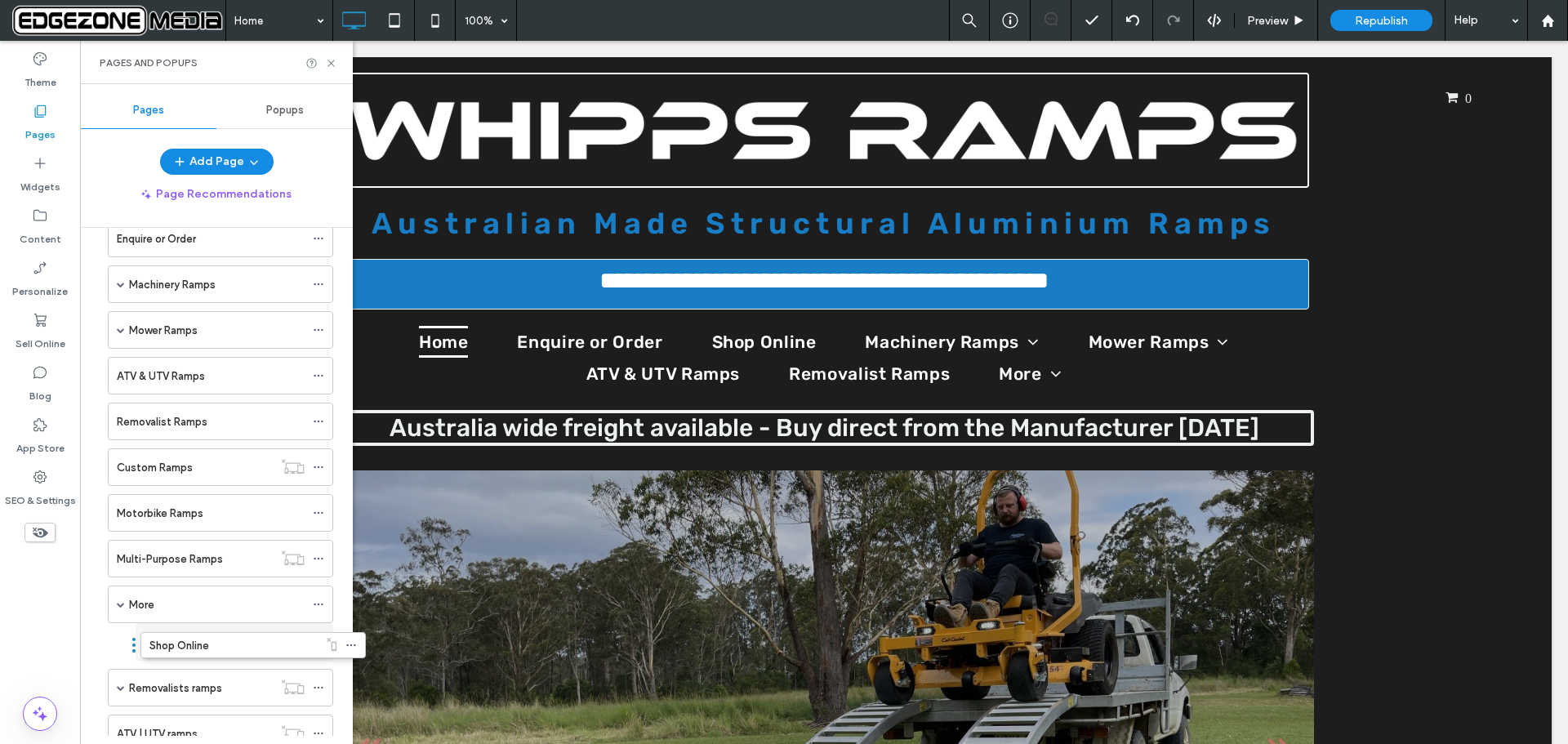
drag, startPoint x: 101, startPoint y: 284, endPoint x: 134, endPoint y: 651, distance: 368.5
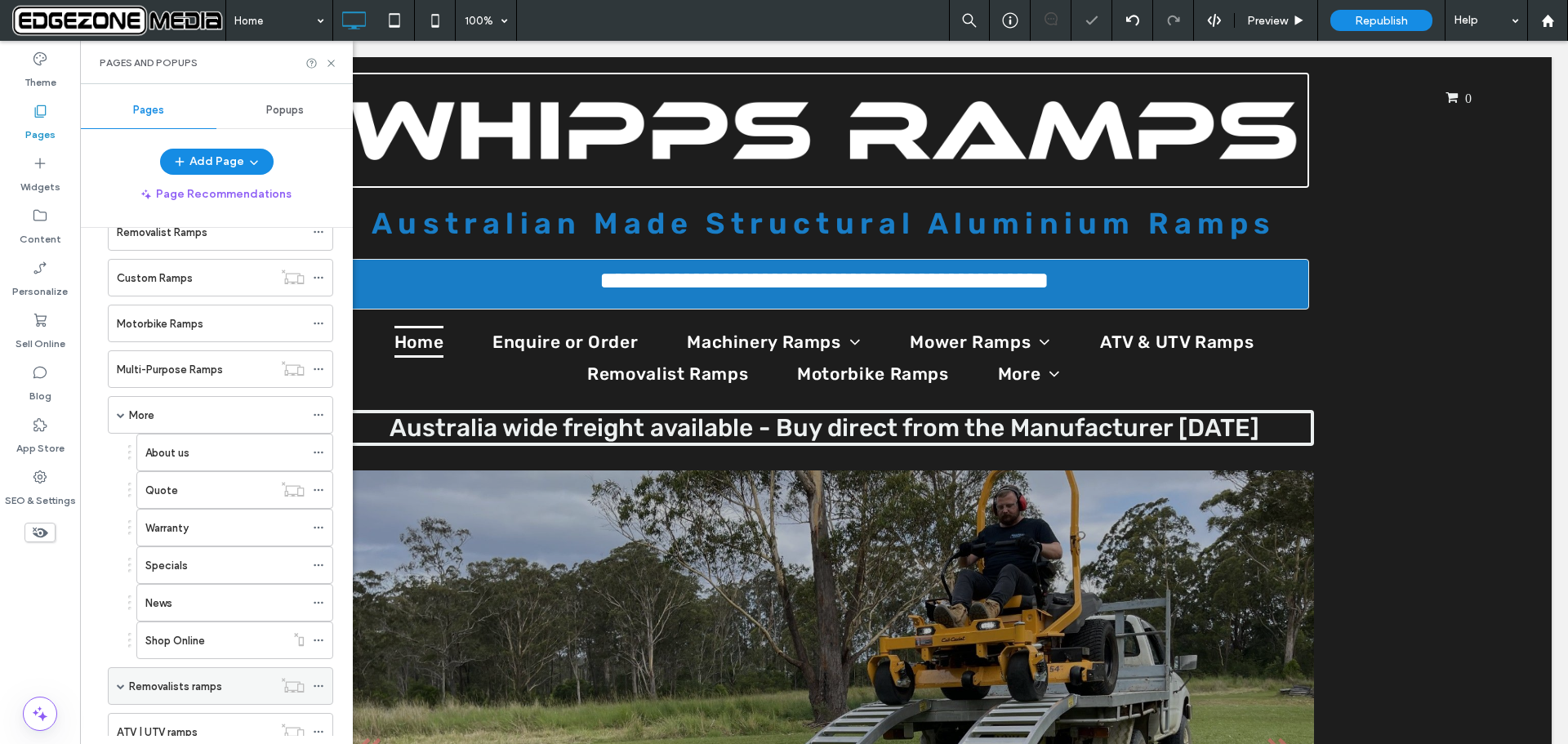
scroll to position [327, 0]
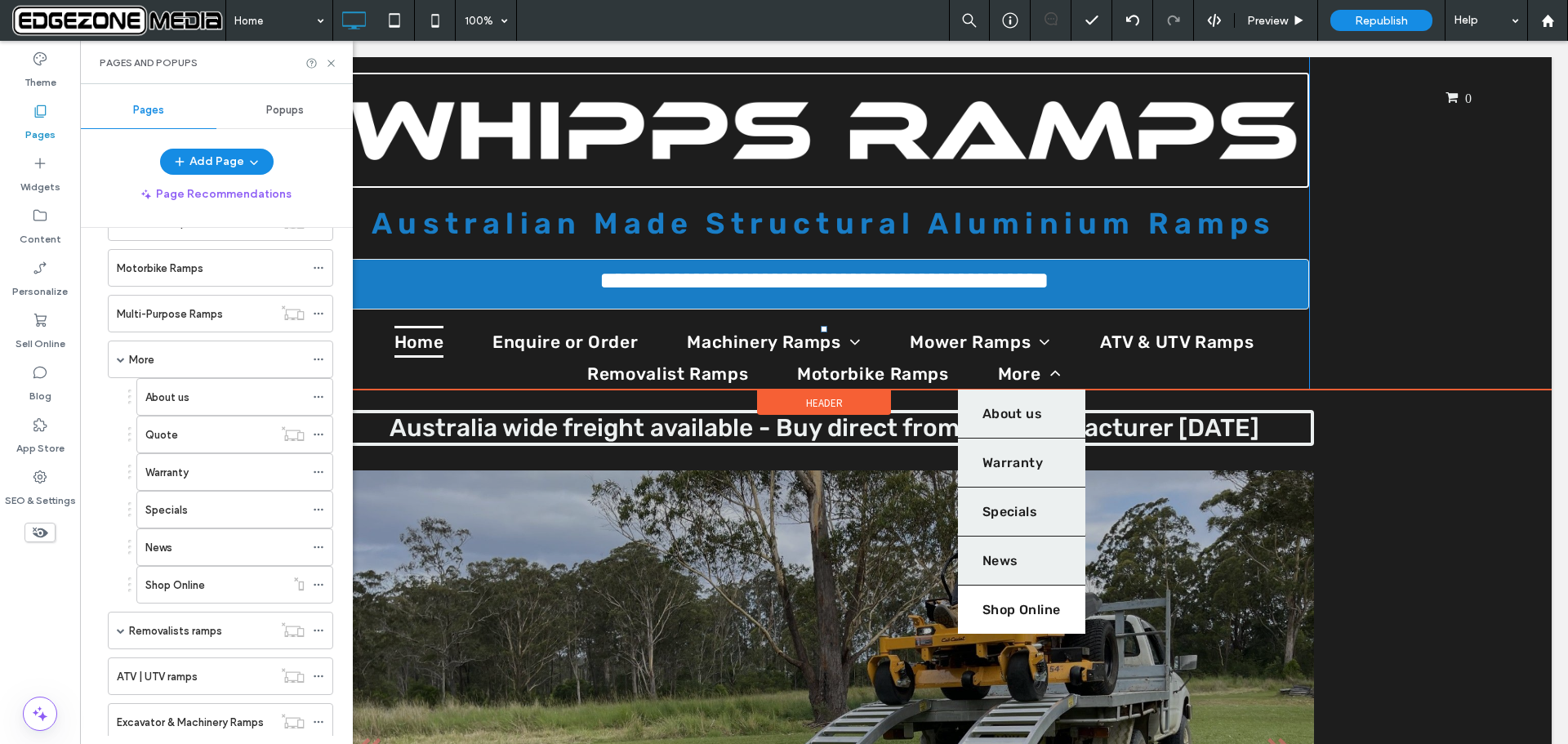
click at [1019, 608] on span "Shop Online" at bounding box center [1021, 610] width 79 height 16
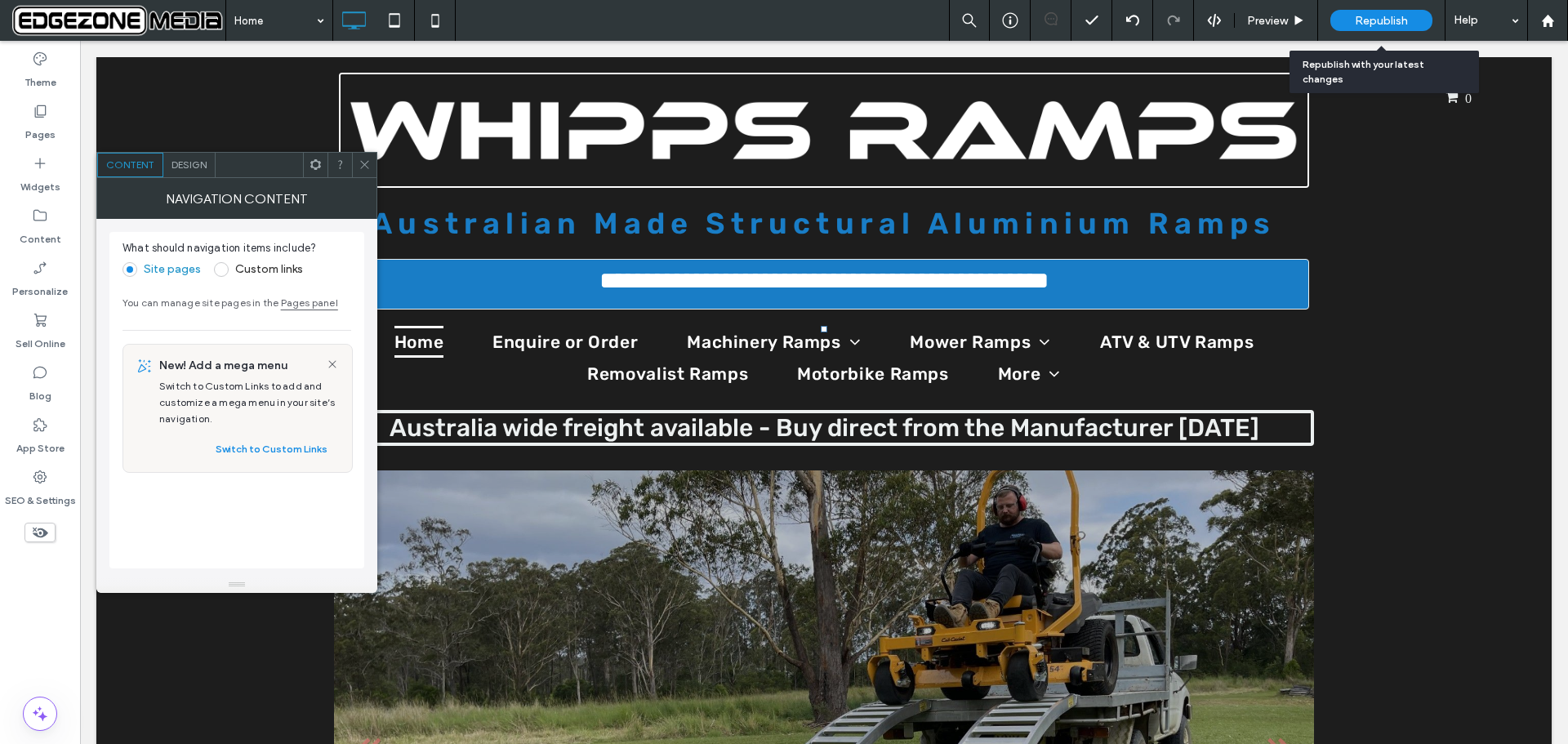
click at [1363, 16] on span "Republish" at bounding box center [1382, 20] width 53 height 14
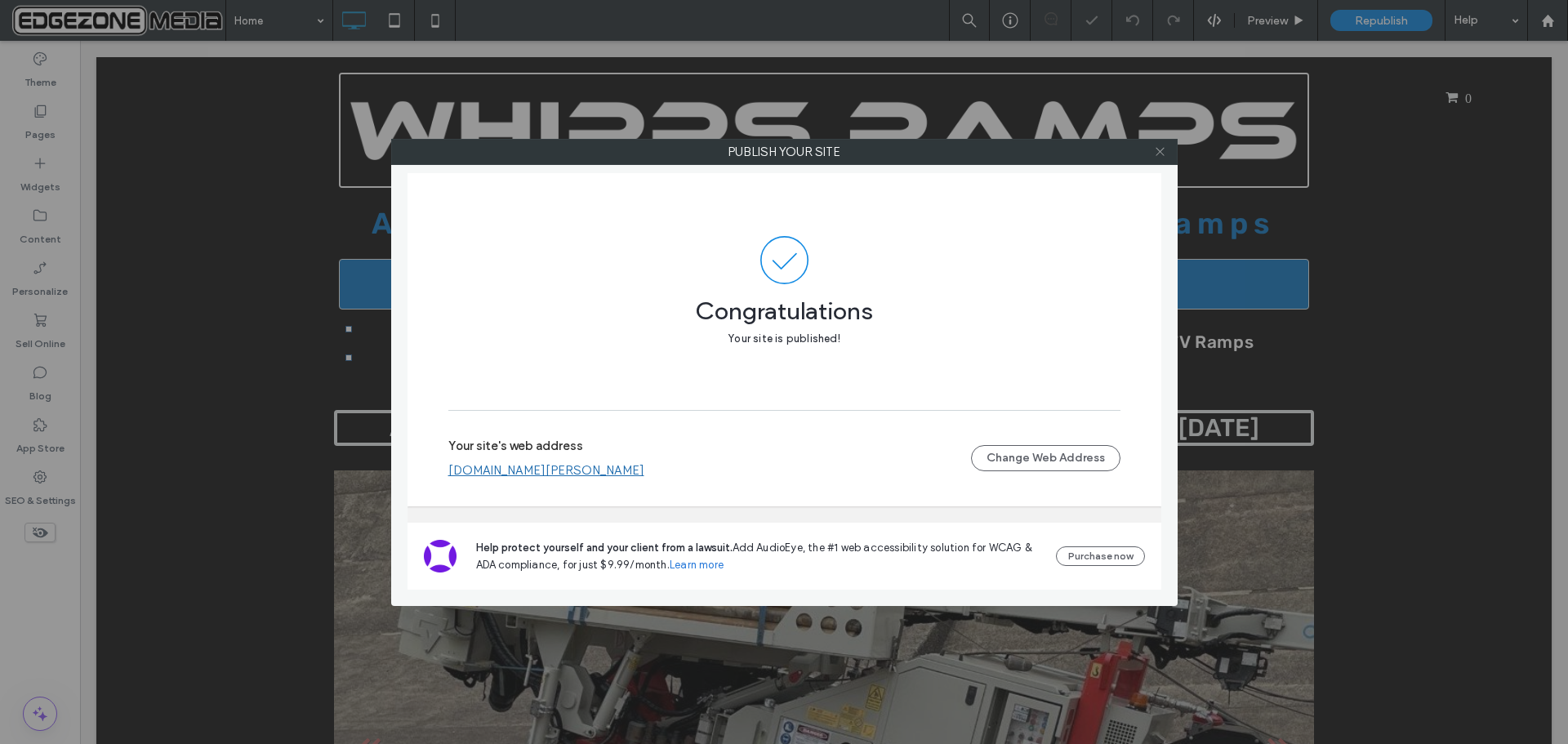
click at [1160, 151] on use at bounding box center [1160, 151] width 8 height 8
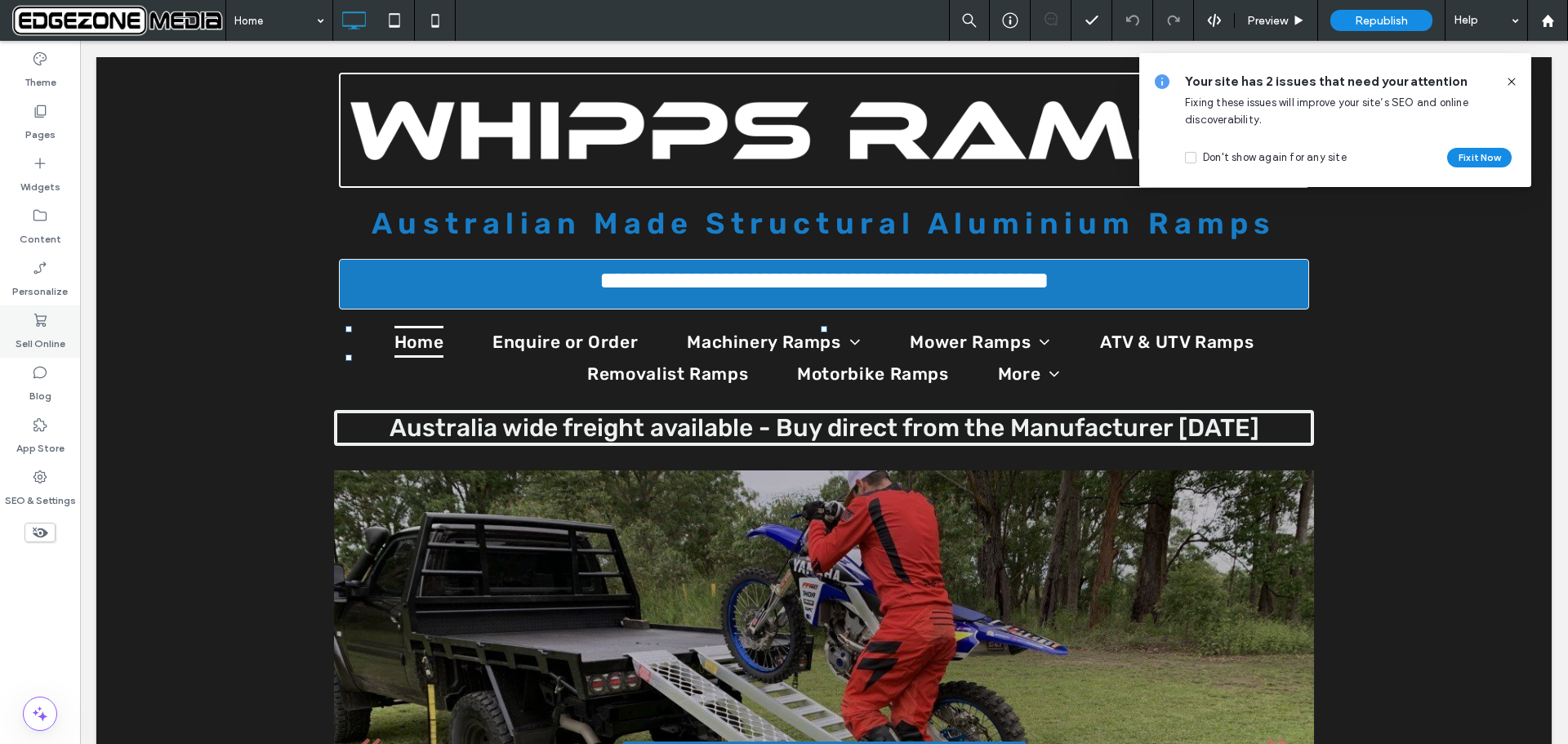
click at [25, 323] on div "Sell Online" at bounding box center [40, 332] width 80 height 52
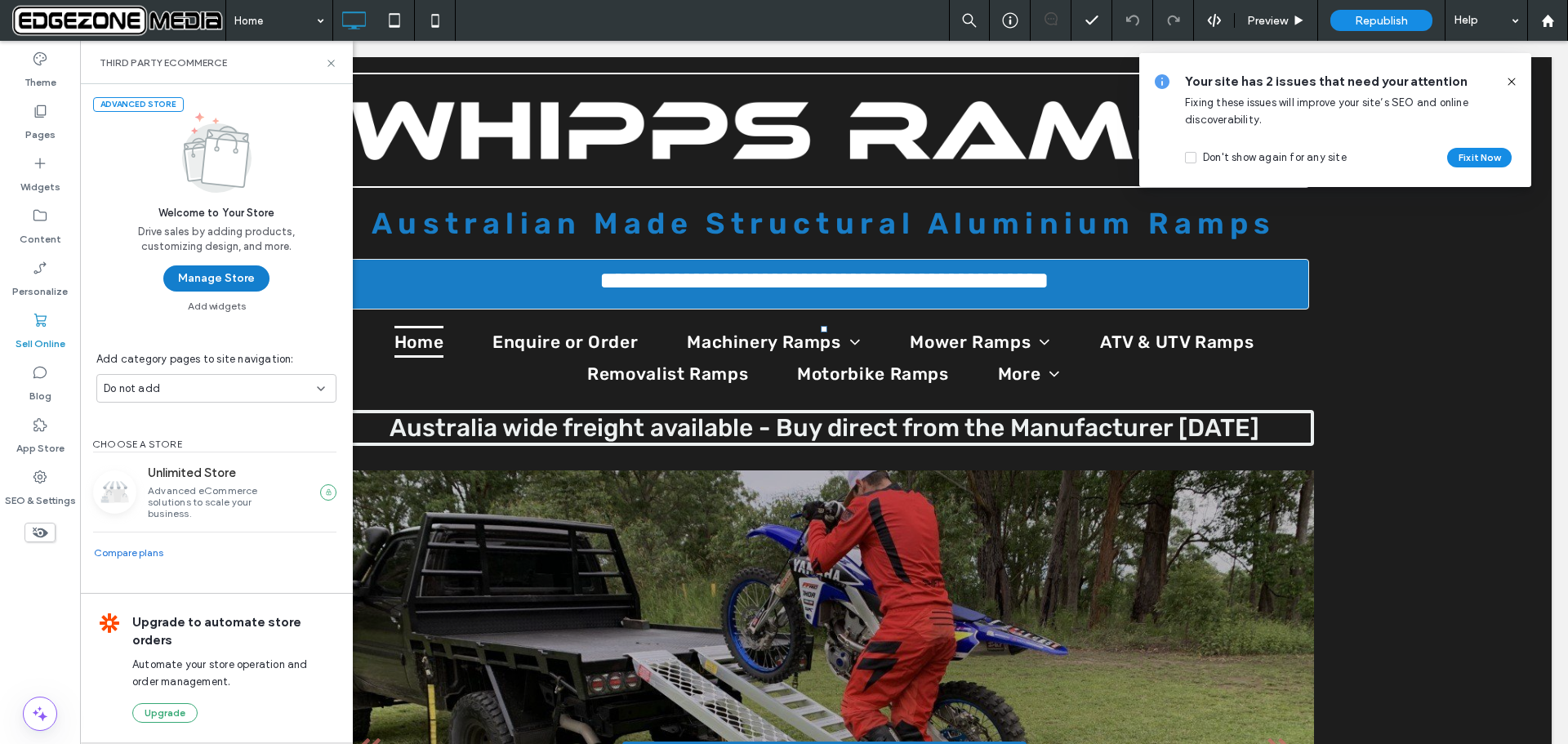
click at [222, 281] on button "Manage Store" at bounding box center [216, 278] width 107 height 26
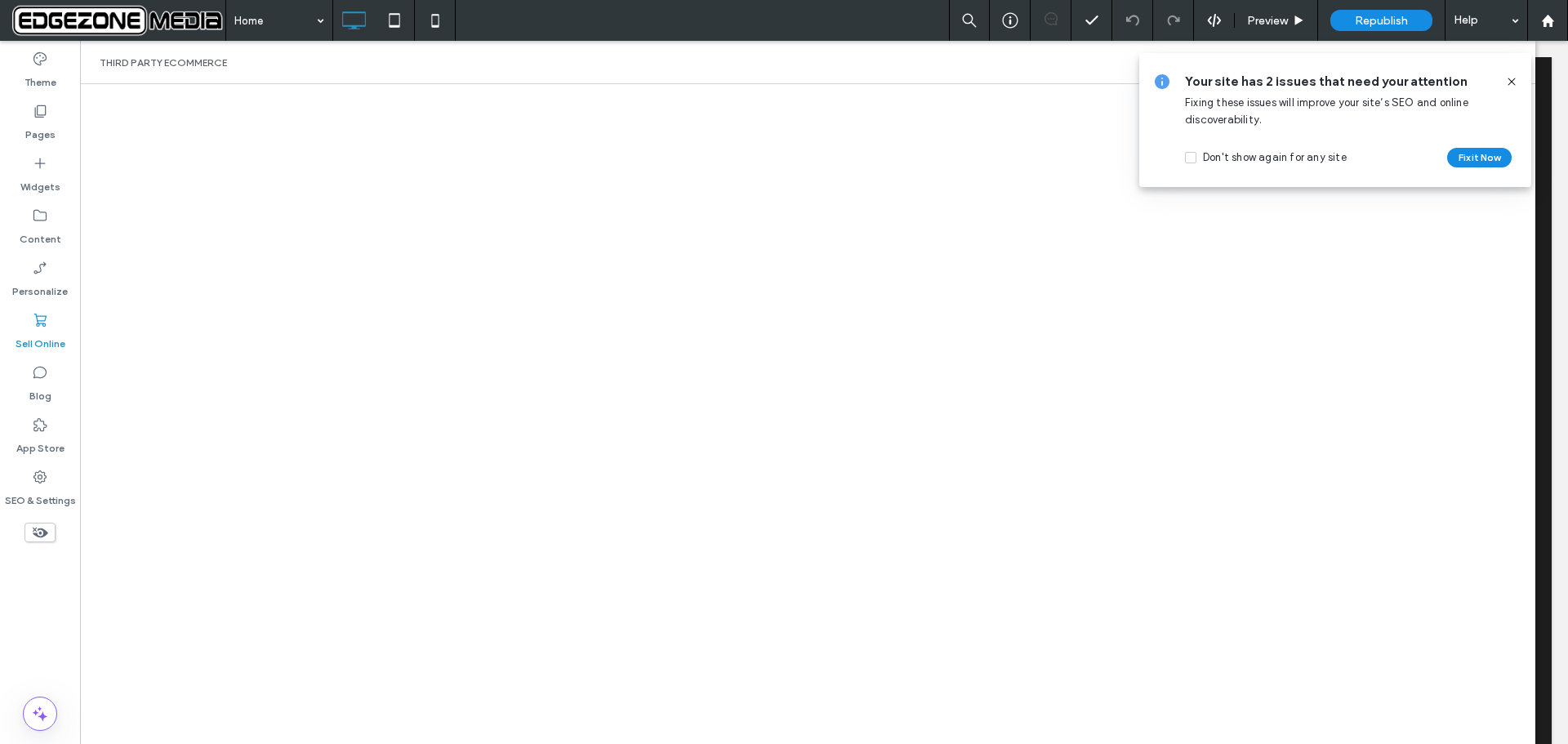
click at [1513, 78] on icon at bounding box center [1512, 81] width 13 height 13
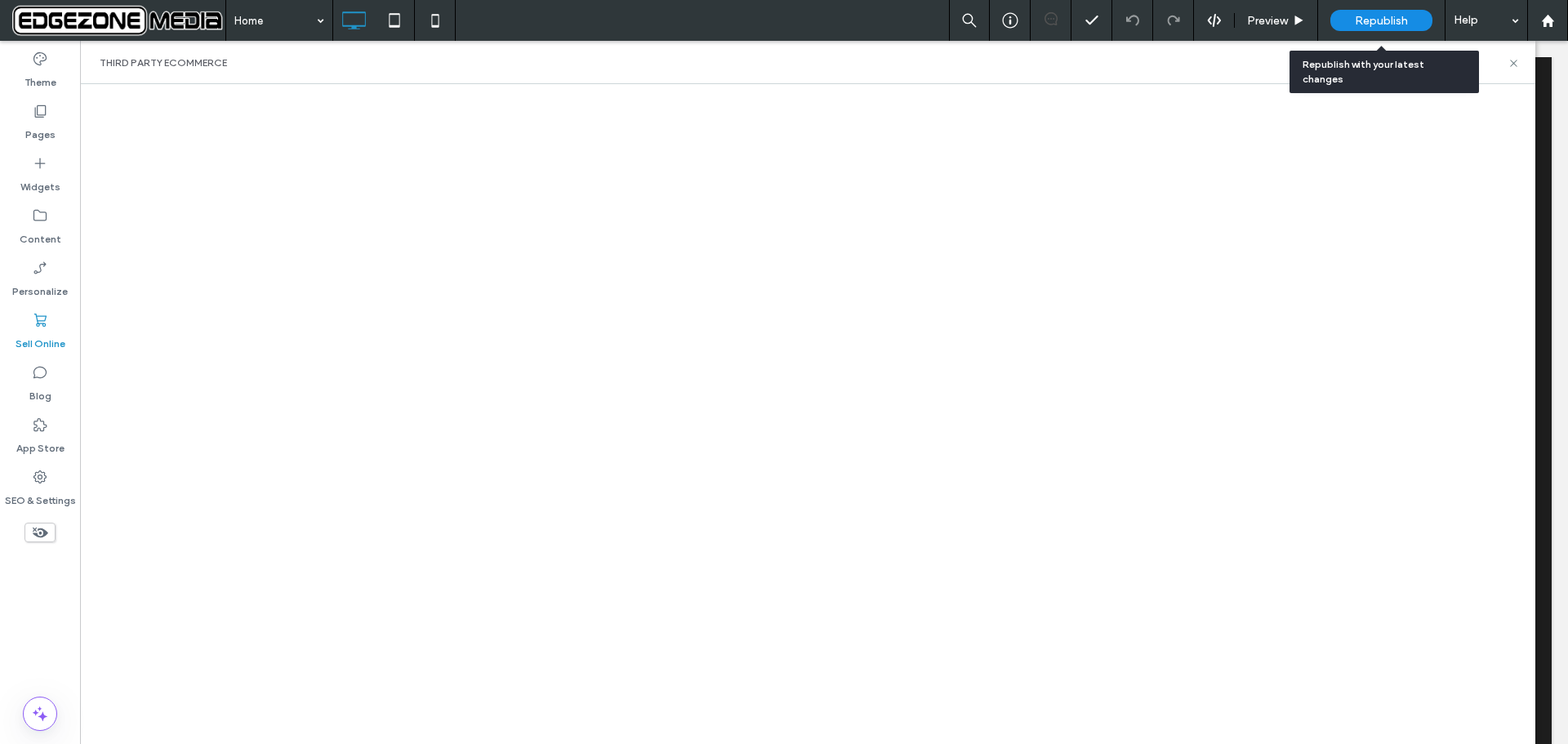
click at [1388, 18] on span "Republish" at bounding box center [1382, 20] width 53 height 14
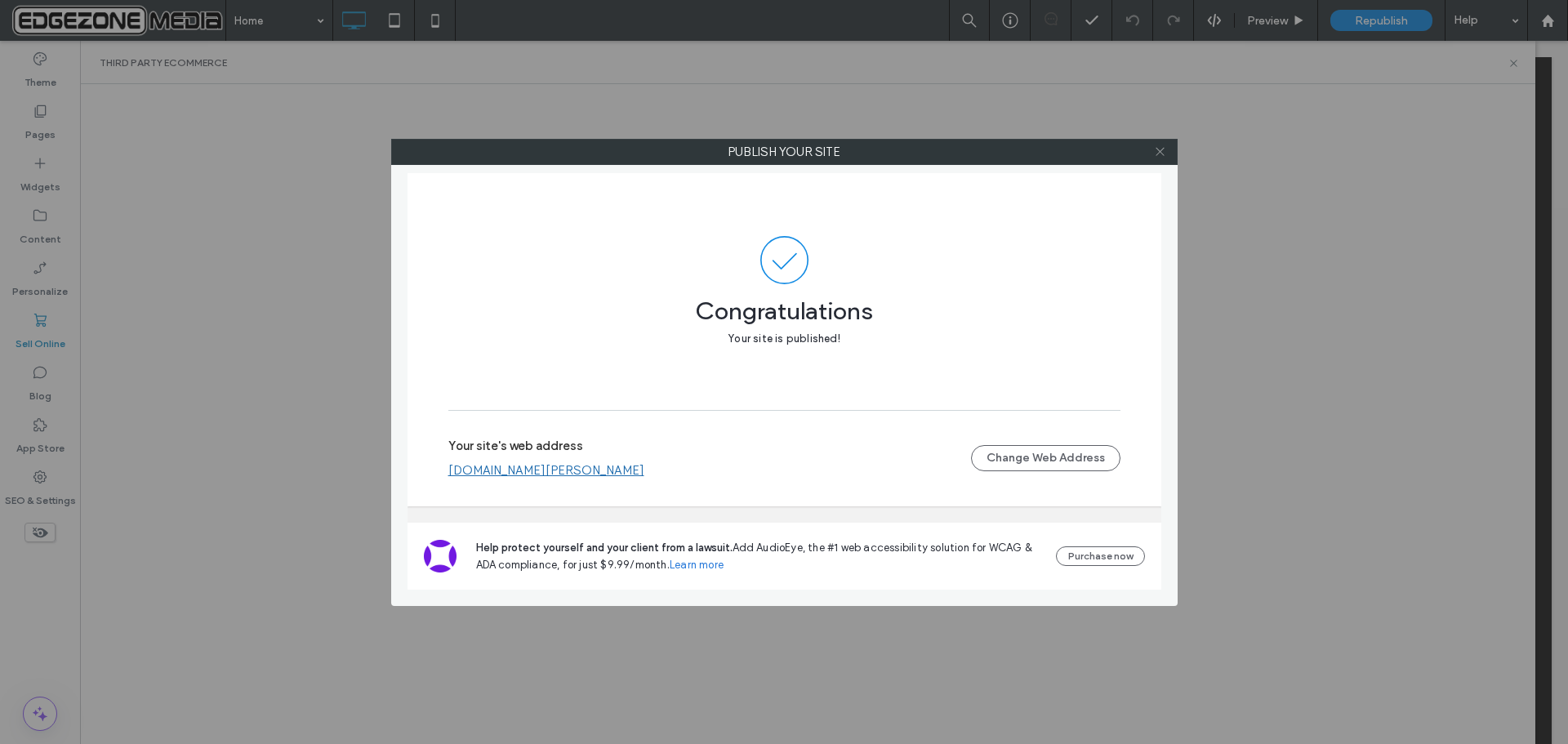
click at [1161, 155] on icon at bounding box center [1160, 151] width 13 height 13
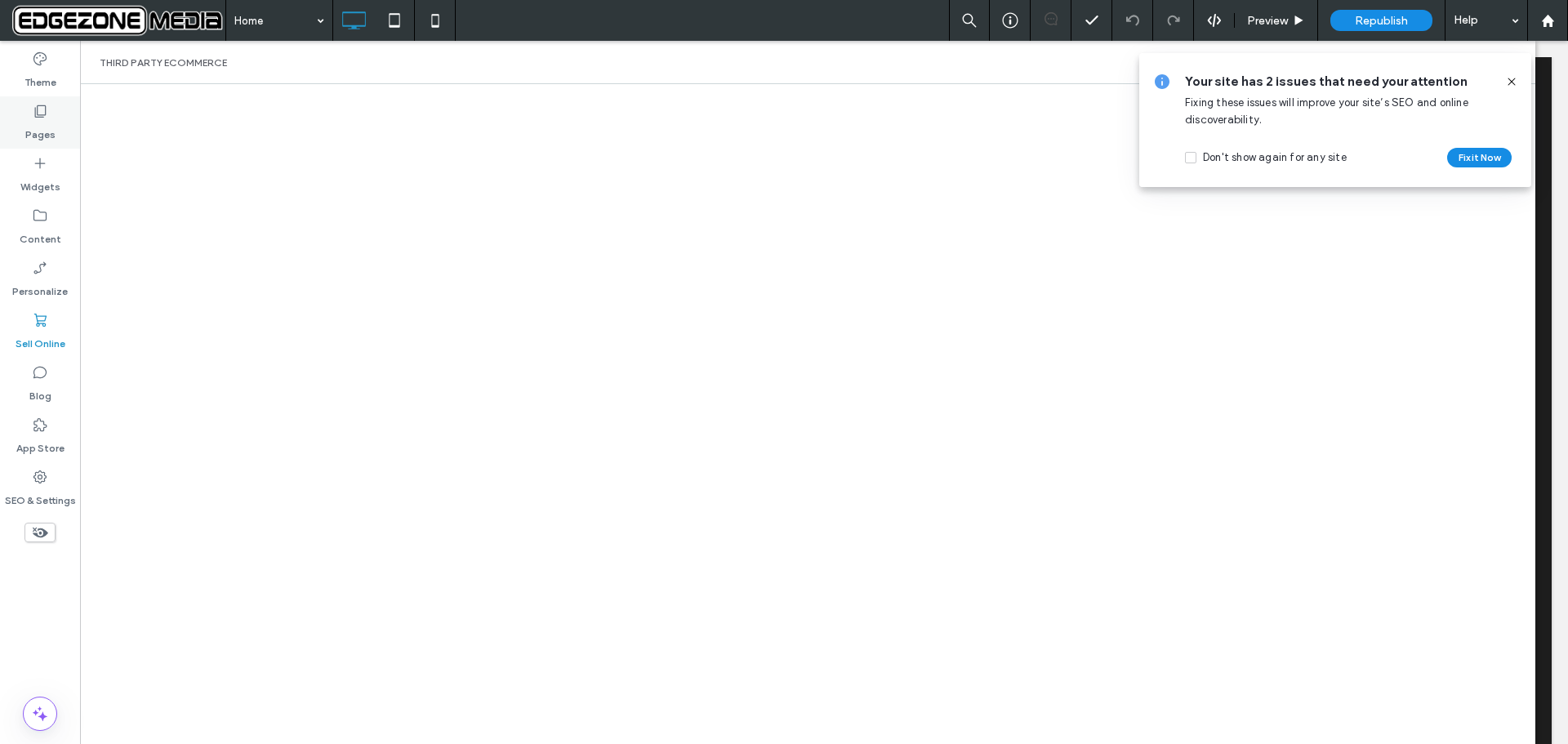
click at [44, 112] on icon at bounding box center [40, 111] width 16 height 16
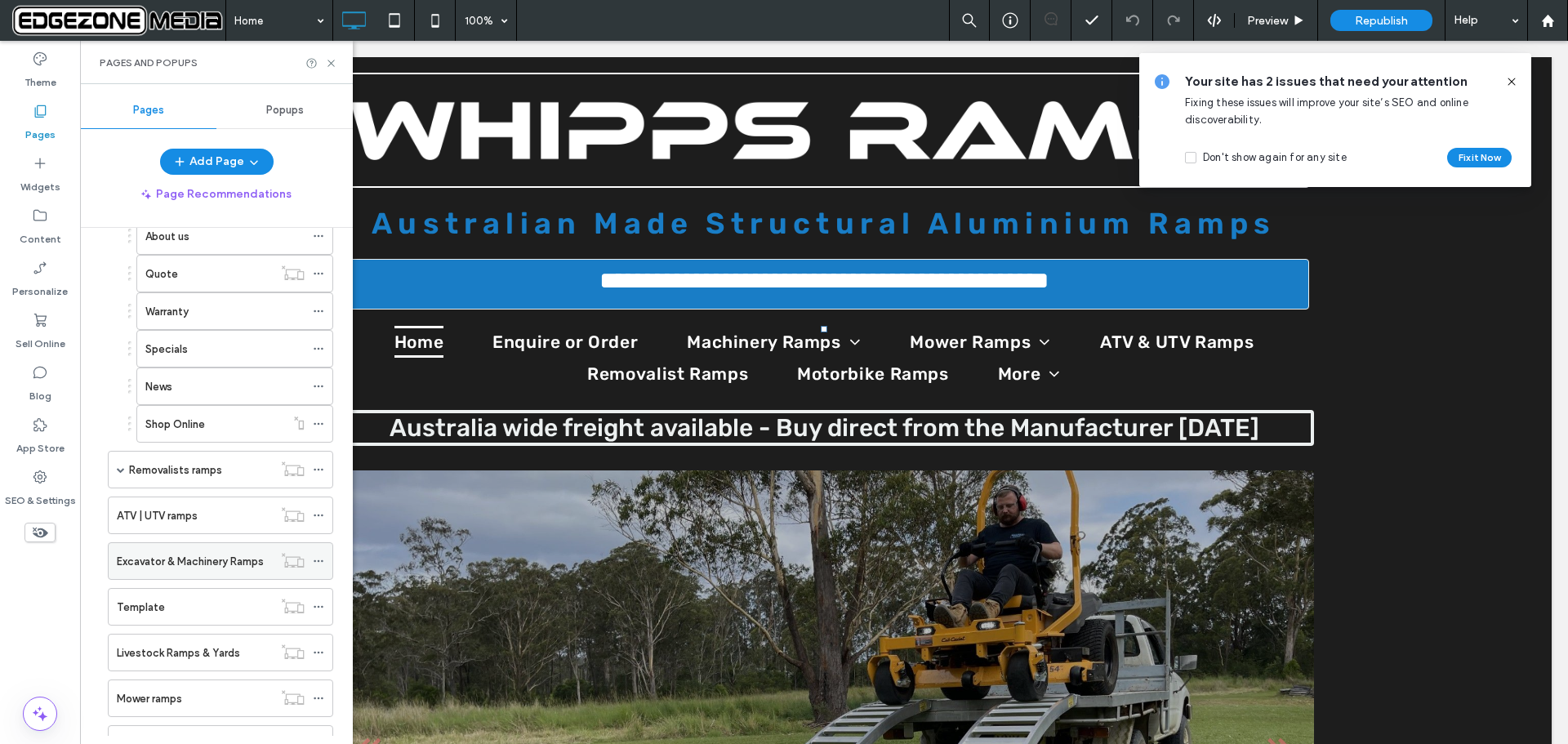
scroll to position [490, 0]
click at [179, 417] on label "Shop Online" at bounding box center [175, 421] width 59 height 28
click at [1275, 15] on span "Preview" at bounding box center [1267, 20] width 41 height 14
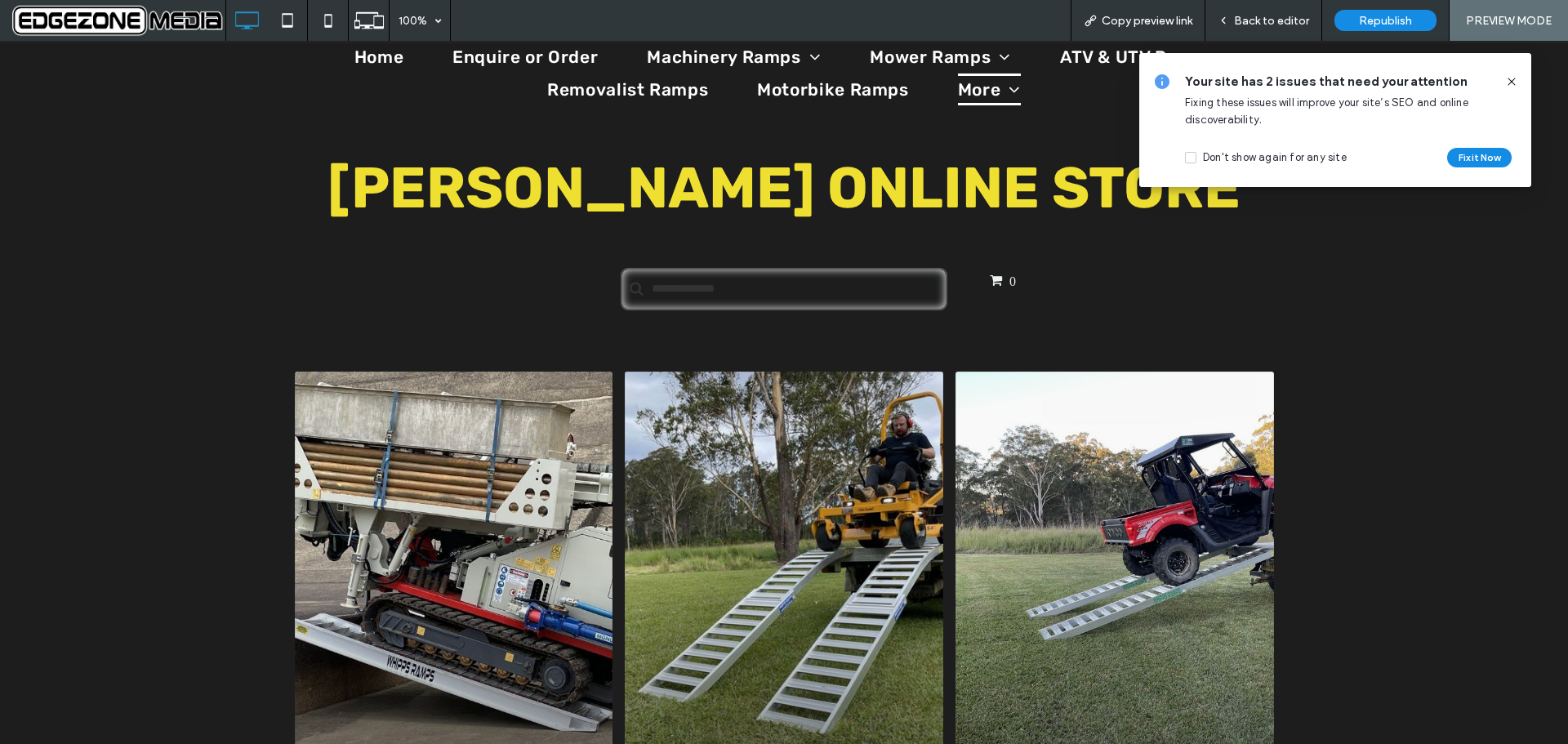
scroll to position [327, 0]
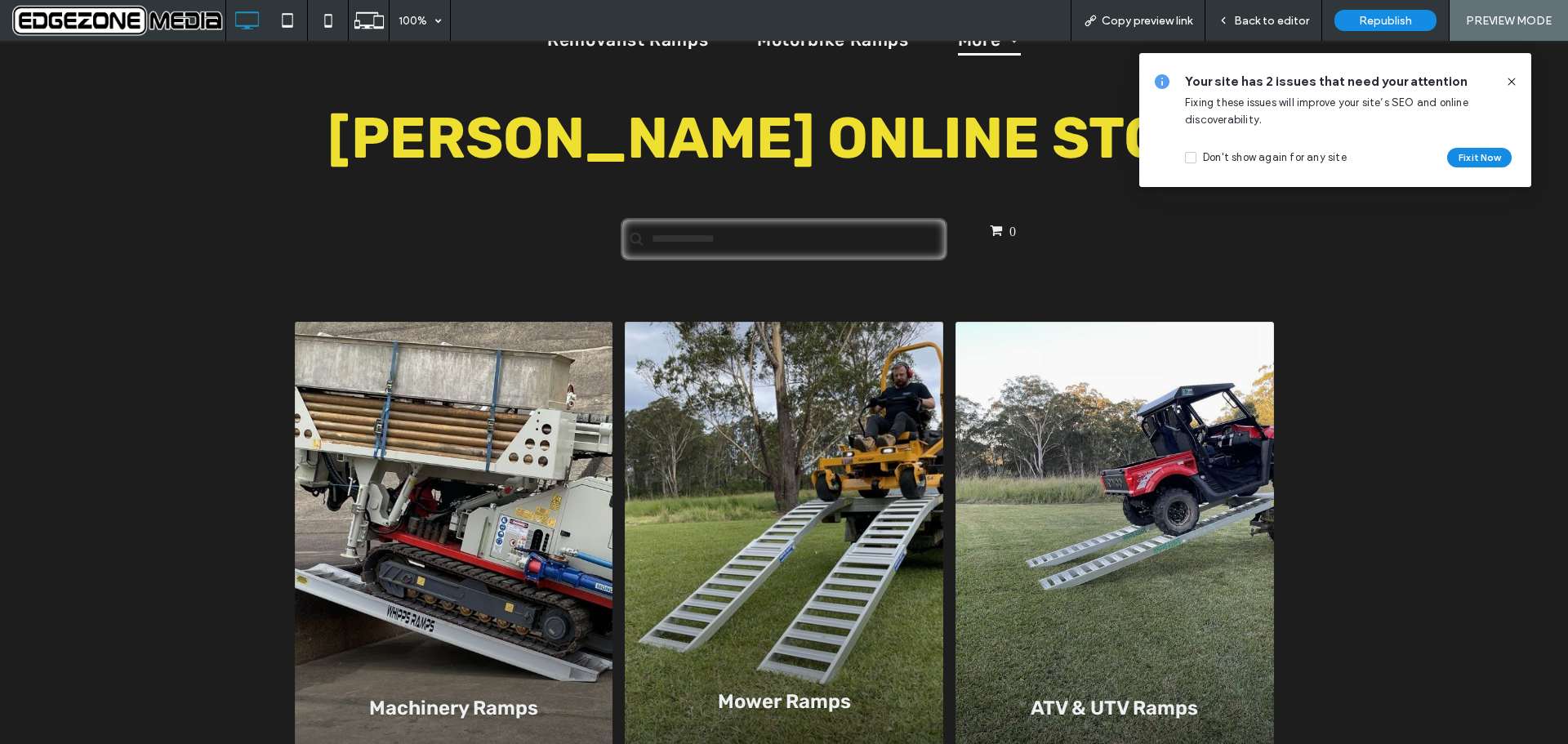
click div "Mower Ramps"
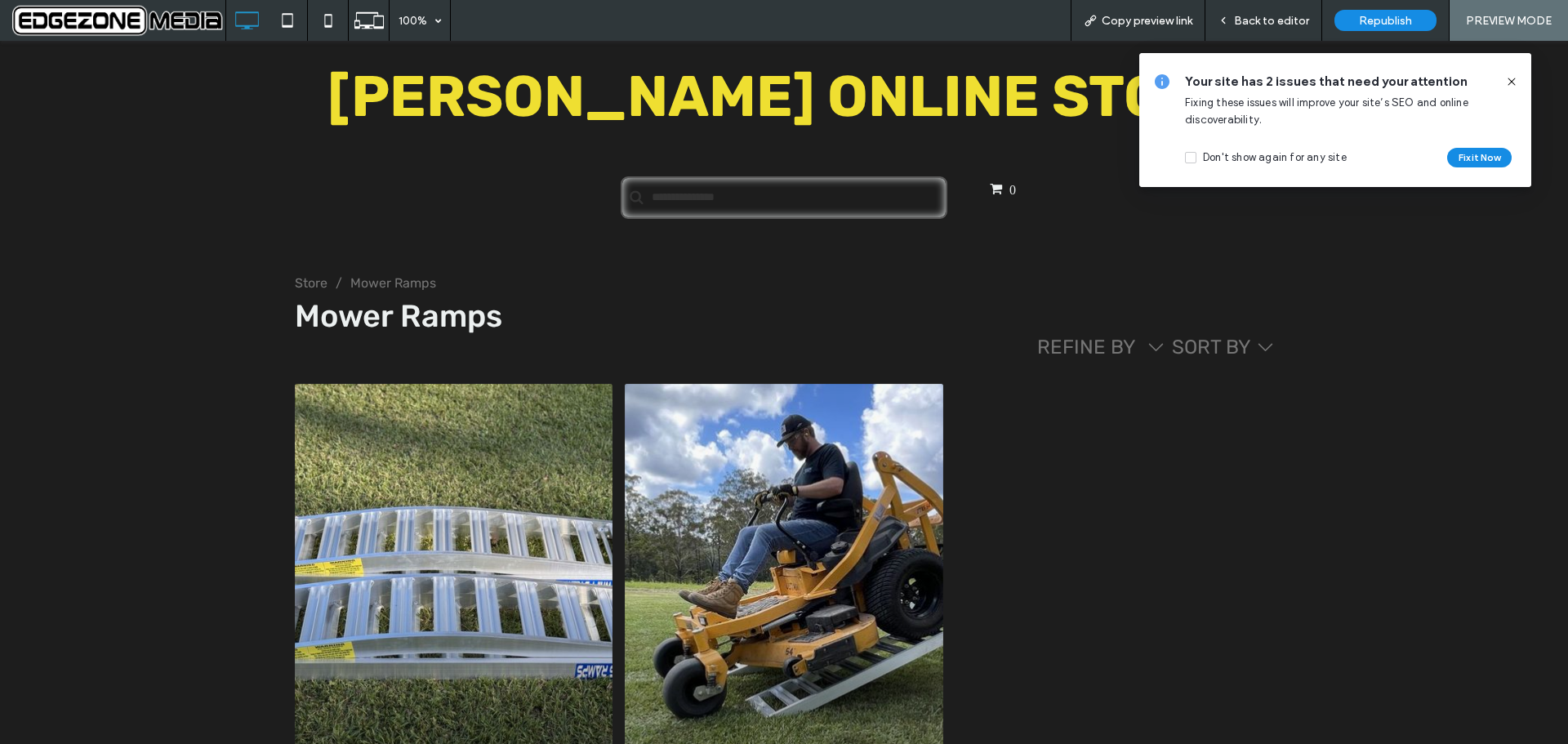
scroll to position [408, 0]
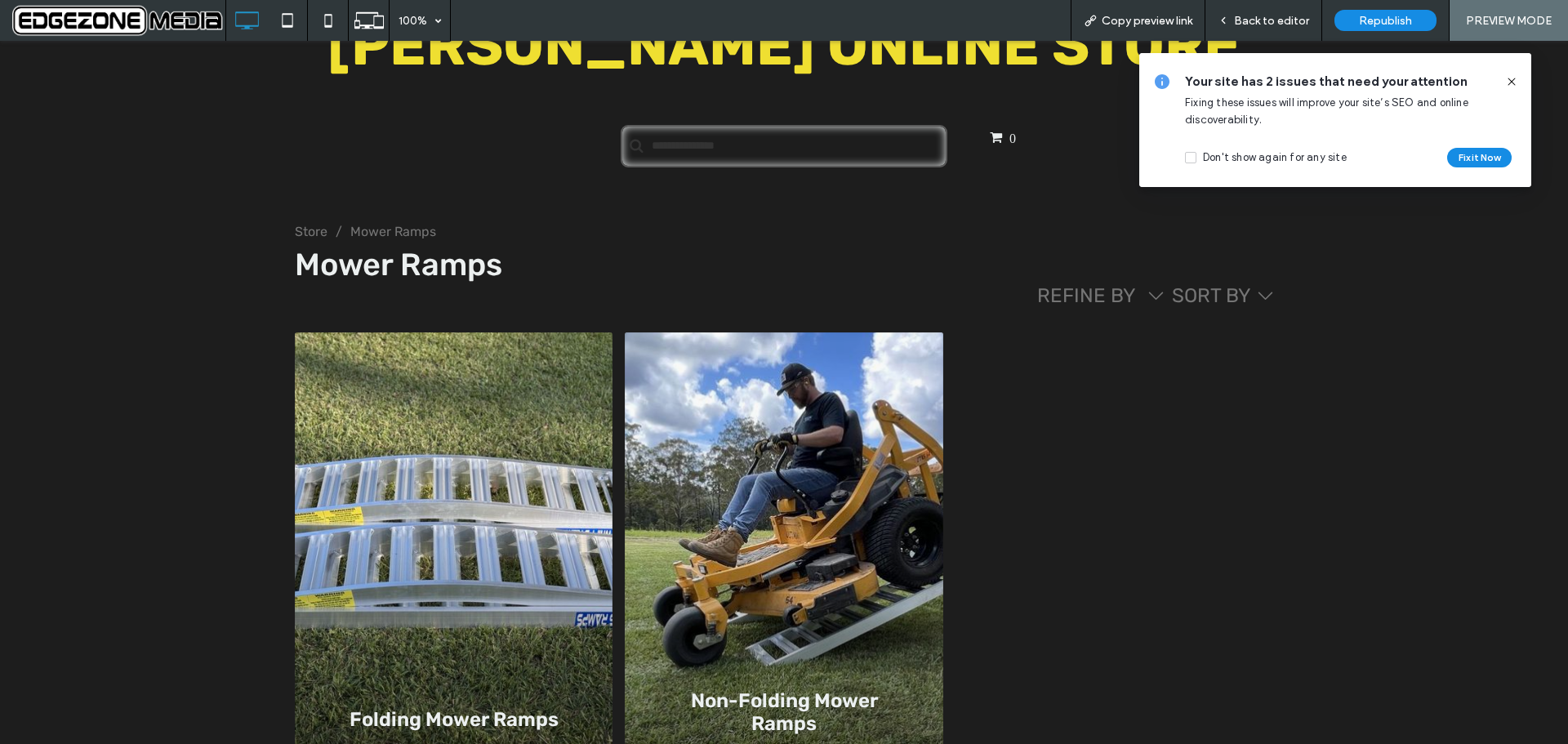
click div "Non-Folding Mower Ramps"
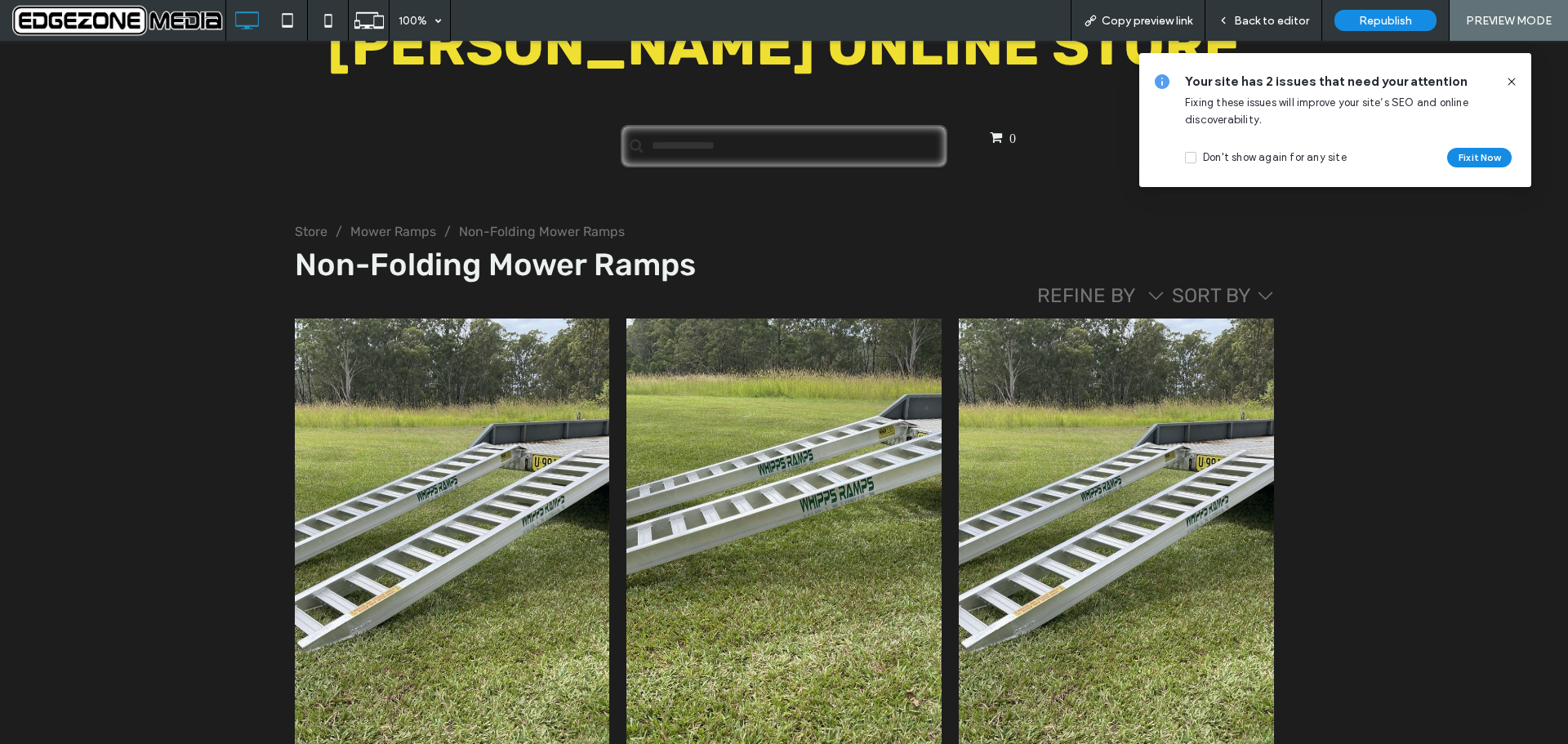
click div "Non-Folding Mower Ramps - 2.3 metres long - 1 tonne capacity - Pair"
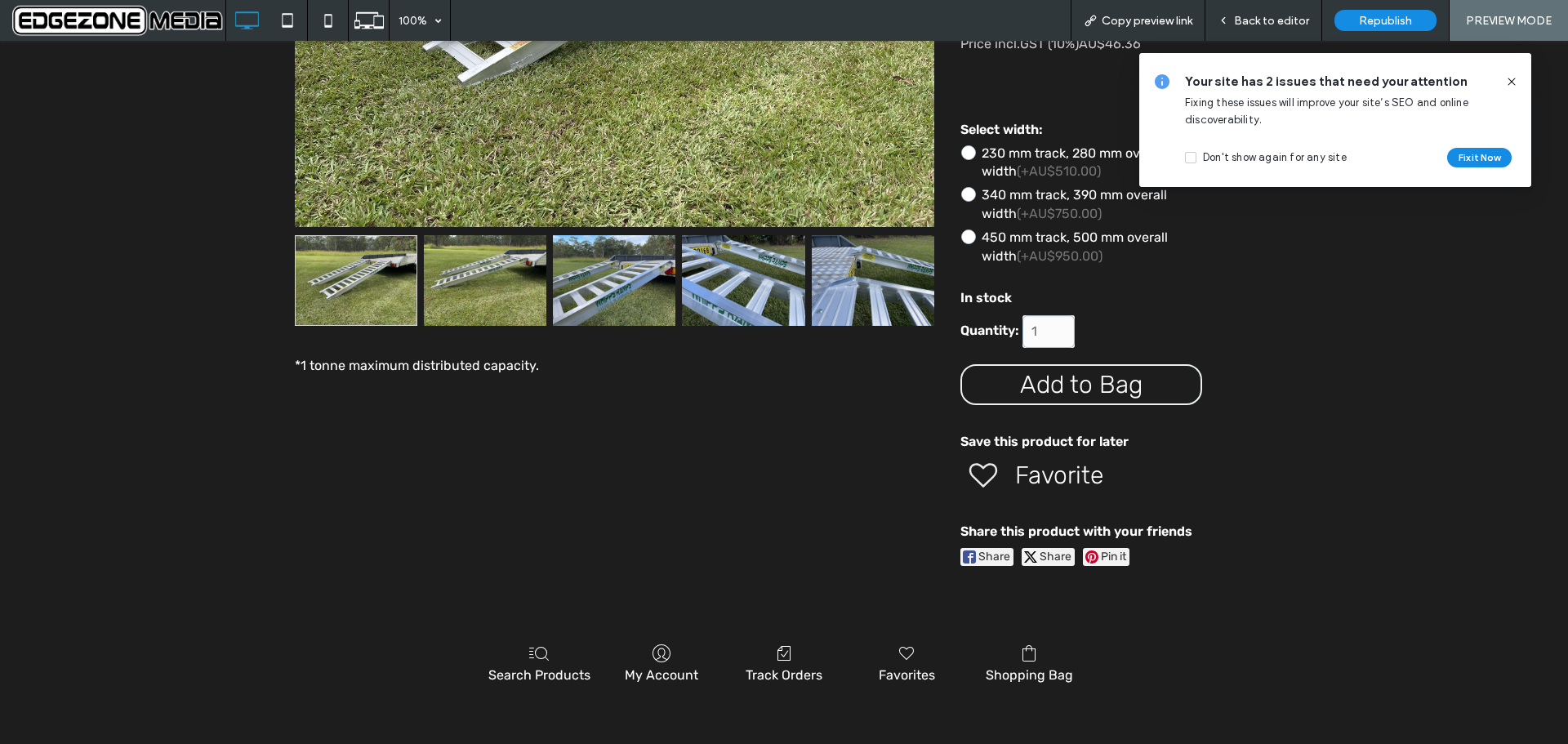
scroll to position [817, 0]
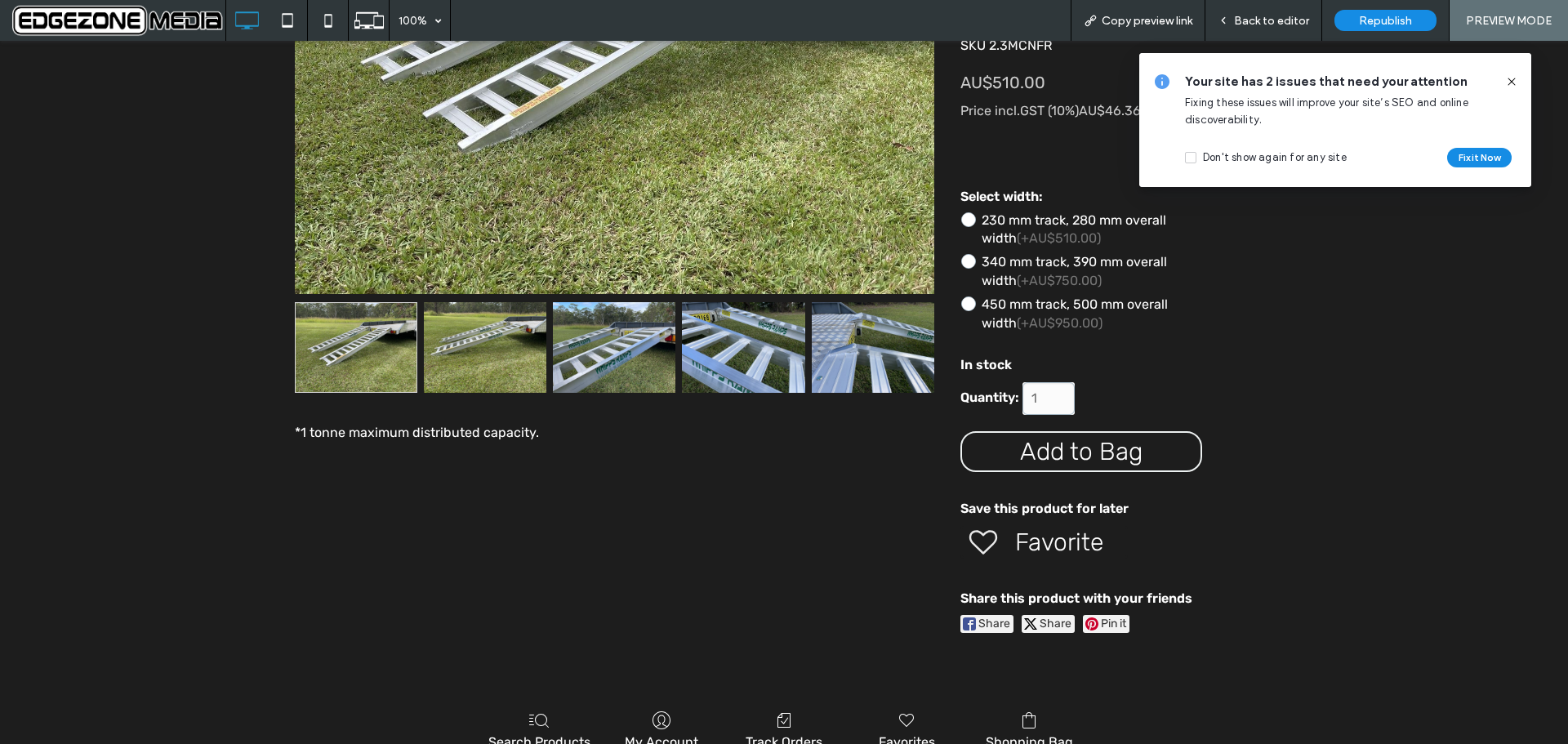
click at [1111, 444] on span "Add to Bag" at bounding box center [1081, 452] width 122 height 29
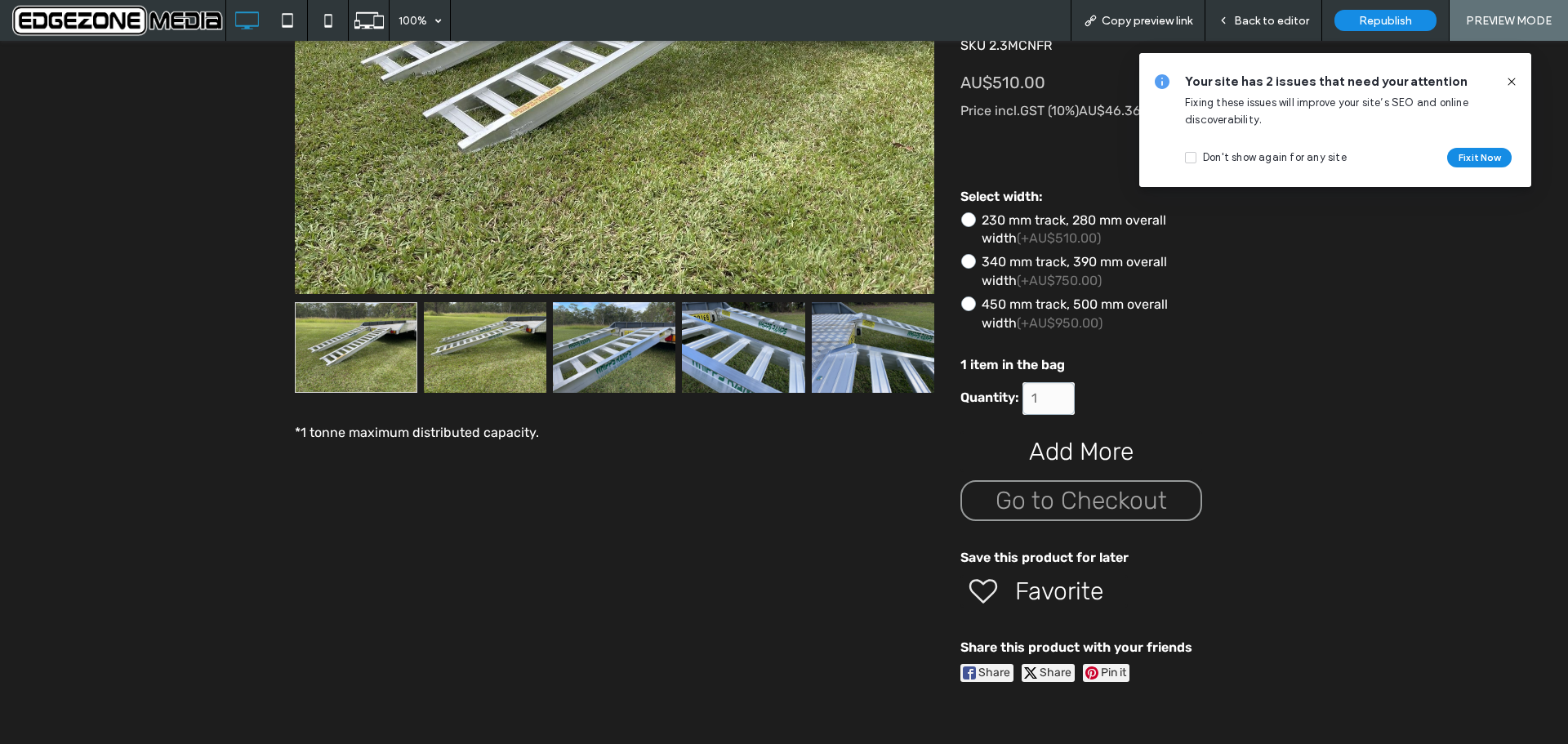
click at [1076, 490] on span "Go to Checkout" at bounding box center [1081, 501] width 172 height 29
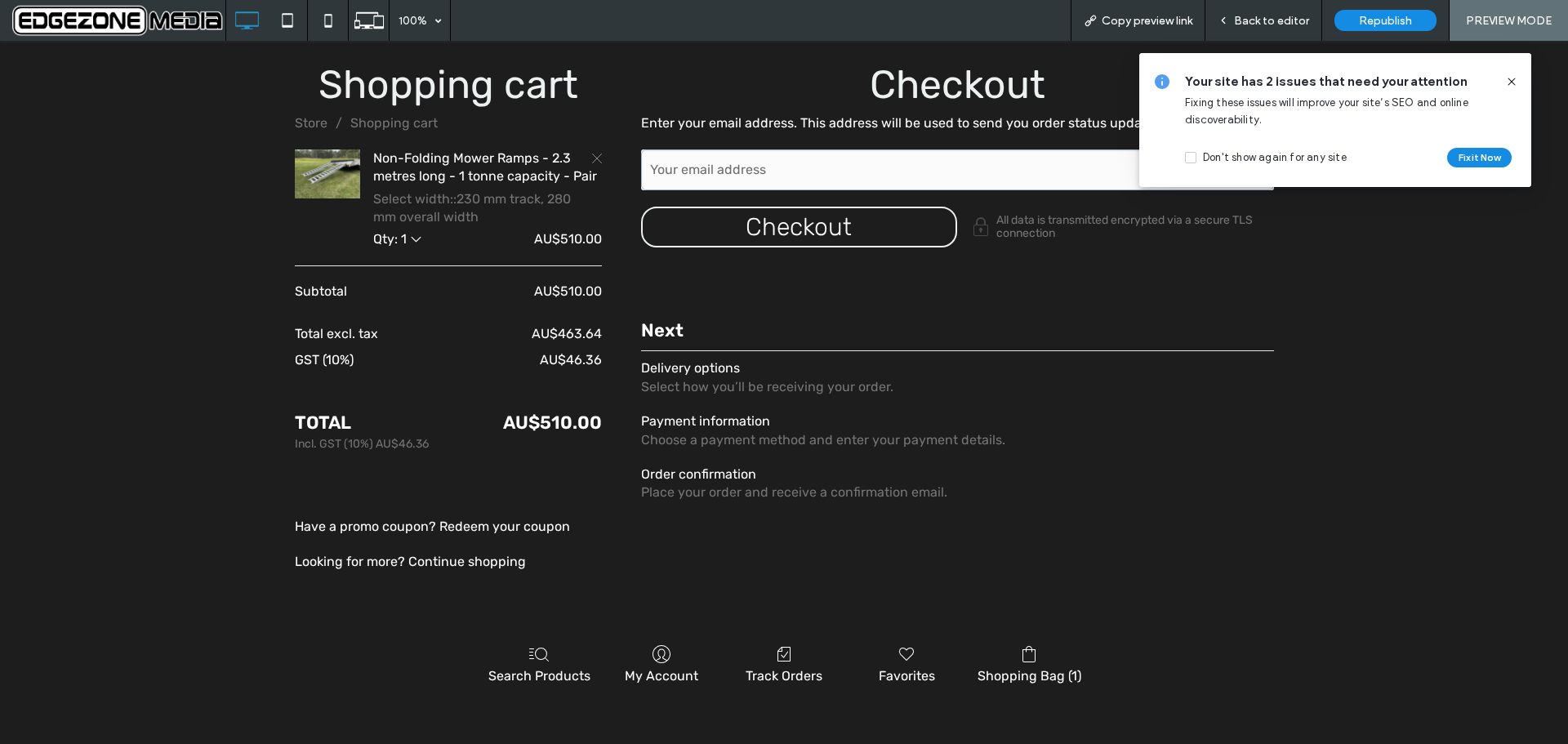
scroll to position [0, 0]
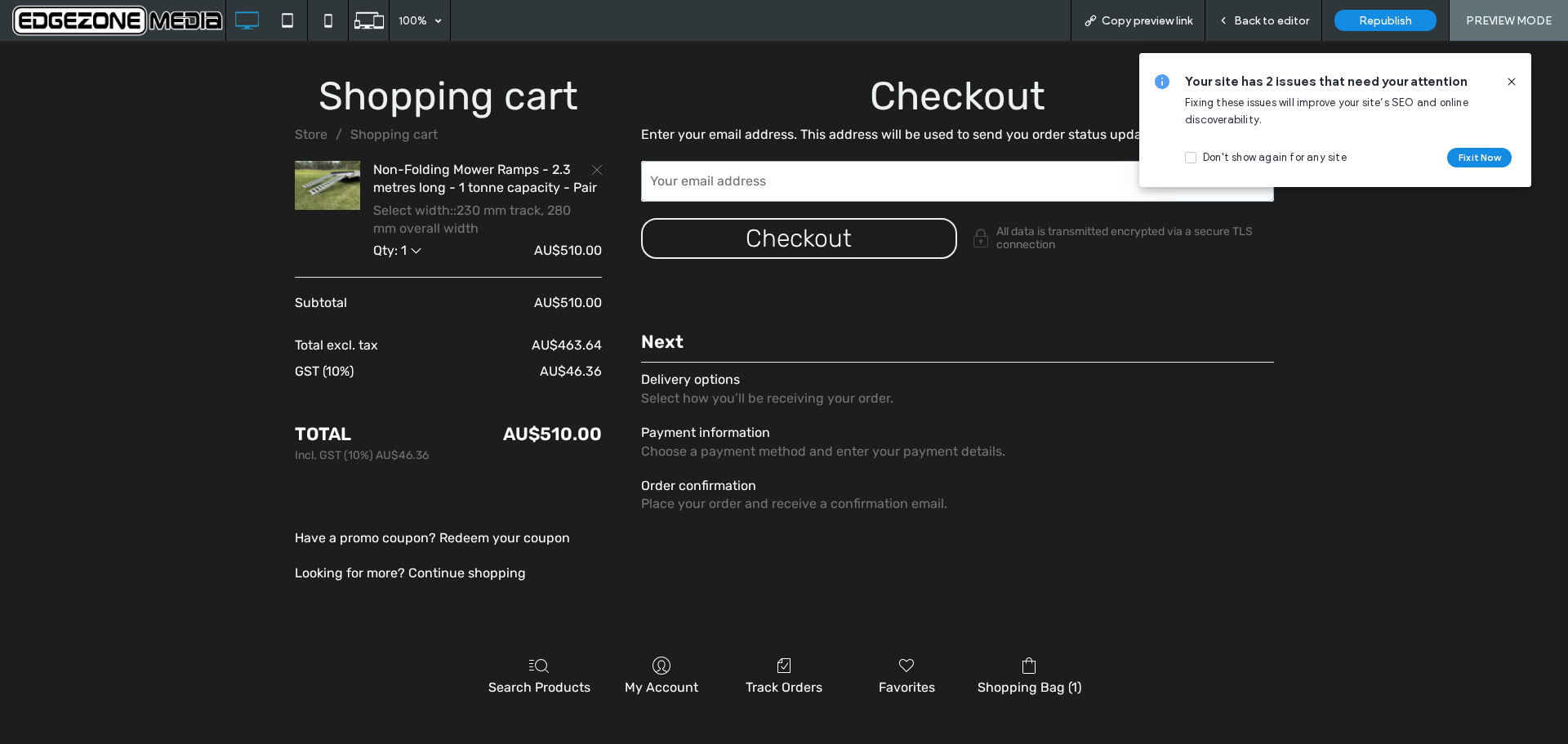
click input "Your email address"
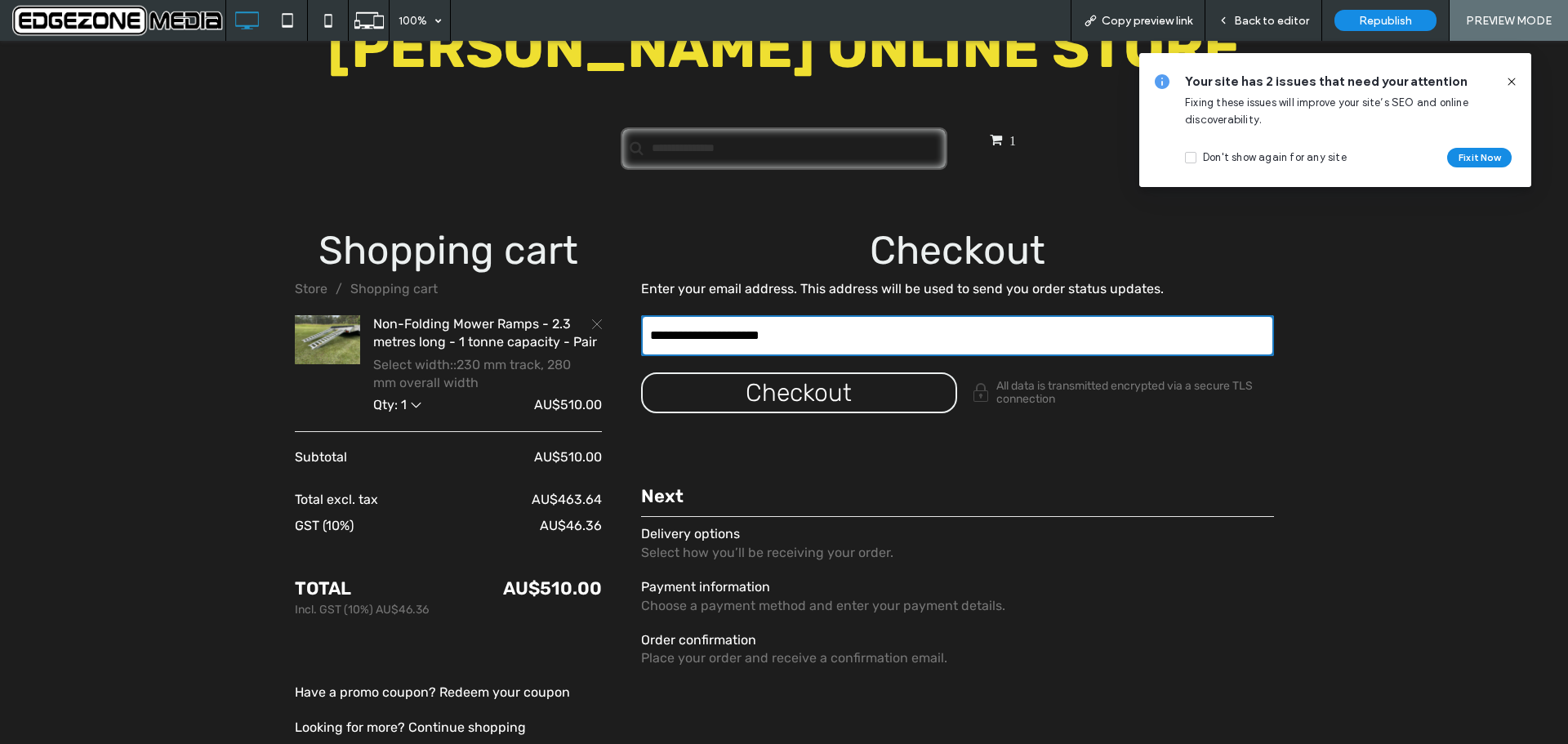
scroll to position [408, 0]
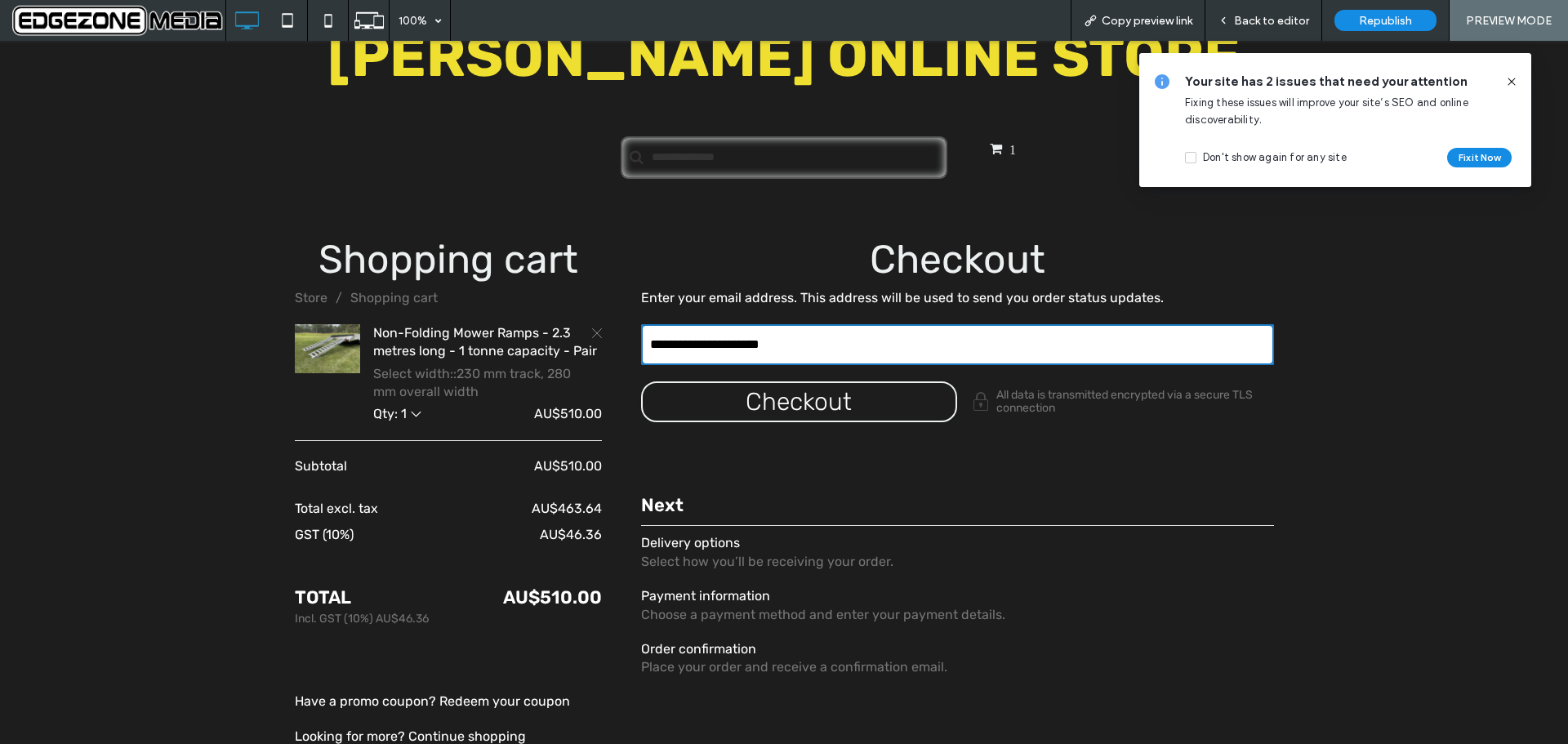
type input "**********"
click at [801, 386] on div "button" at bounding box center [799, 402] width 313 height 38
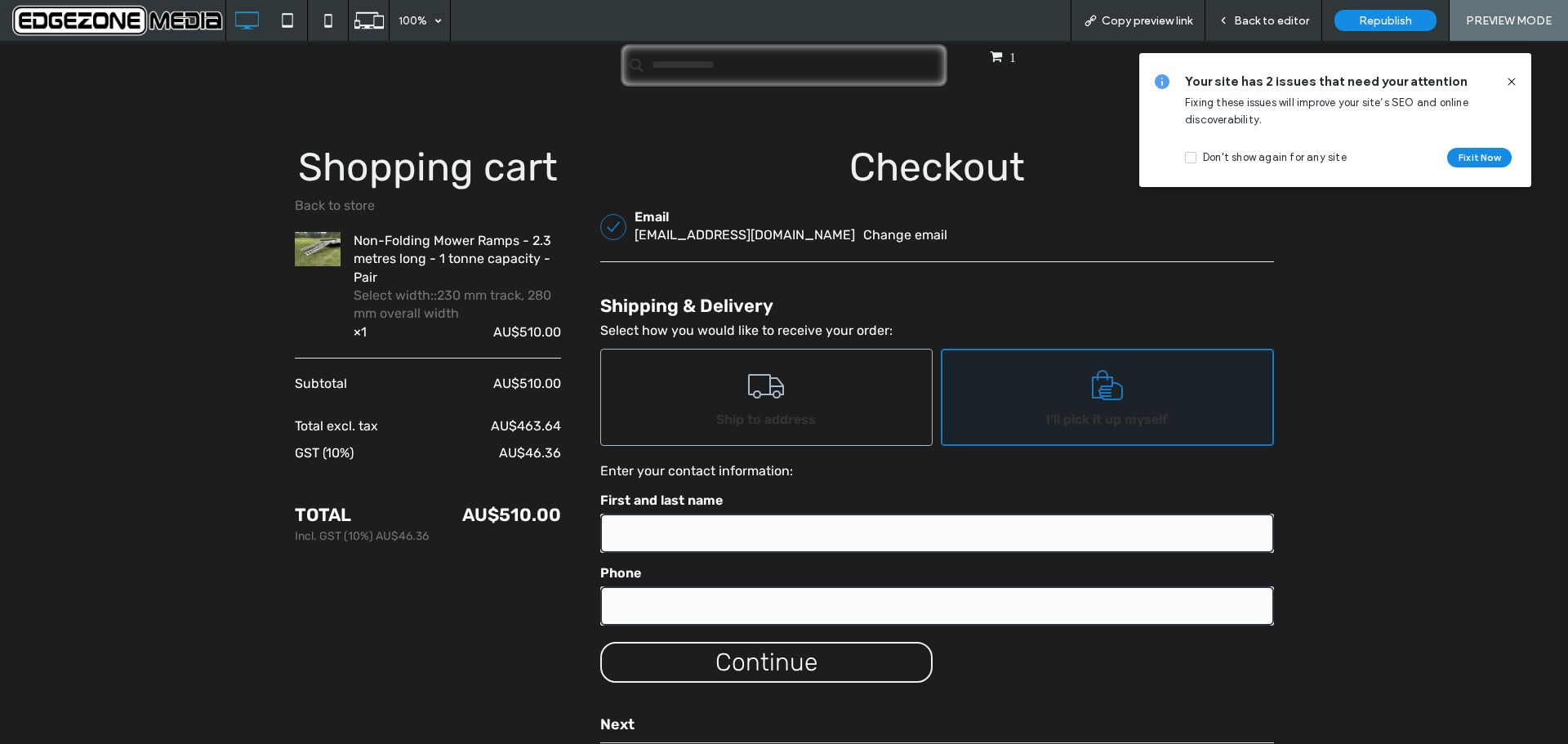
scroll to position [572, 0]
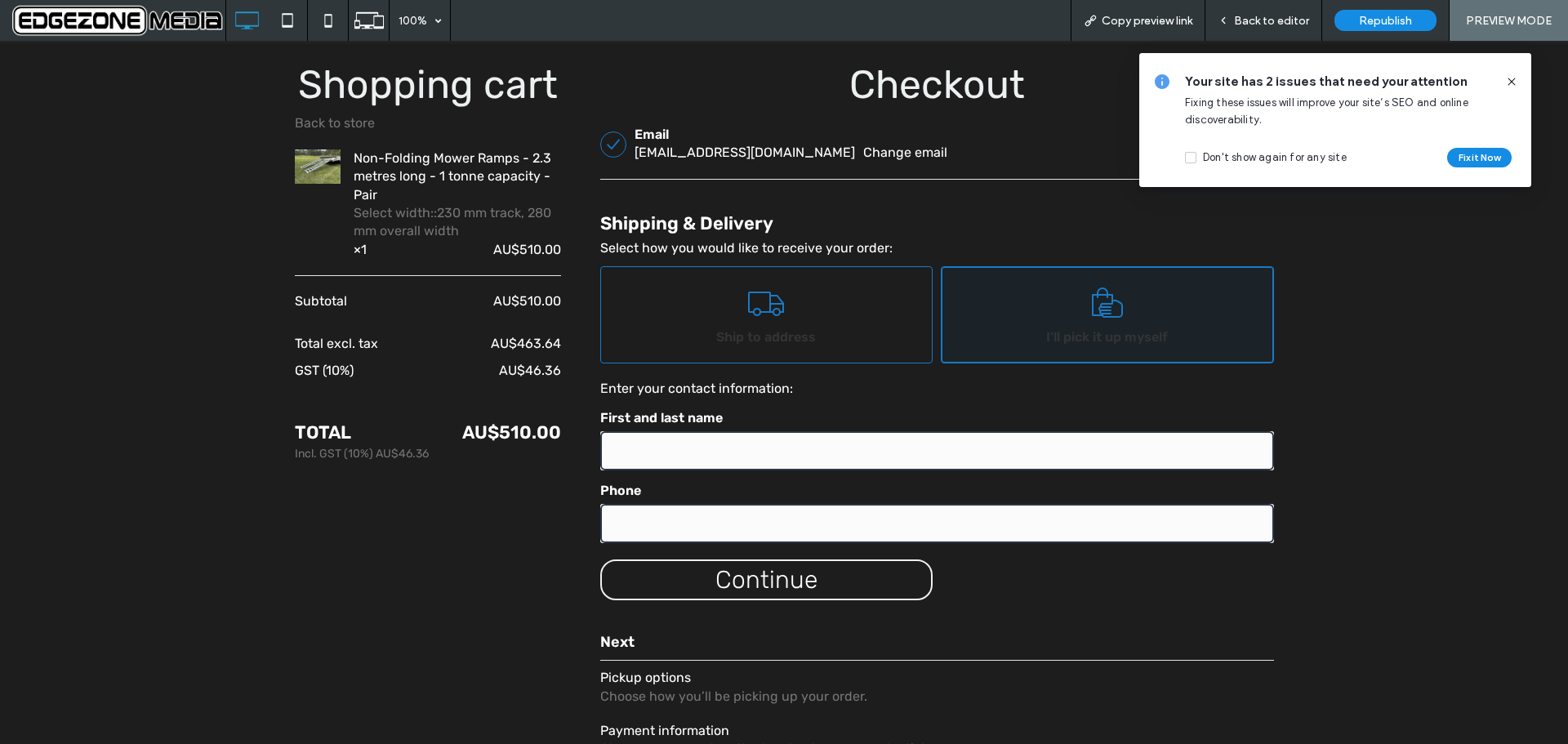
click at [760, 299] on icon at bounding box center [766, 305] width 41 height 33
select select "***"
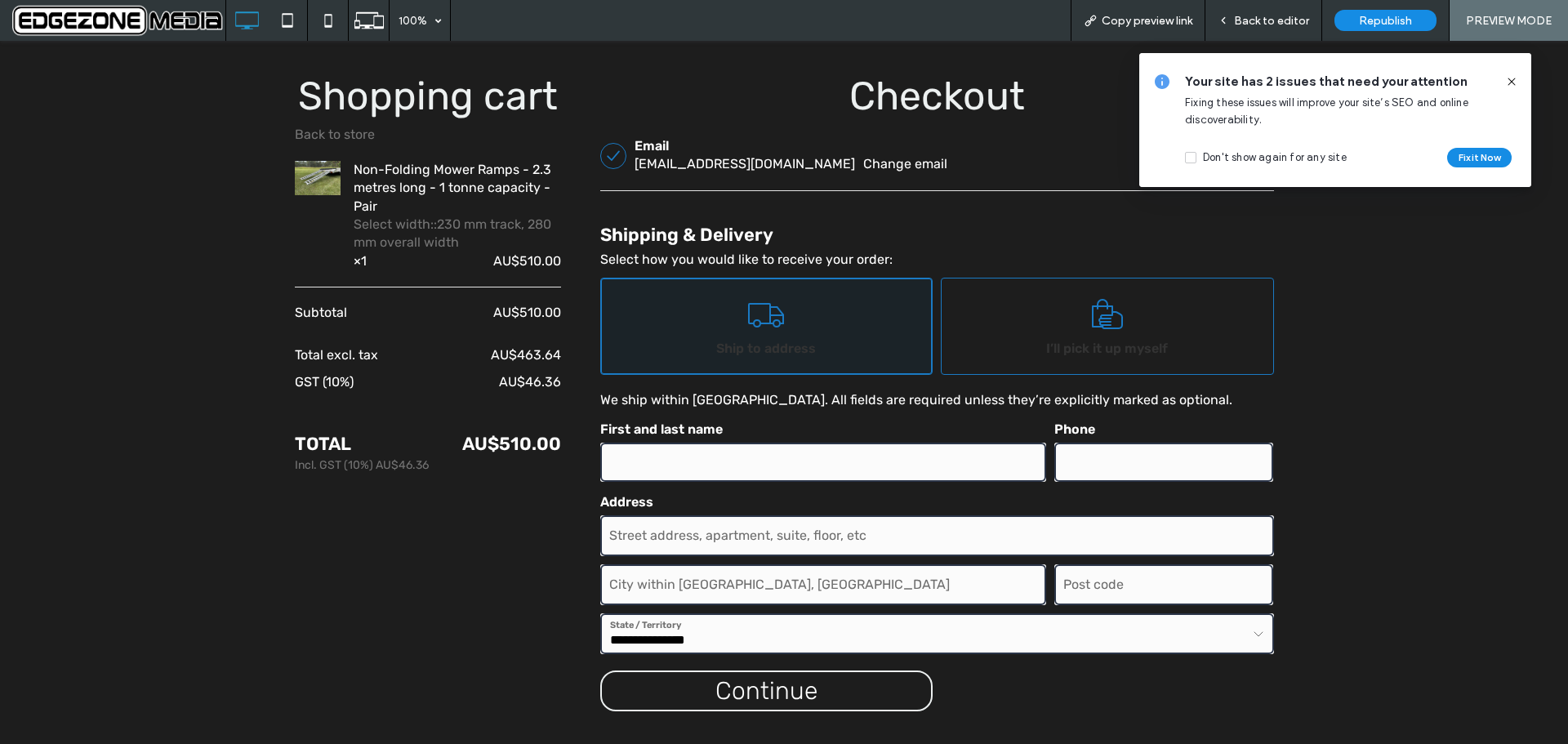
click at [1069, 335] on link "I’ll pick it up myself" at bounding box center [1107, 326] width 334 height 97
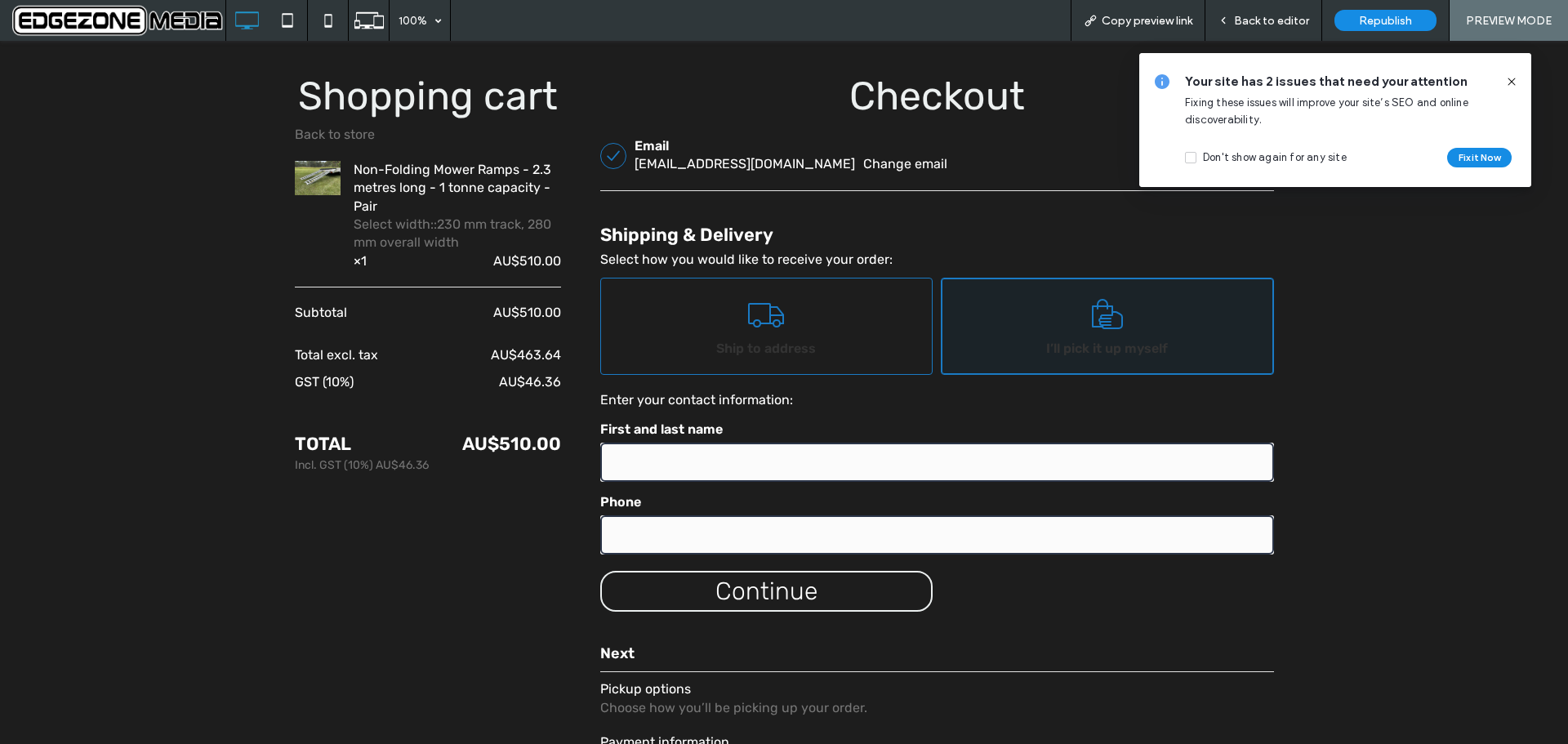
click at [827, 336] on link "Ship to address" at bounding box center [767, 326] width 334 height 97
select select "***"
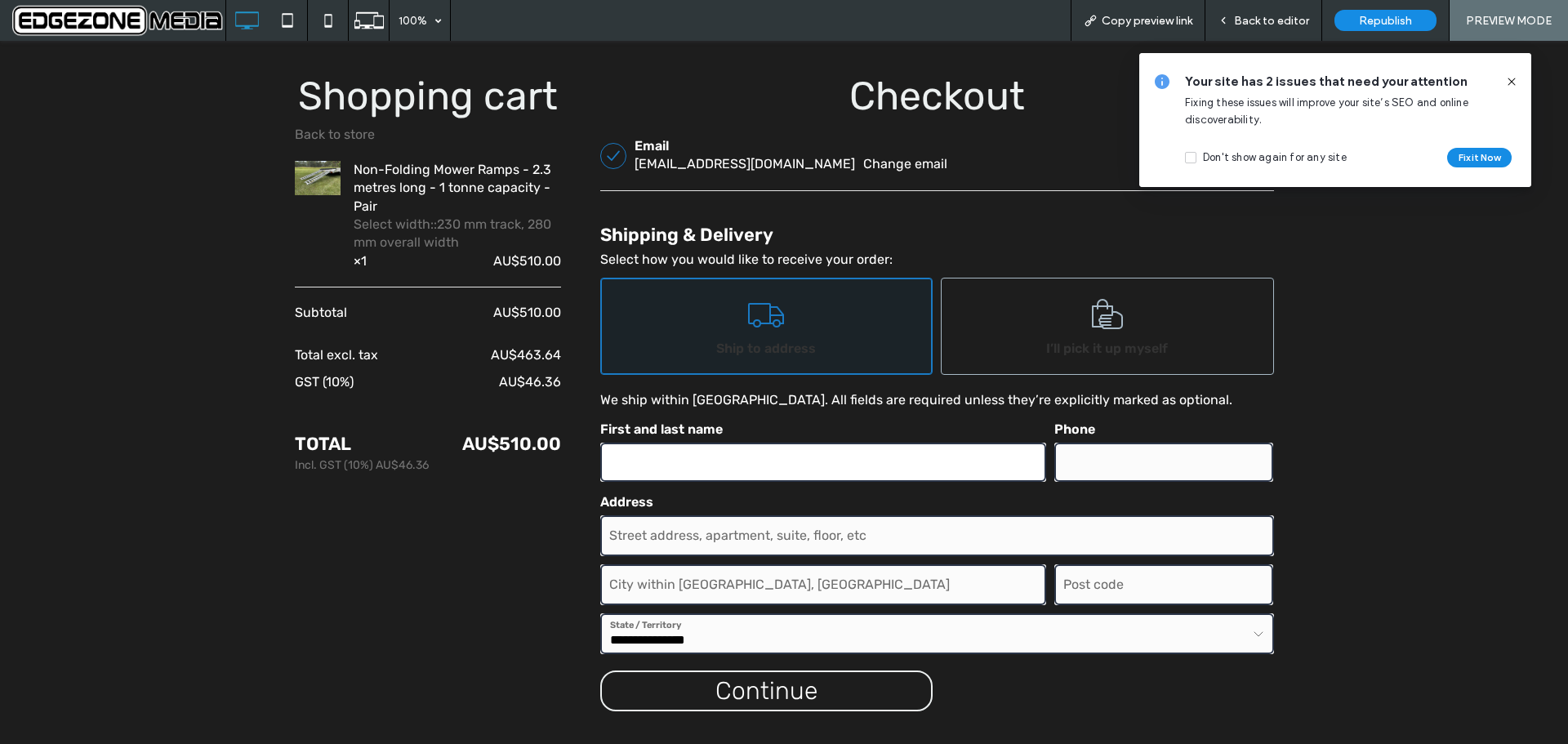
click input "First and last name"
click input "City within [GEOGRAPHIC_DATA], [GEOGRAPHIC_DATA]"
type input "**********"
click input "Post code"
type input "****"
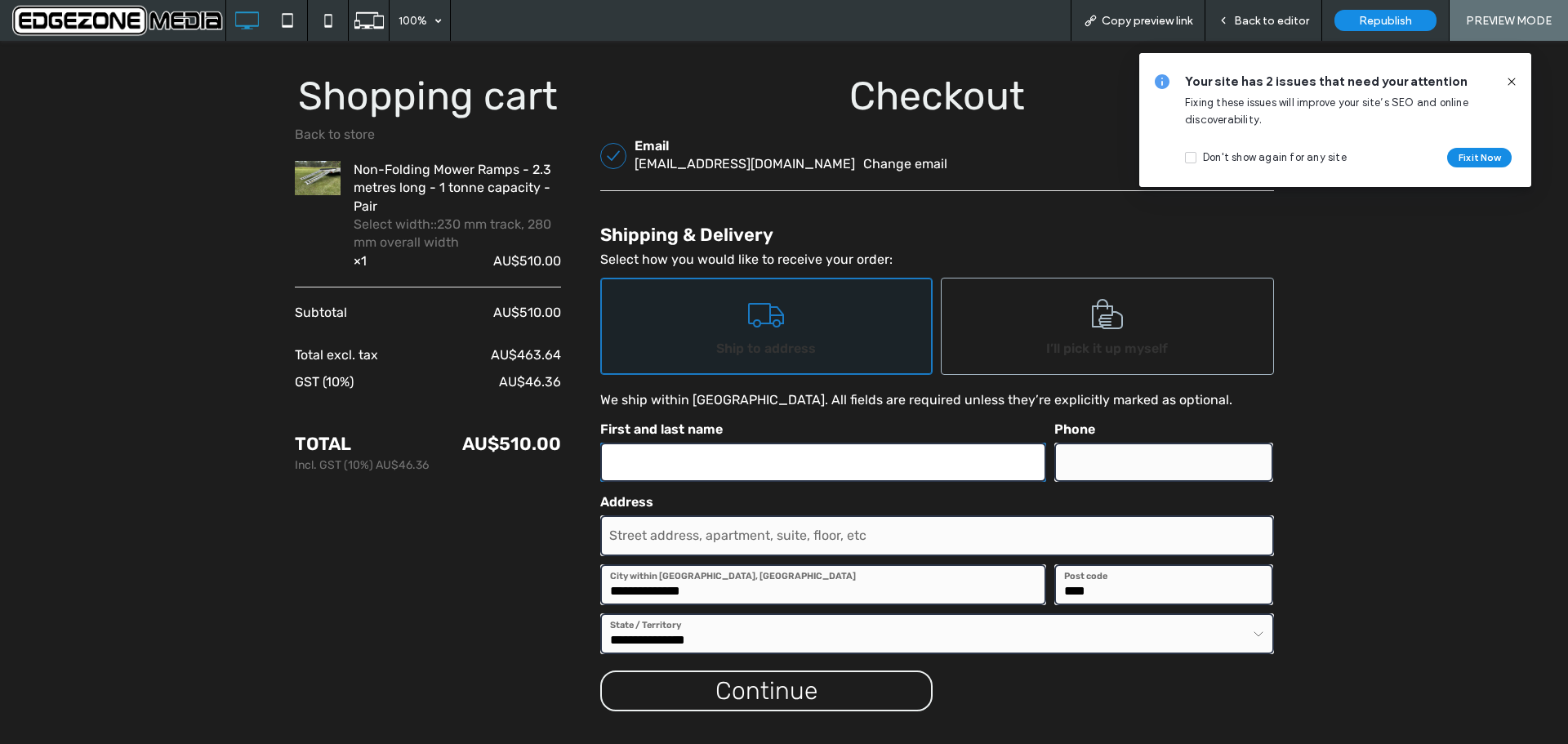
click input "First and last name"
type input "*********"
click at [750, 681] on div "button" at bounding box center [767, 691] width 330 height 38
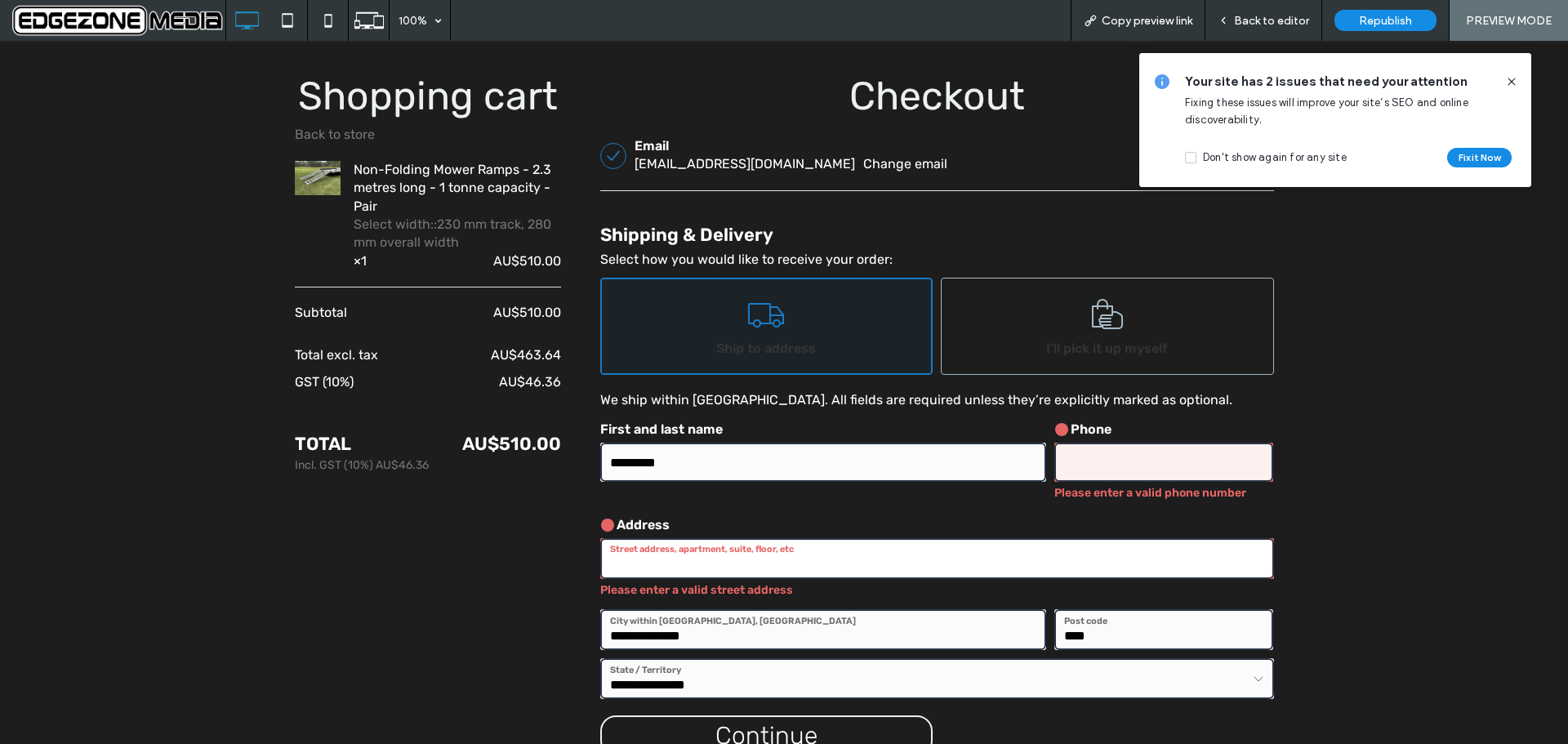
click input "Street address, apartment, suite, floor, etc"
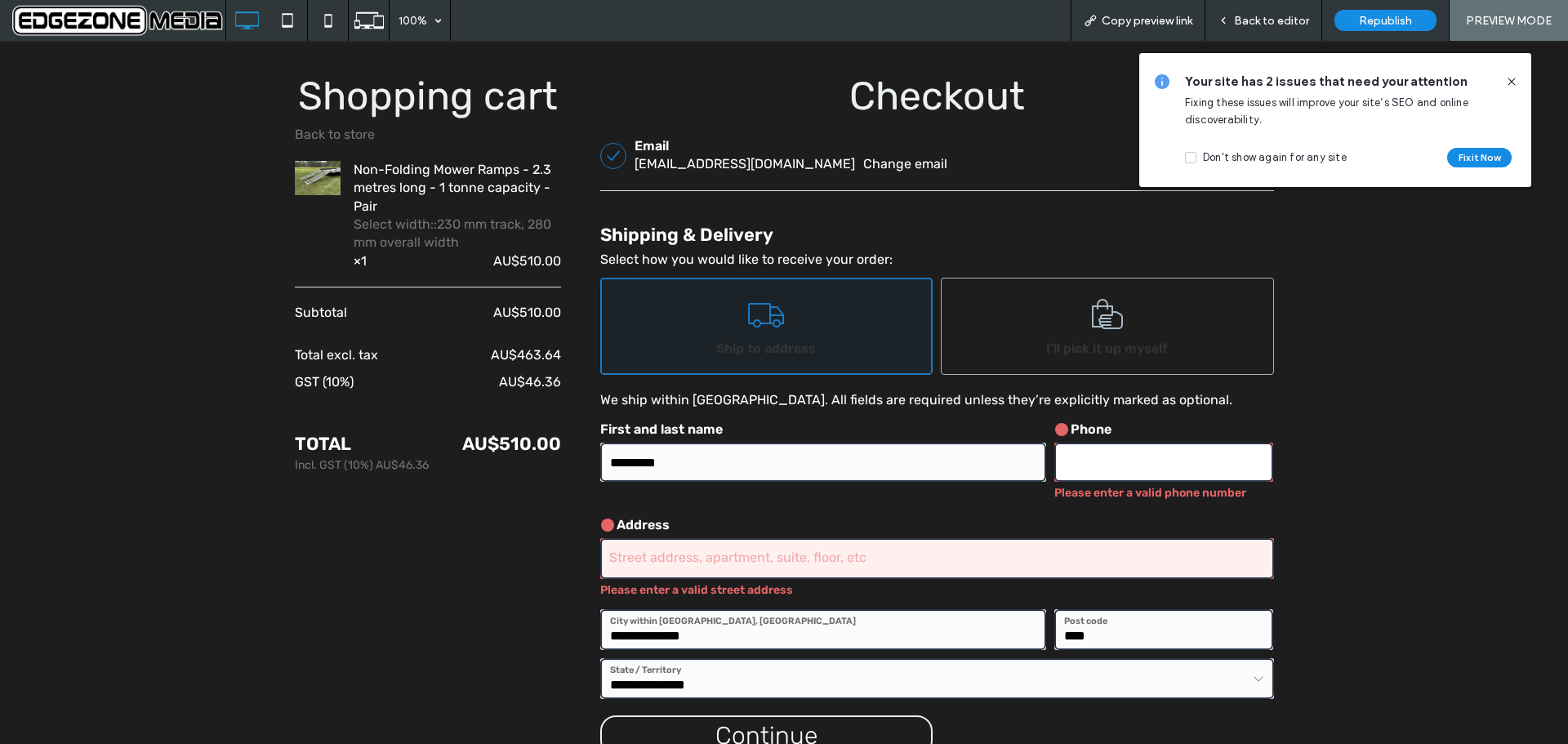
click input "Phone"
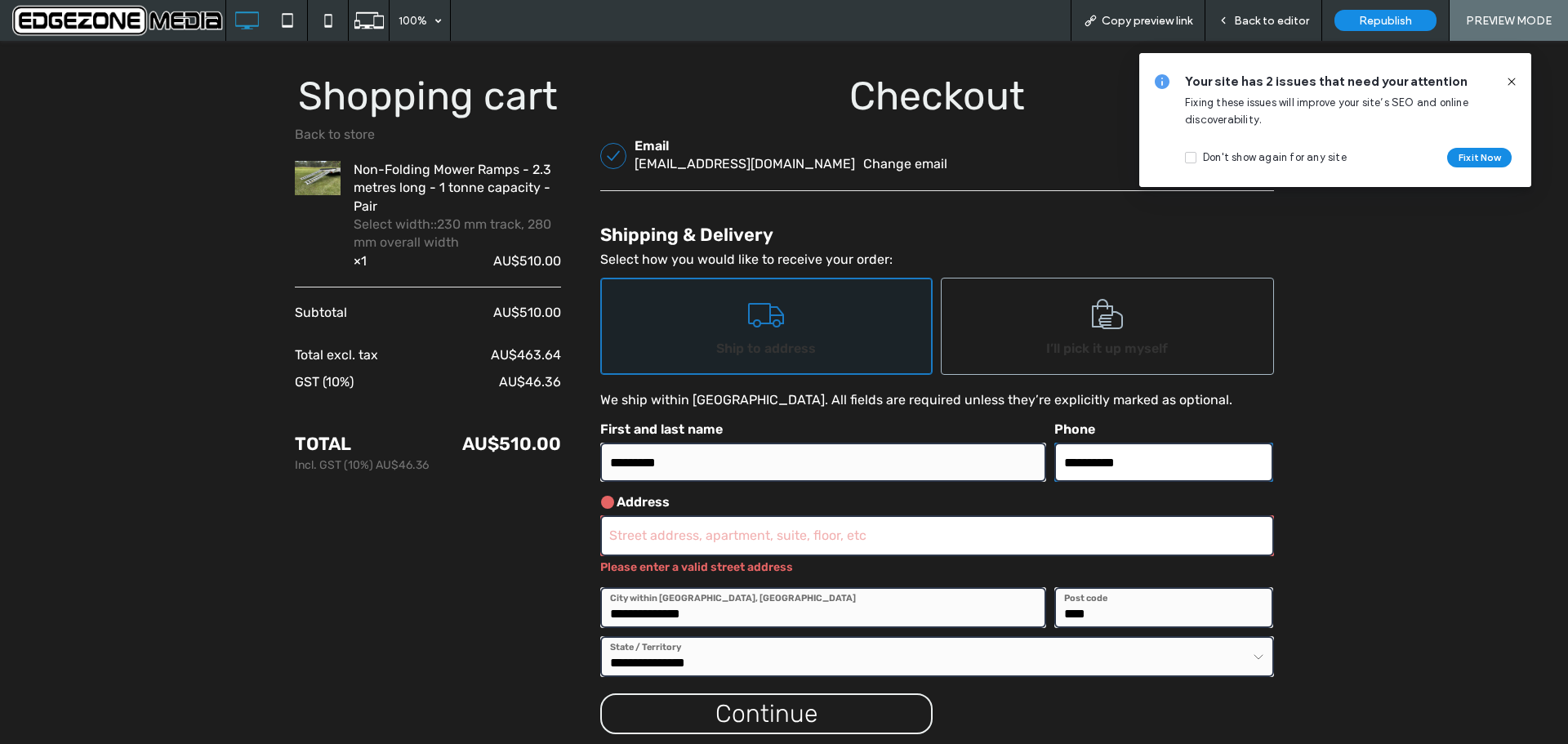
type input "**********"
click input "Street address, apartment, suite, floor, etc"
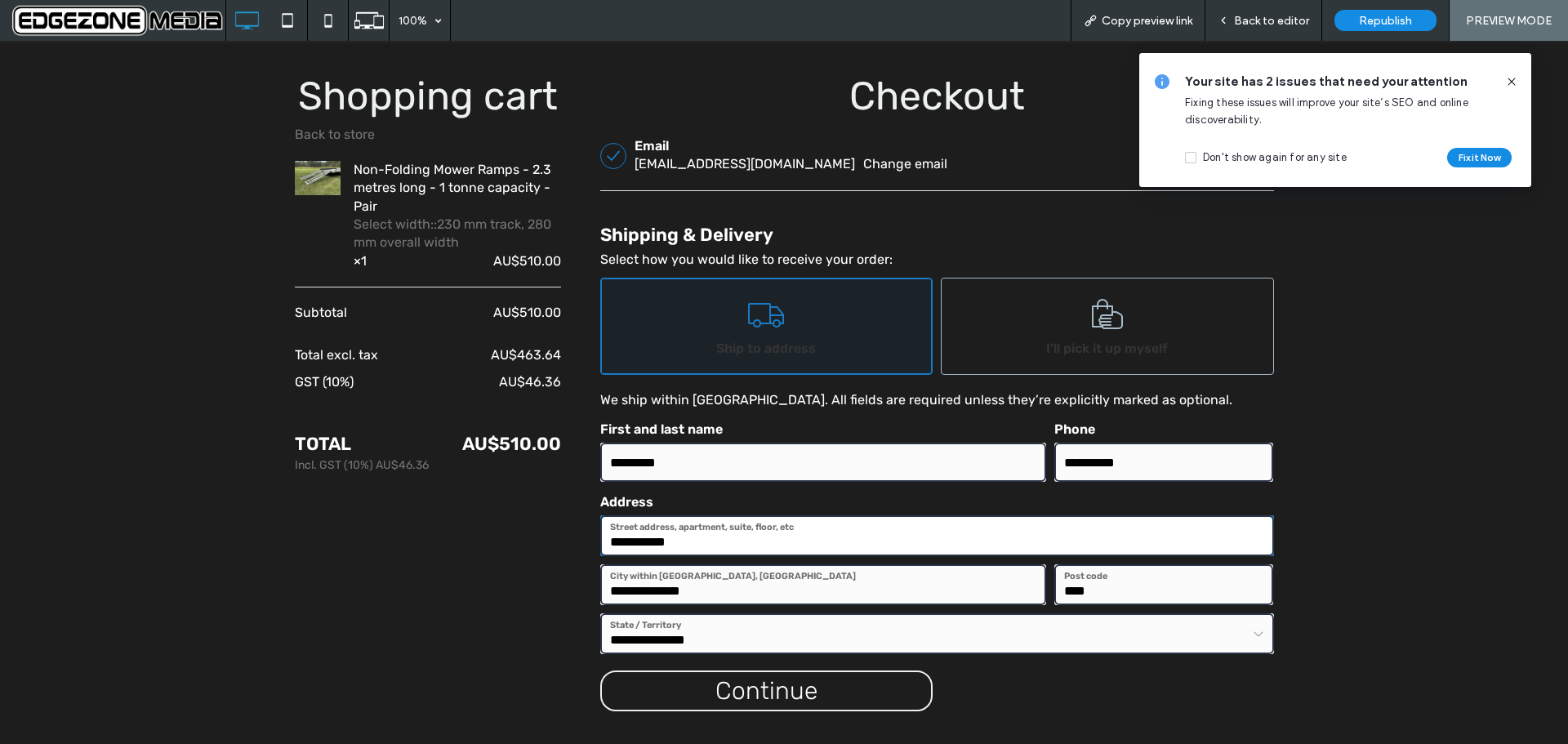
click span "Continue"
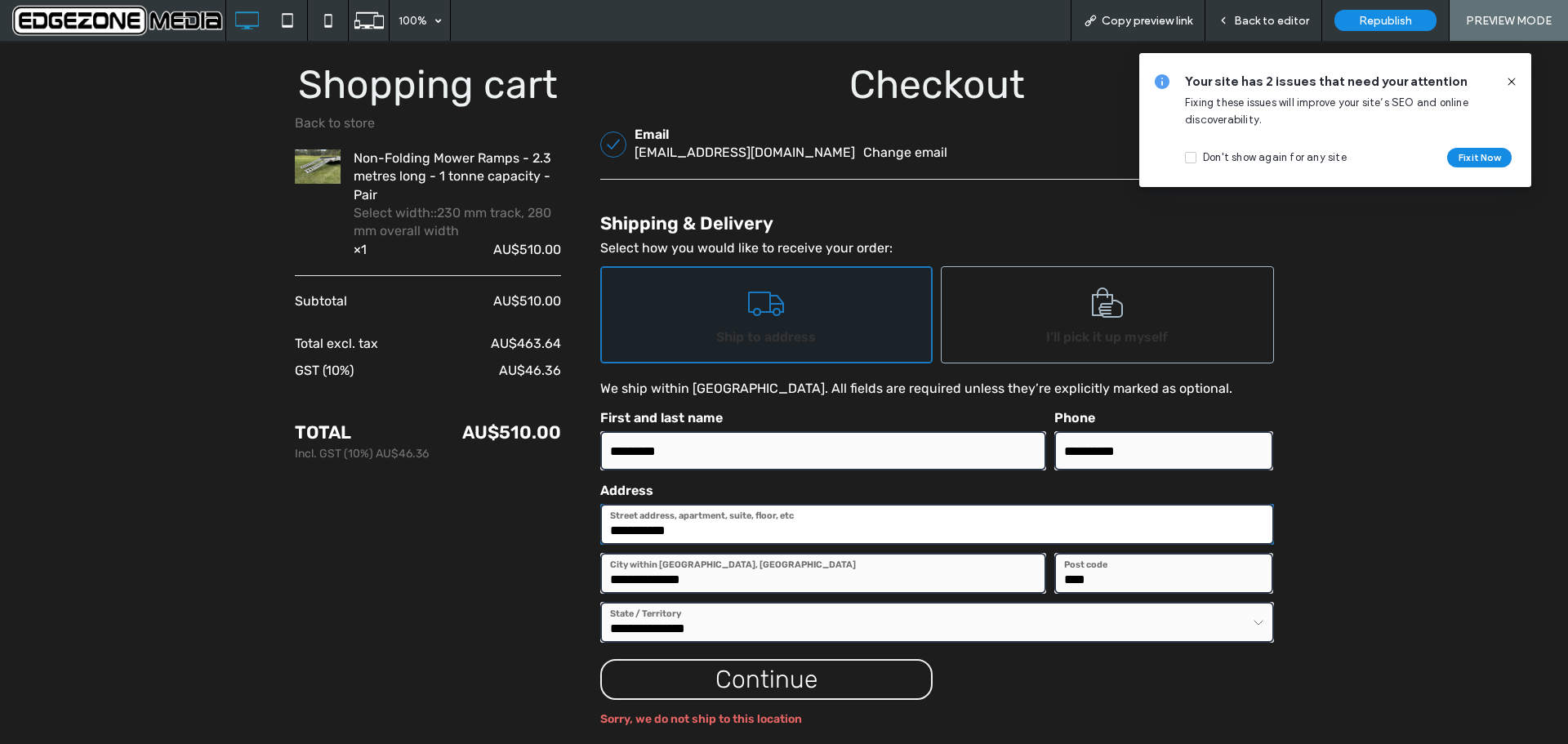
drag, startPoint x: 682, startPoint y: 524, endPoint x: 599, endPoint y: 534, distance: 83.6
click input "**********"
click at [692, 664] on div "button" at bounding box center [767, 680] width 330 height 38
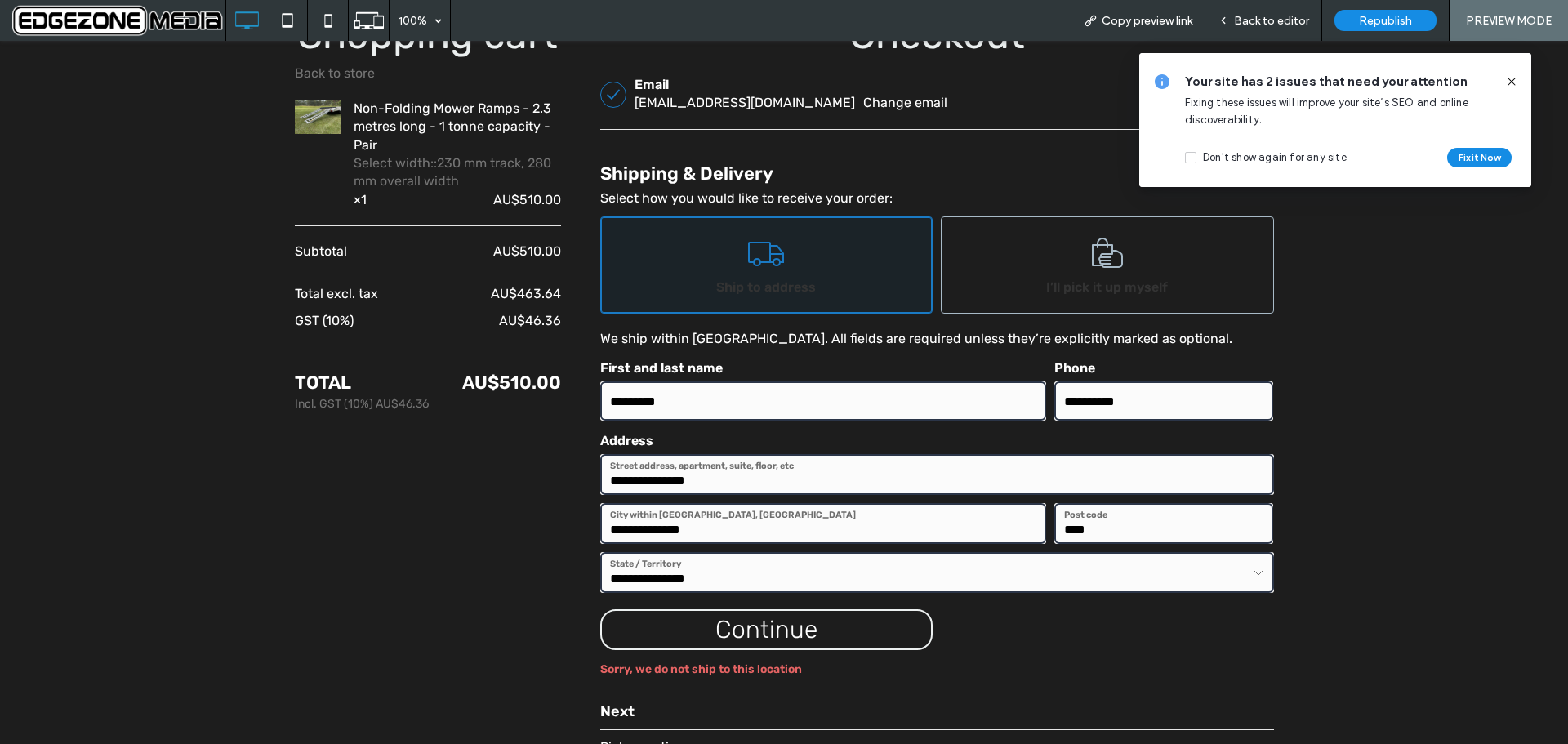
scroll to position [654, 0]
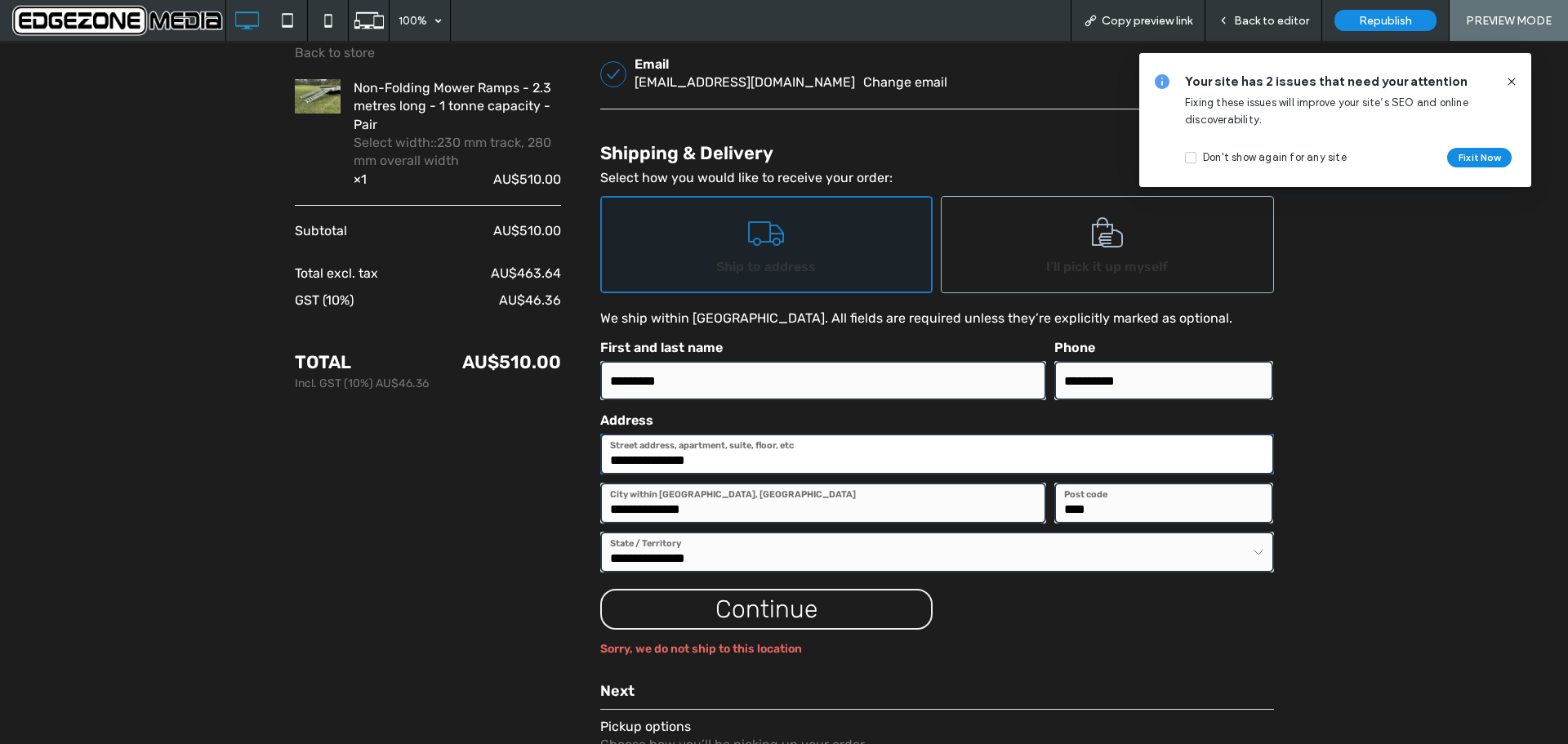
drag, startPoint x: 669, startPoint y: 460, endPoint x: 589, endPoint y: 464, distance: 80.1
click input "**********"
type input "**********"
drag, startPoint x: 702, startPoint y: 598, endPoint x: 691, endPoint y: 608, distance: 14.9
click at [702, 599] on div "button" at bounding box center [767, 609] width 330 height 38
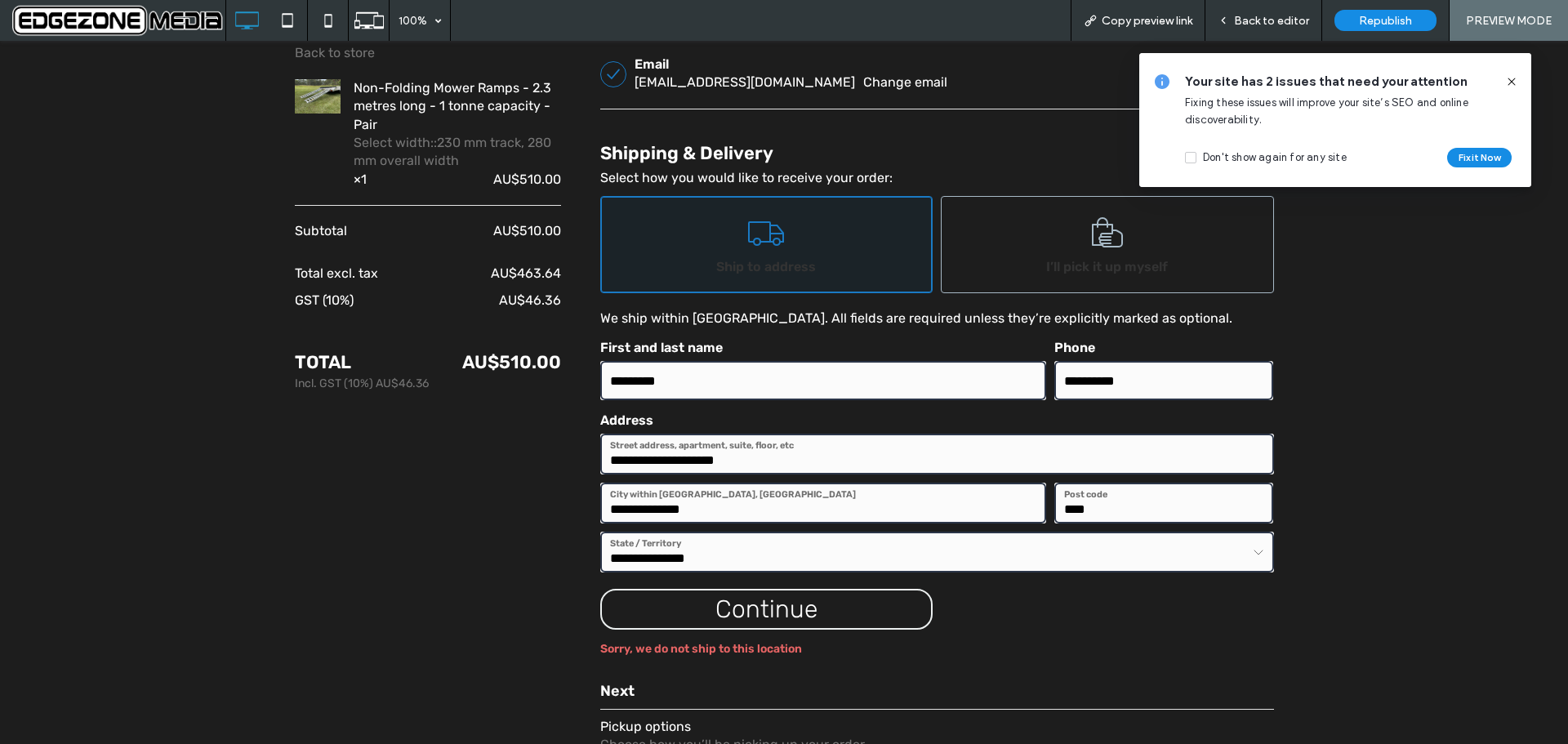
click at [716, 650] on div "Sorry, we do not ship to this location" at bounding box center [937, 649] width 674 height 16
drag, startPoint x: 734, startPoint y: 458, endPoint x: 609, endPoint y: 449, distance: 125.3
click input "**********"
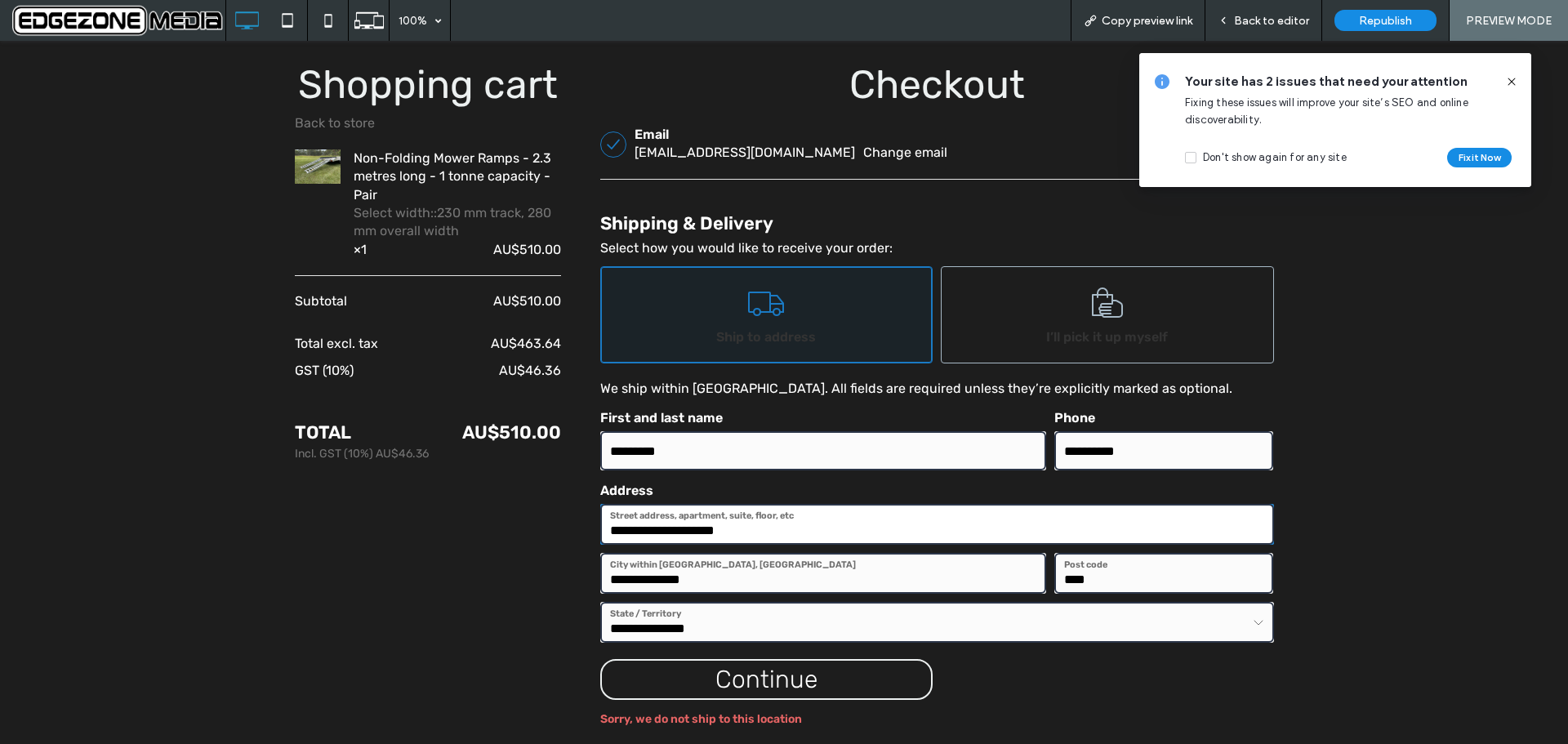
scroll to position [0, 0]
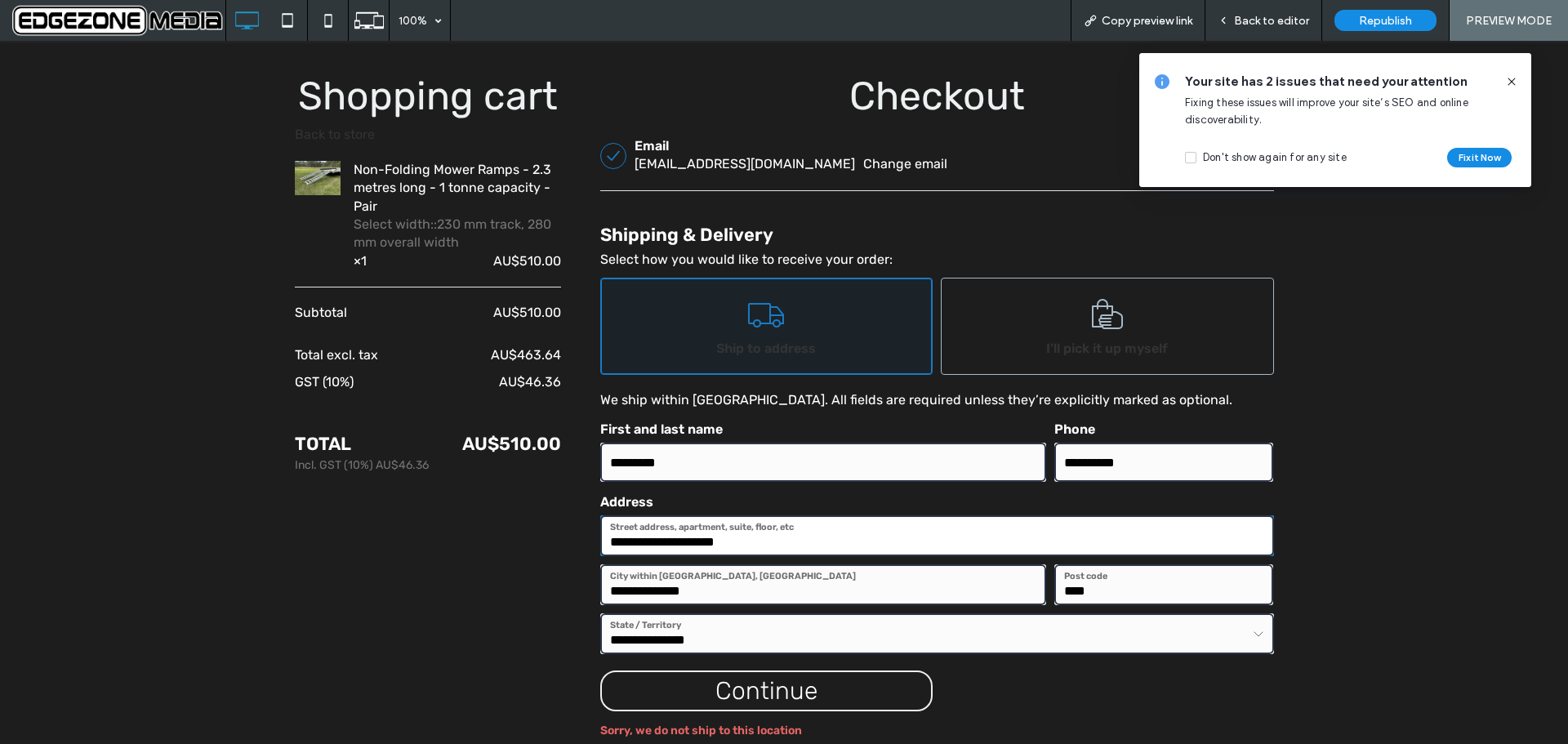
click at [349, 132] on link "Back to store" at bounding box center [335, 135] width 80 height 16
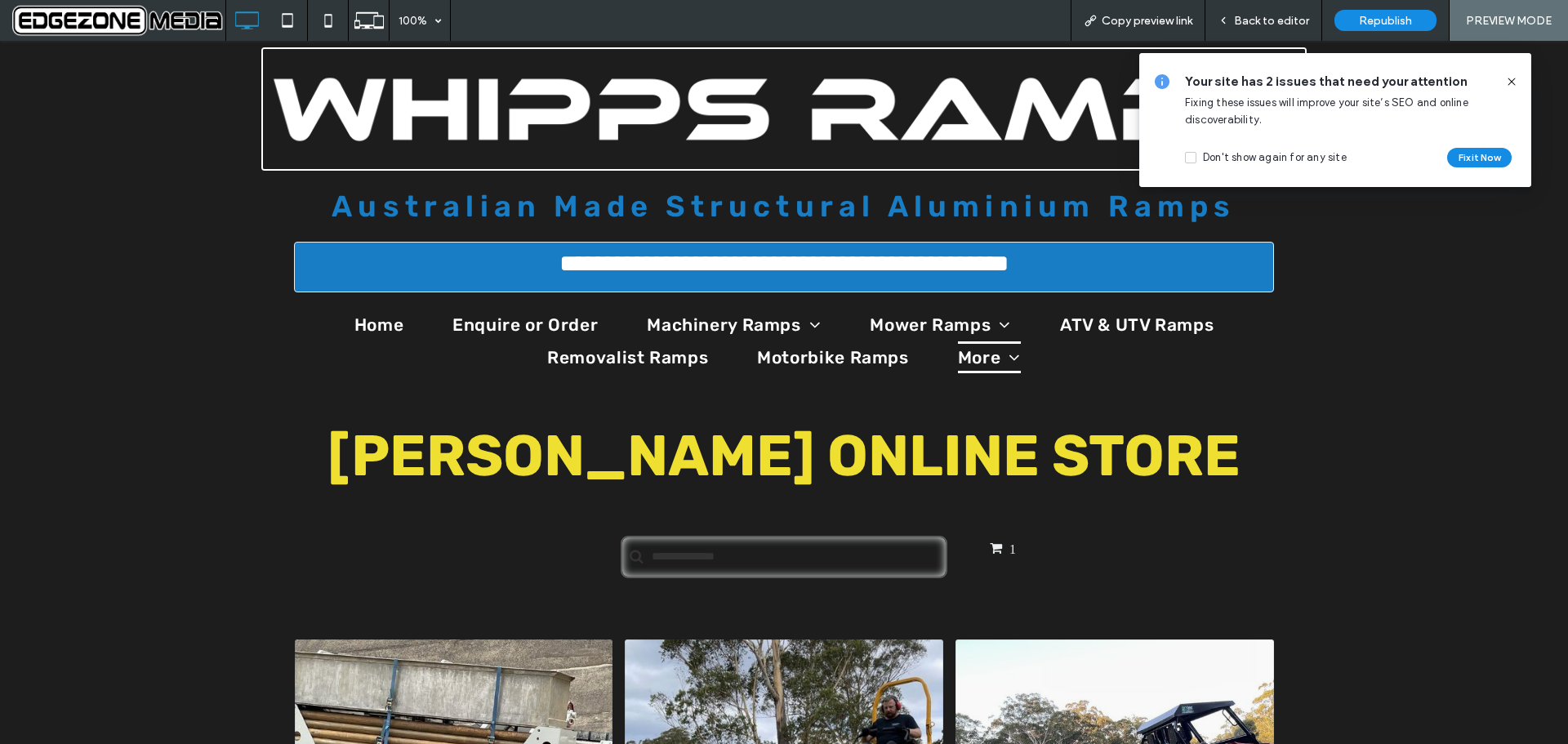
scroll to position [12, 0]
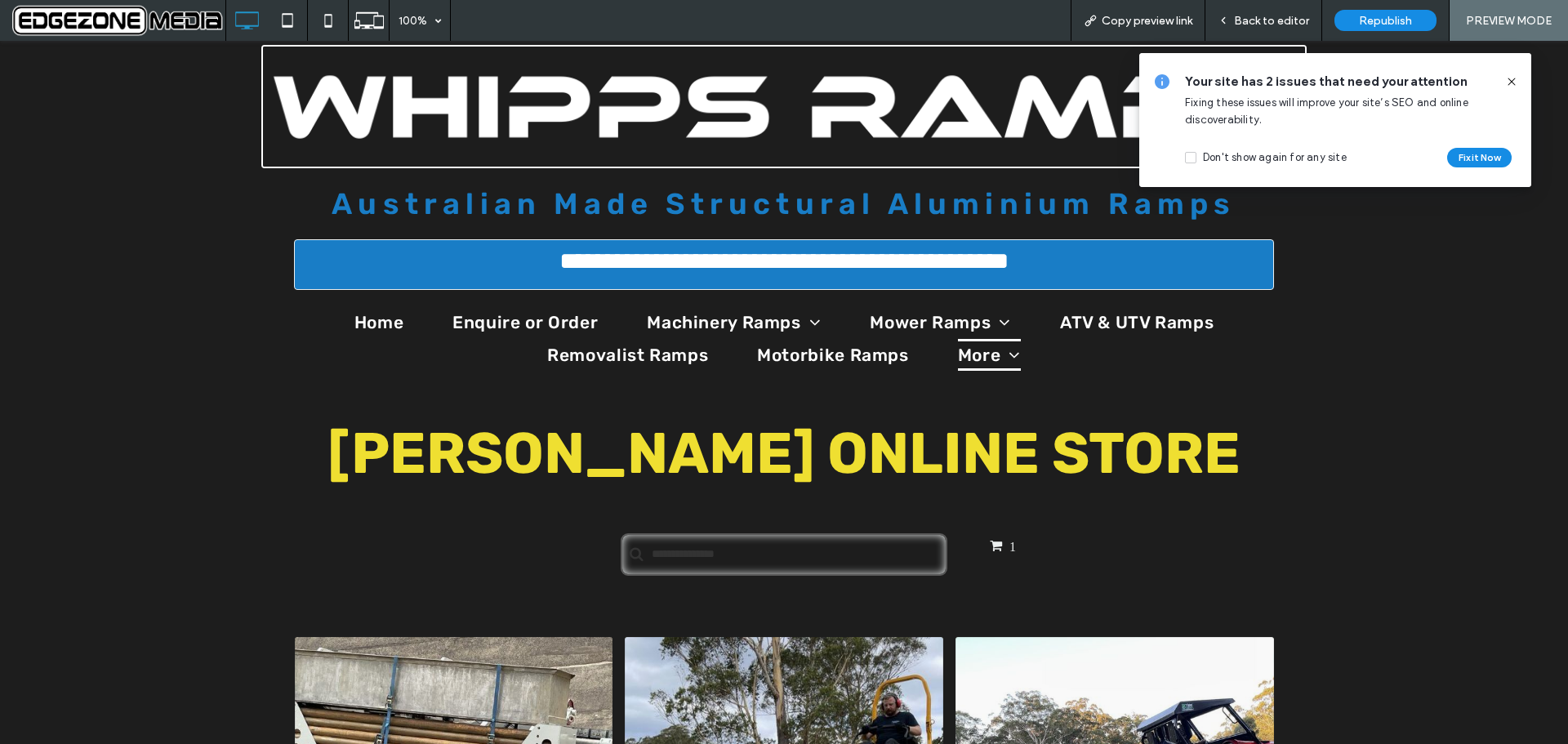
click at [990, 545] on span "1" at bounding box center [1003, 545] width 26 height 13
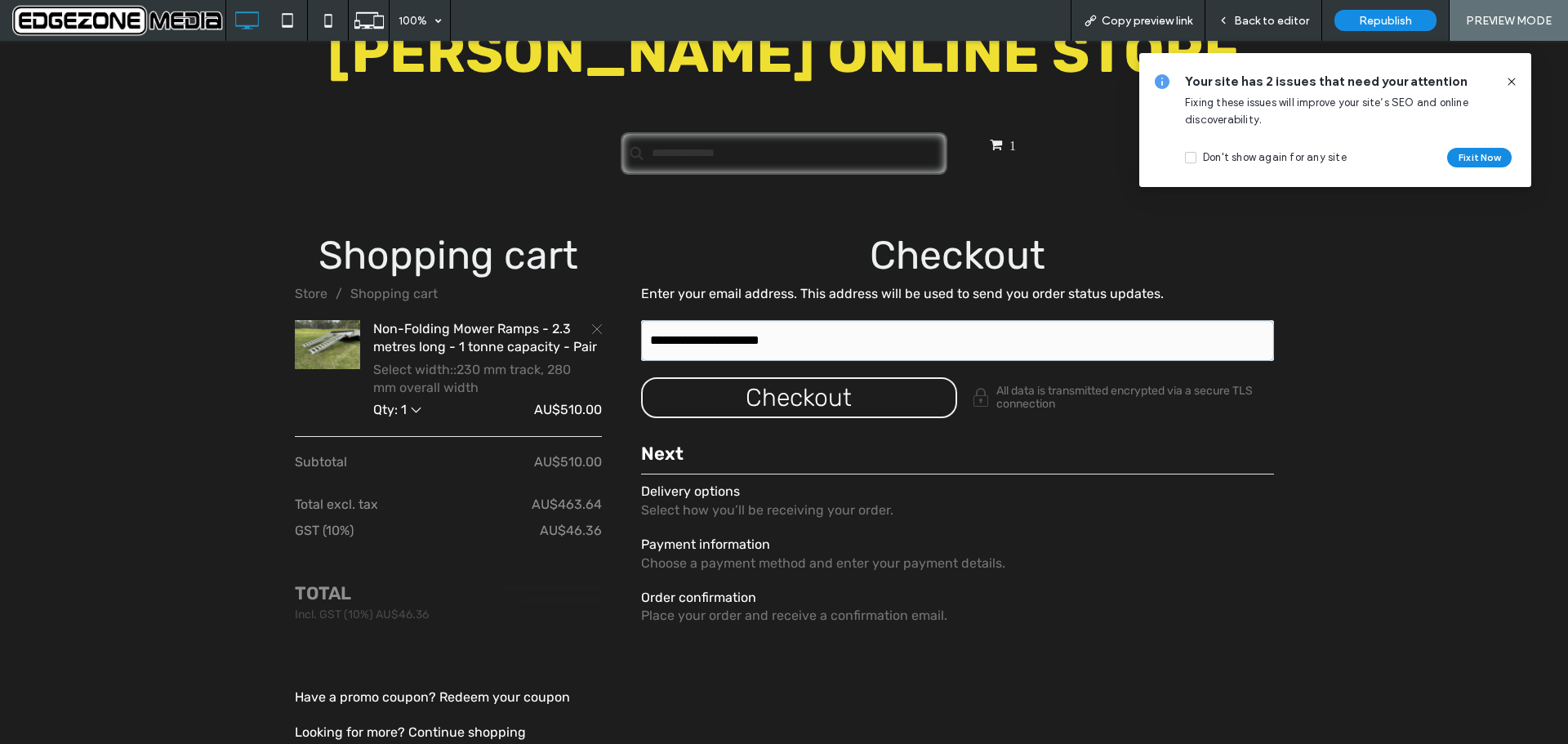
scroll to position [408, 0]
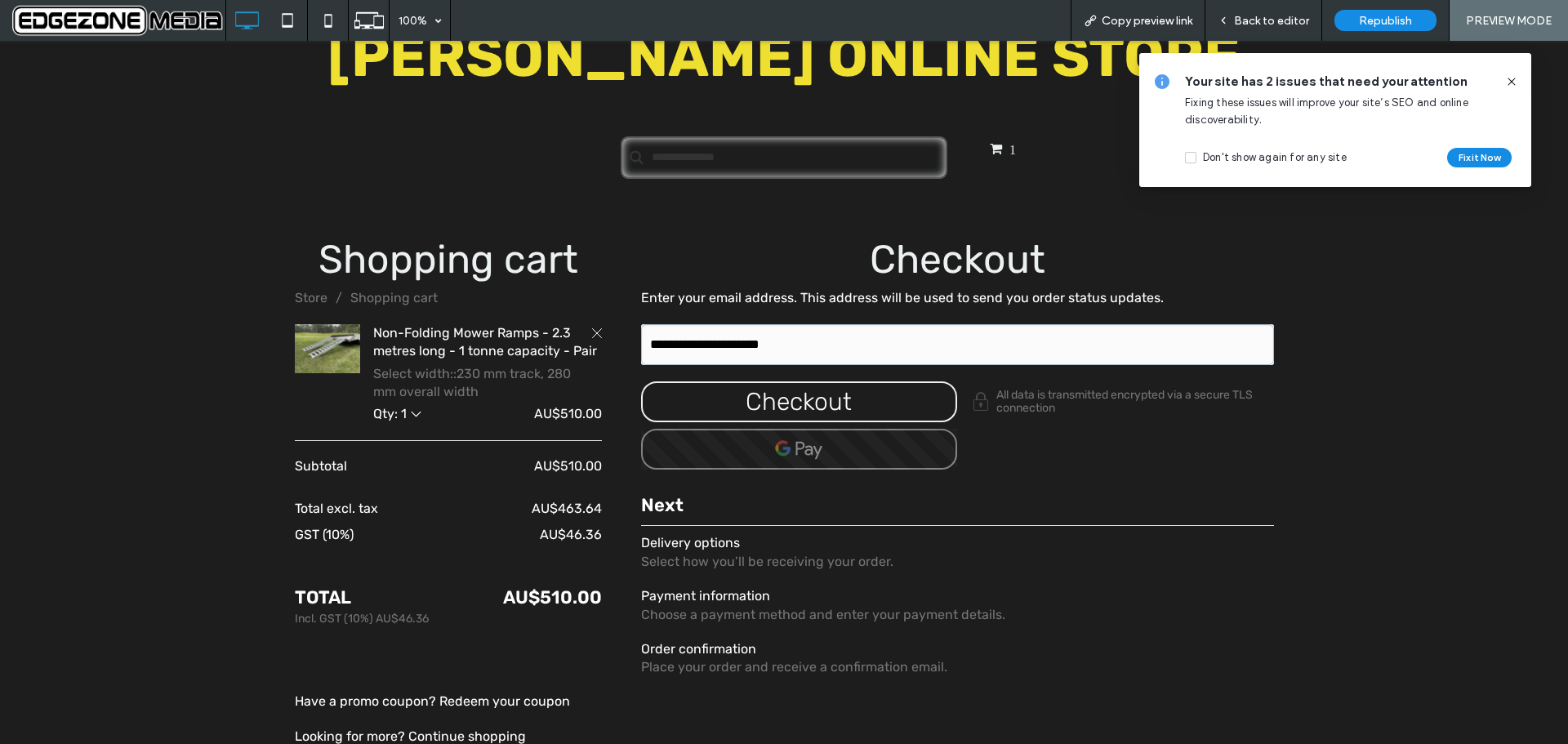
click at [592, 329] on icon "Remove Item" at bounding box center [597, 334] width 10 height 10
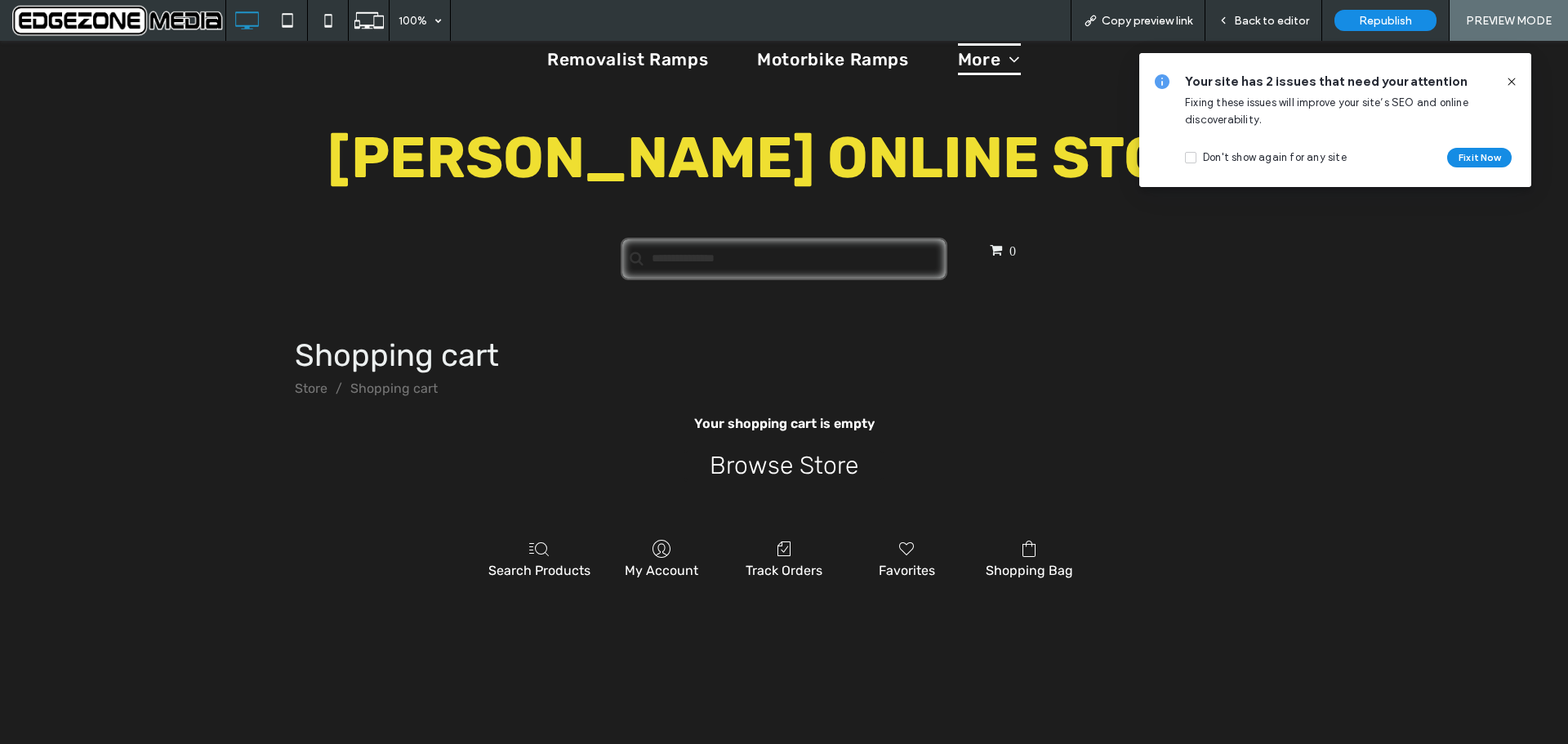
scroll to position [305, 0]
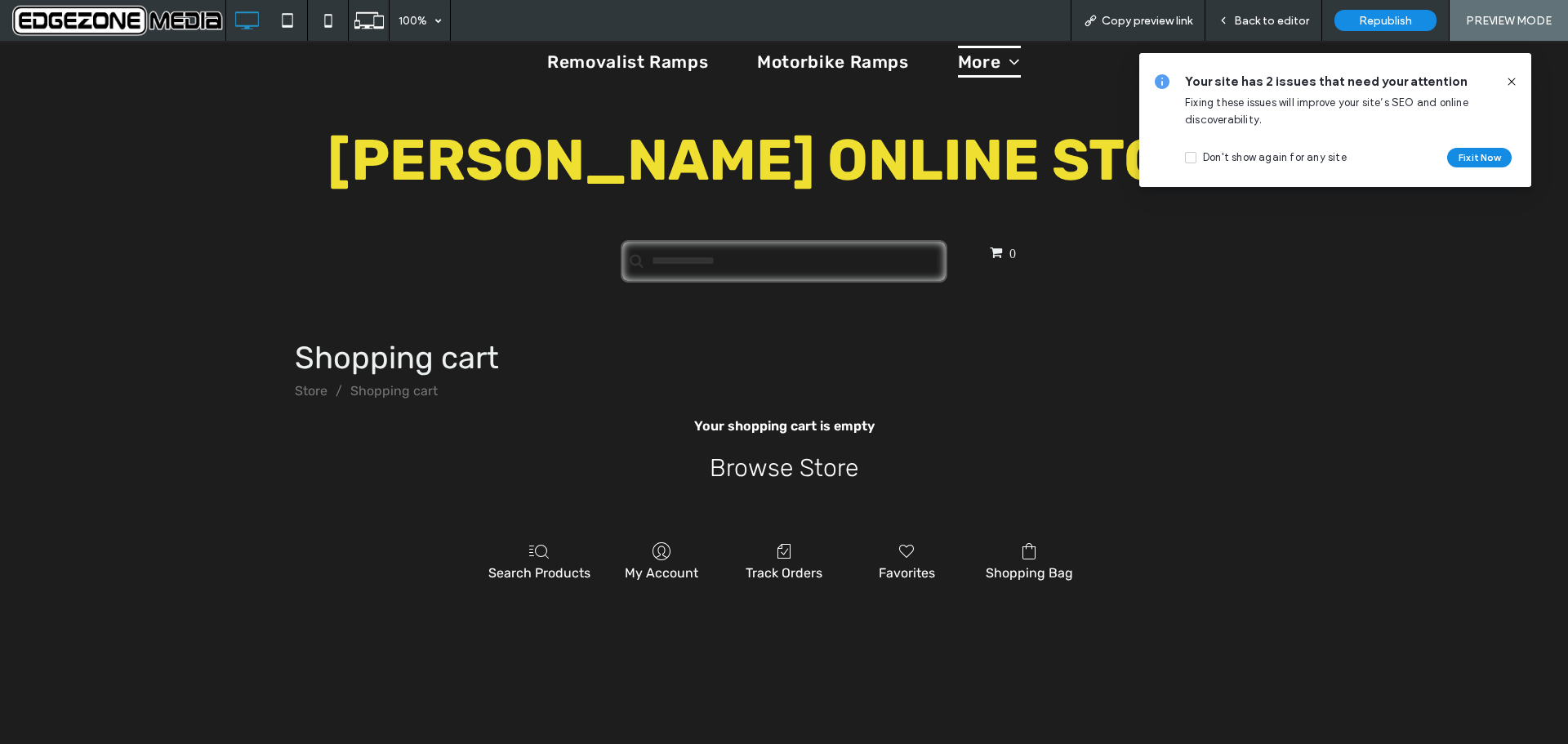
click at [1283, 16] on span "Back to editor" at bounding box center [1272, 20] width 76 height 14
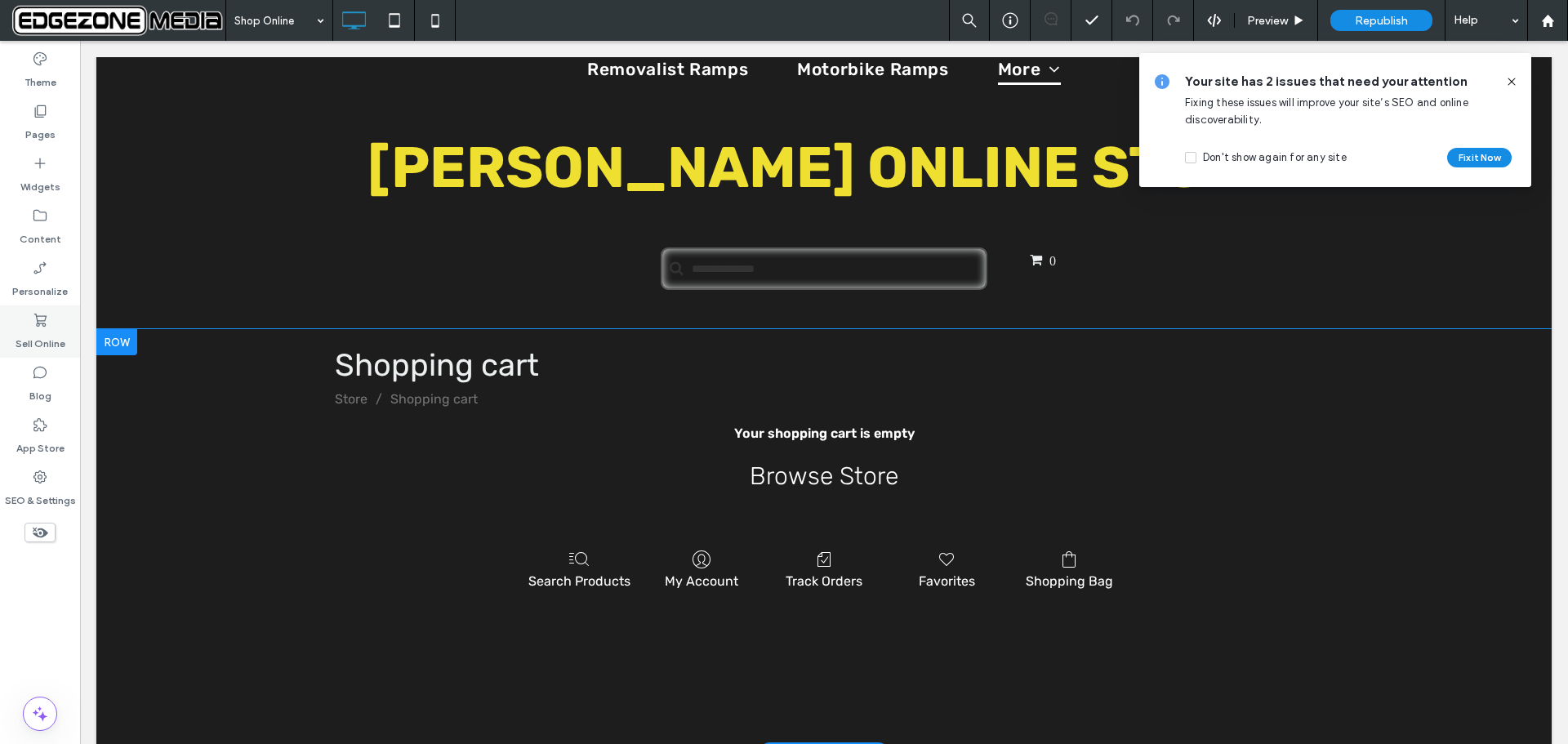
click at [47, 335] on label "Sell Online" at bounding box center [40, 340] width 49 height 23
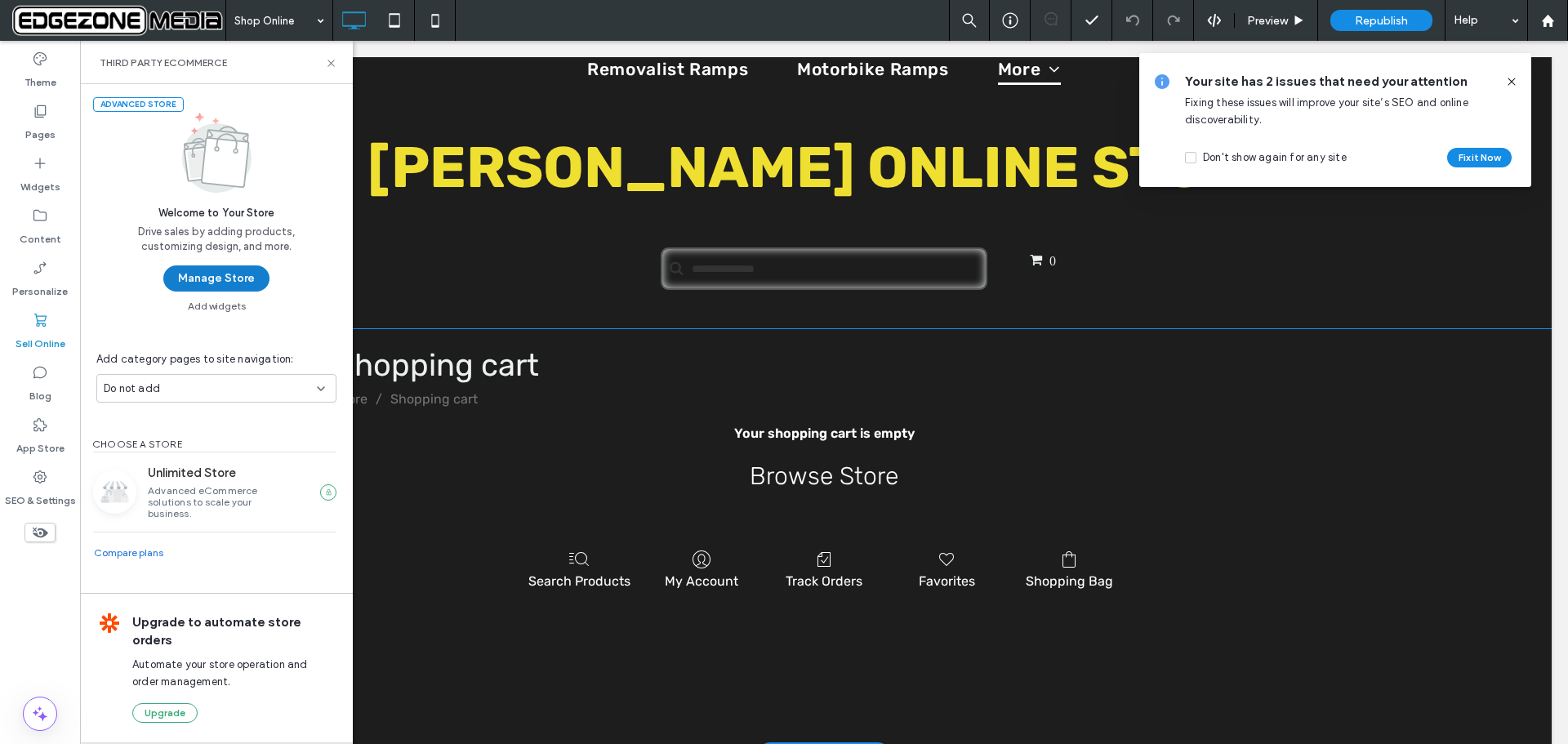
click at [194, 280] on button "Manage Store" at bounding box center [216, 278] width 107 height 26
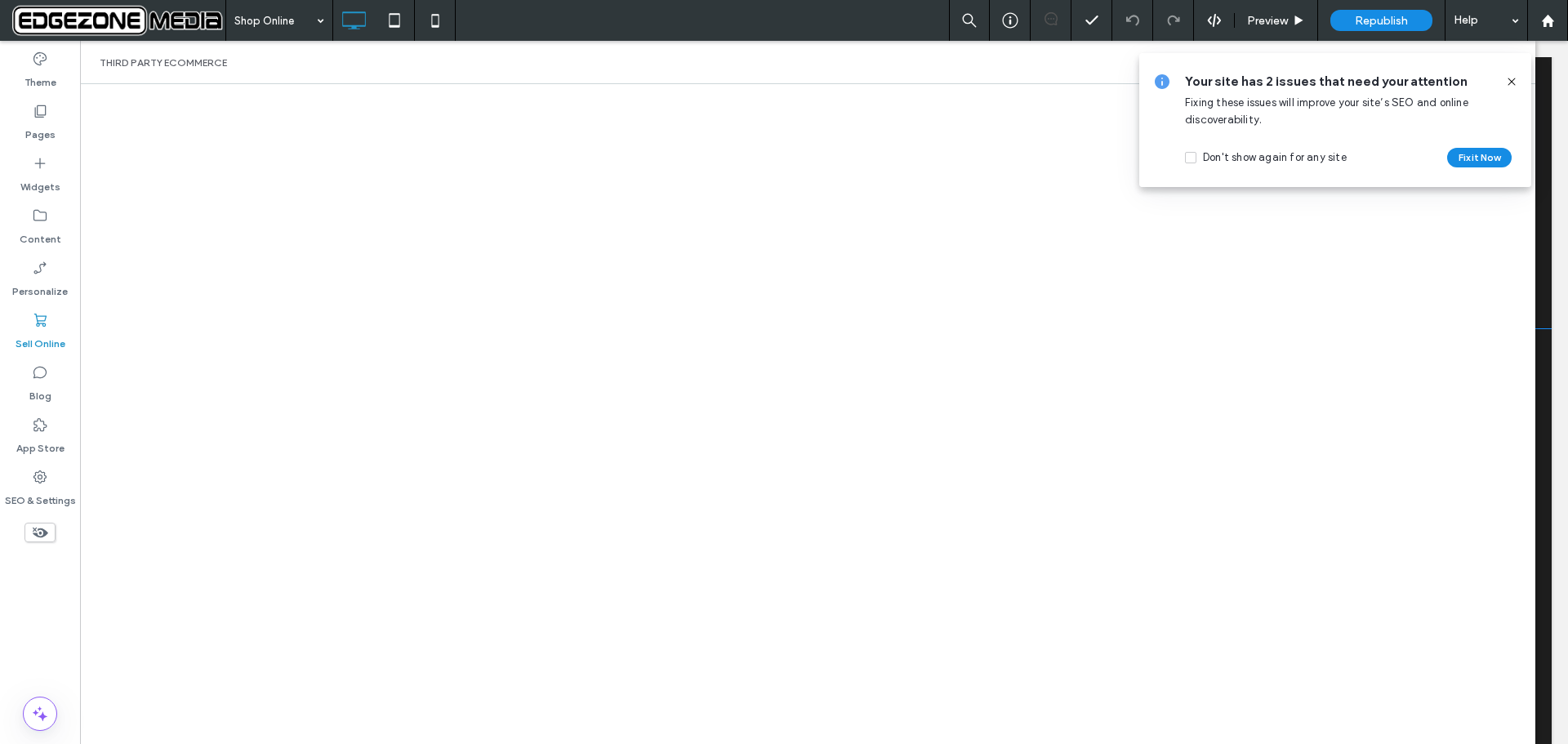
click at [1513, 81] on use at bounding box center [1512, 81] width 8 height 8
